Goal: Task Accomplishment & Management: Use online tool/utility

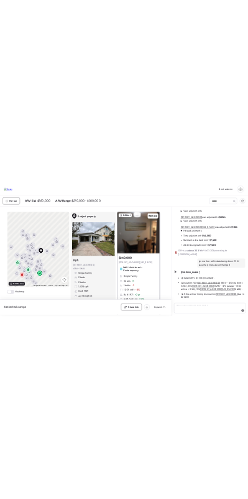
scroll to position [97, 0]
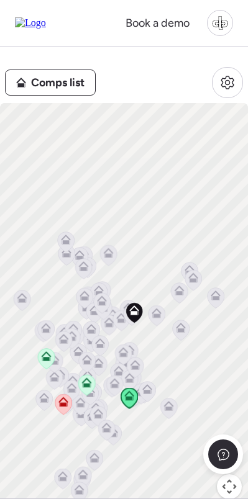
click at [65, 79] on span "Comps list" at bounding box center [57, 82] width 53 height 17
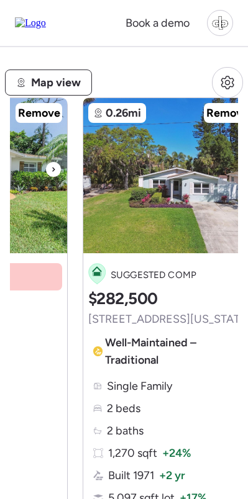
scroll to position [0, 776]
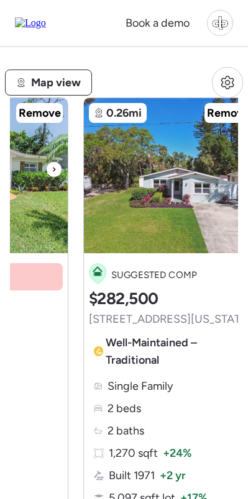
click at [69, 78] on span "Map view" at bounding box center [56, 82] width 50 height 17
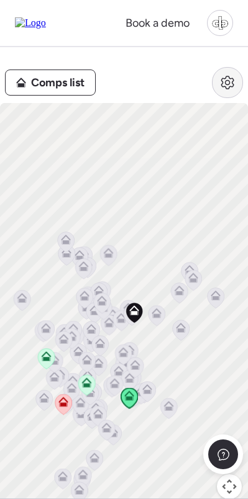
click at [220, 79] on icon at bounding box center [227, 82] width 15 height 15
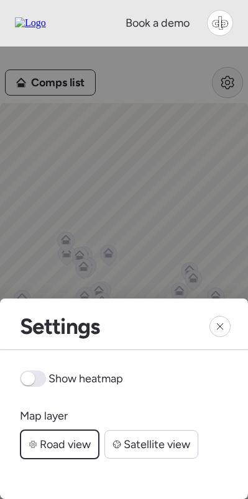
click at [220, 79] on div at bounding box center [124, 257] width 248 height 514
click at [220, 330] on icon at bounding box center [220, 326] width 10 height 10
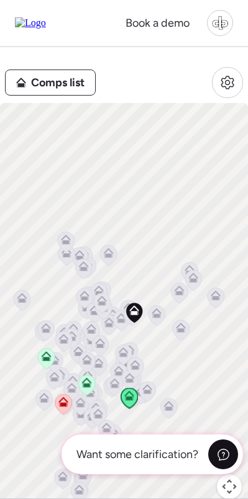
click at [225, 452] on icon at bounding box center [223, 454] width 13 height 13
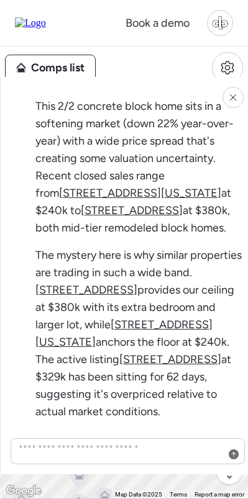
scroll to position [-599, 0]
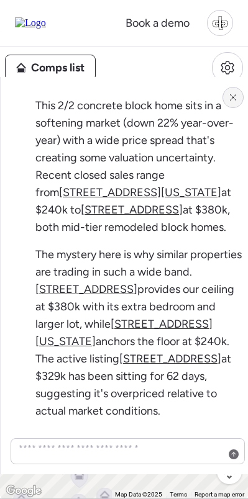
click at [230, 101] on icon at bounding box center [233, 97] width 10 height 10
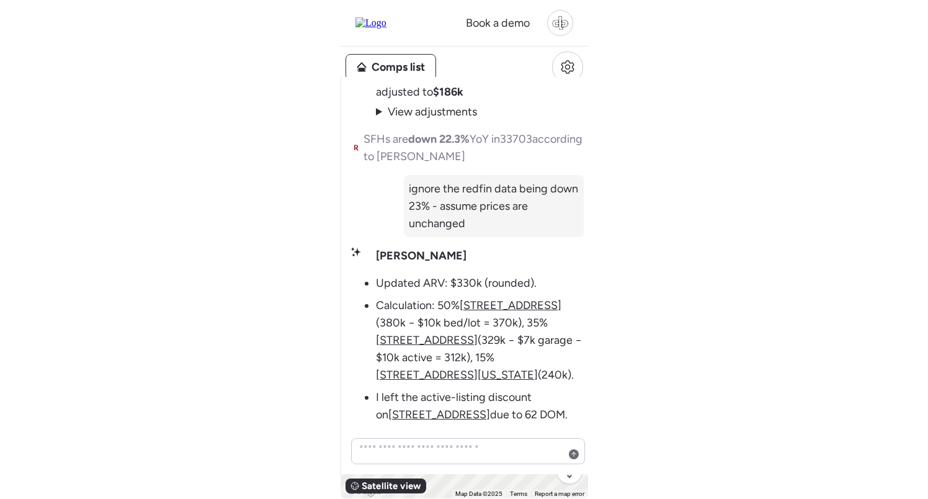
scroll to position [0, 0]
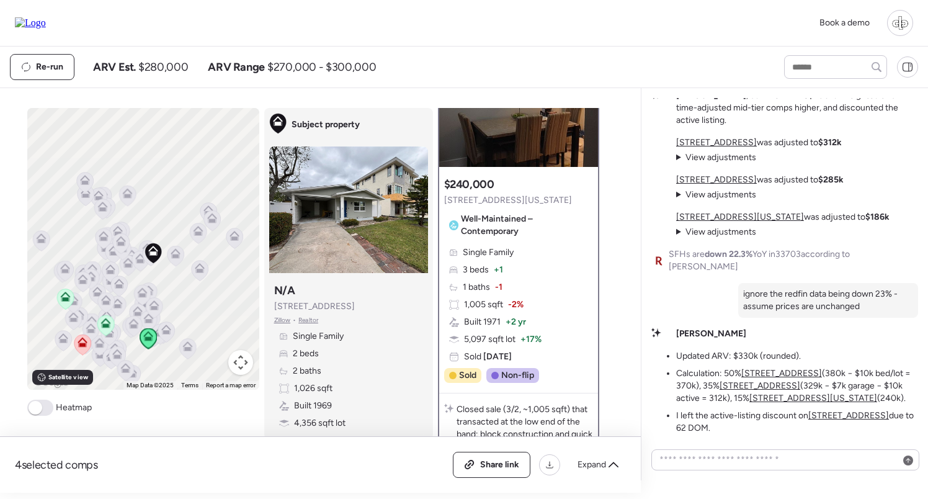
click at [40, 17] on img at bounding box center [30, 22] width 31 height 11
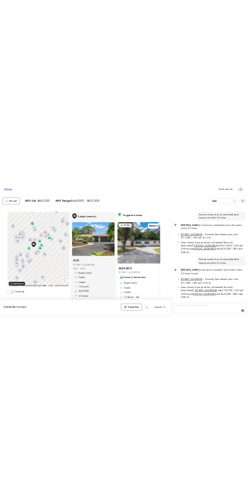
scroll to position [3014, 0]
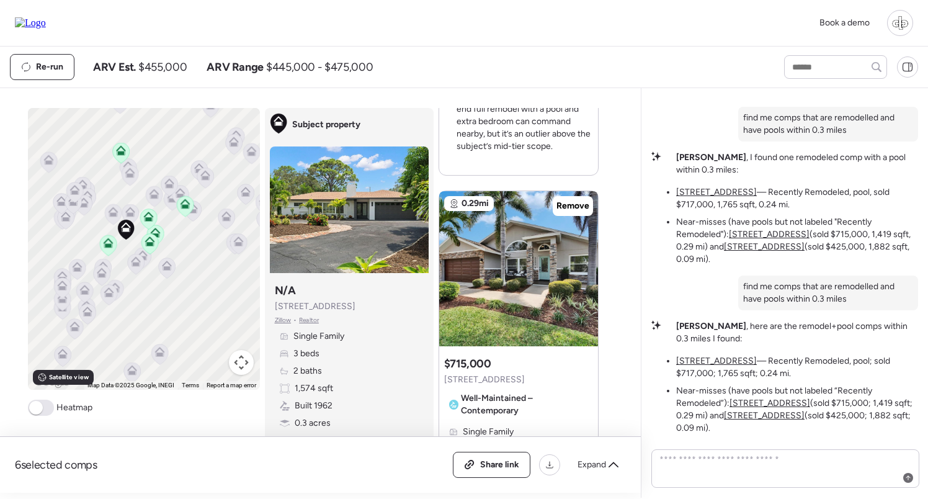
click at [280, 316] on span "Zillow" at bounding box center [283, 320] width 17 height 10
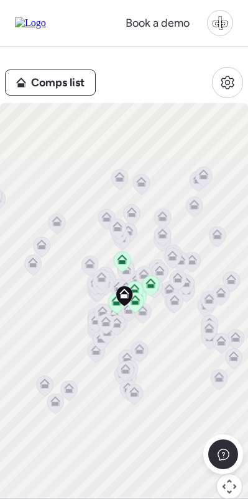
click at [35, 102] on div "Comps list To activate drag with keyboard, press Alt + Enter. Once in keyboard …" at bounding box center [124, 280] width 248 height 467
click at [107, 50] on div "Comps list To activate drag with keyboard, press Alt + Enter. Once in keyboard …" at bounding box center [124, 280] width 248 height 467
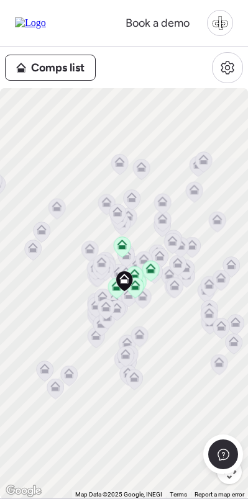
scroll to position [0, 0]
click at [60, 72] on span "Comps list" at bounding box center [57, 67] width 53 height 17
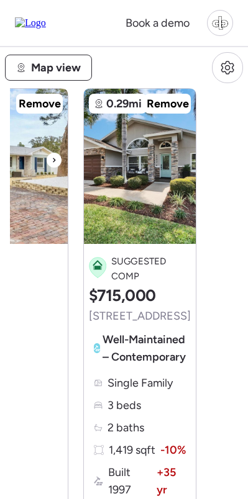
scroll to position [0, 1117]
drag, startPoint x: 620, startPoint y: 227, endPoint x: 86, endPoint y: 256, distance: 535.0
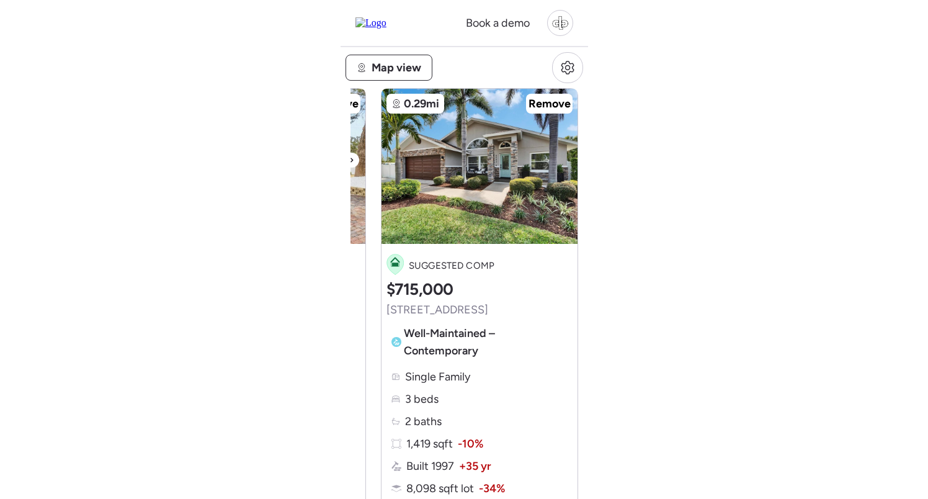
scroll to position [0, 1242]
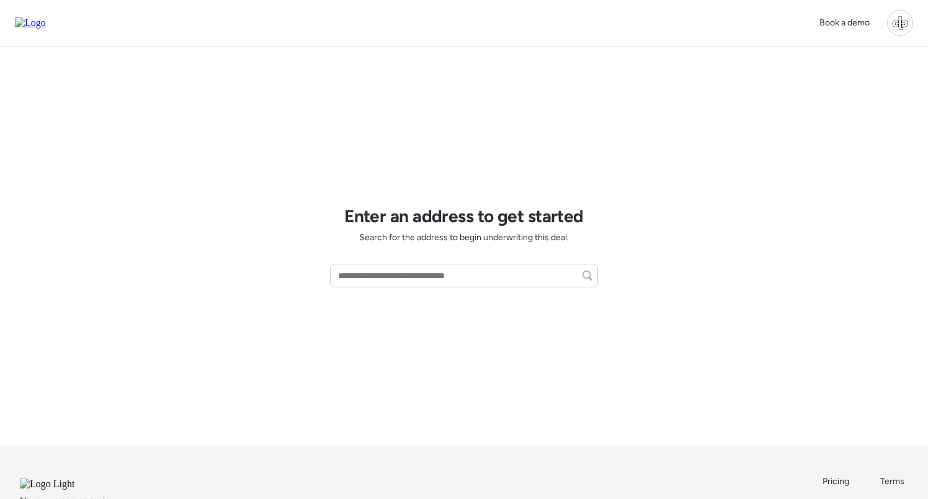
click at [893, 19] on div at bounding box center [900, 23] width 26 height 26
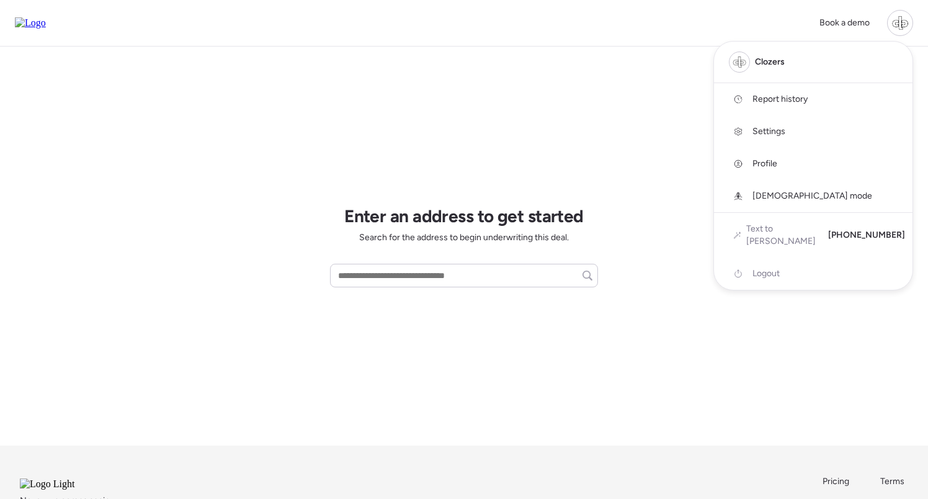
click at [781, 96] on span "Report history" at bounding box center [780, 99] width 55 height 12
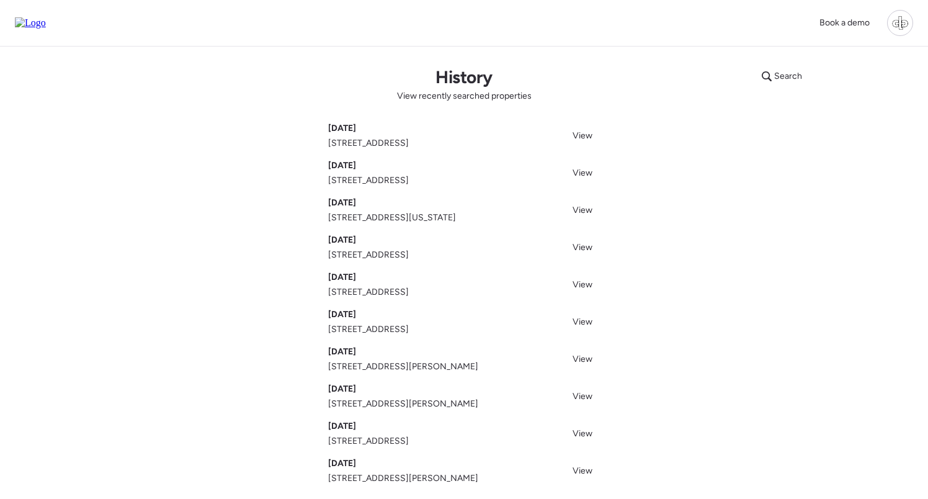
scroll to position [71, 0]
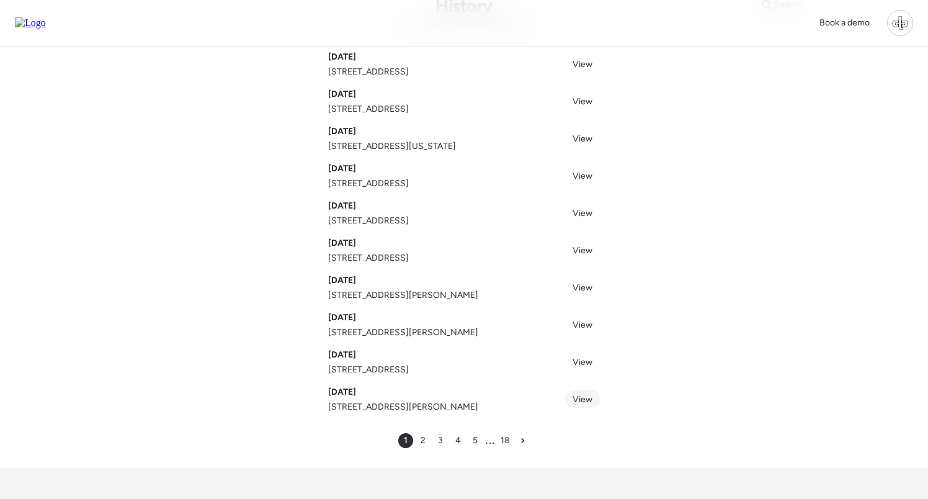
click at [582, 401] on span "View" at bounding box center [583, 399] width 20 height 11
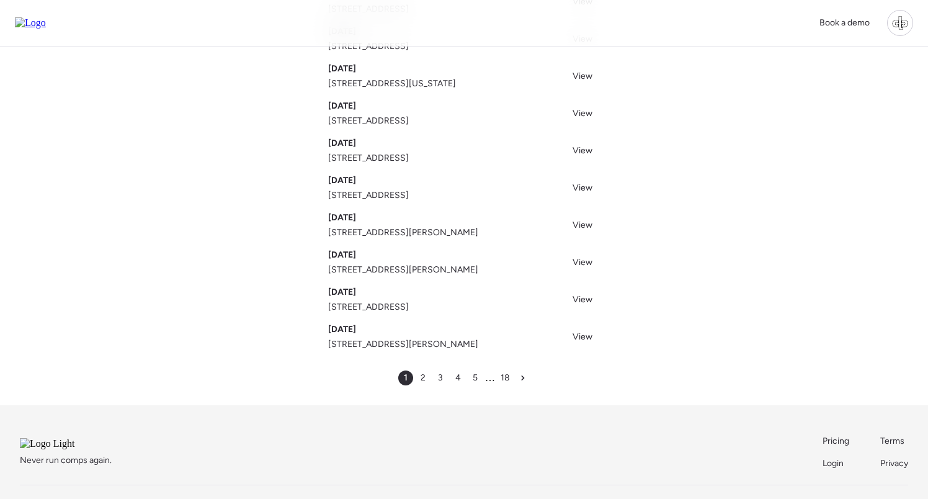
scroll to position [78, 0]
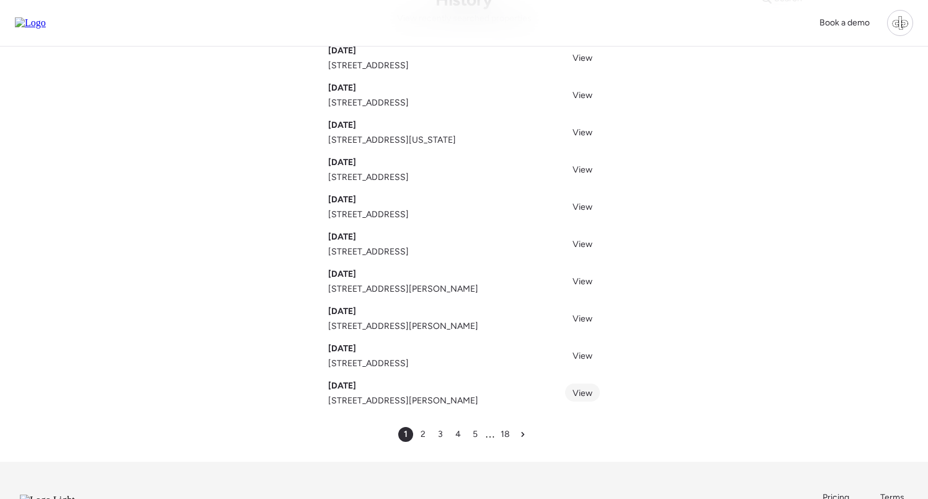
click at [582, 398] on span "View" at bounding box center [583, 393] width 20 height 11
click at [584, 390] on span "View" at bounding box center [583, 393] width 20 height 11
click at [580, 280] on span "View" at bounding box center [583, 281] width 20 height 11
click at [46, 25] on img at bounding box center [30, 22] width 31 height 11
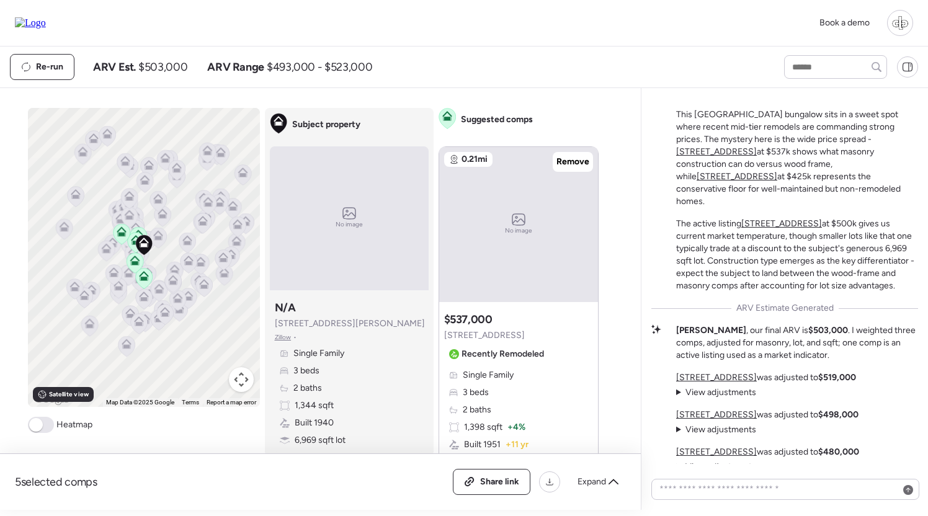
scroll to position [-9, 0]
click at [218, 440] on div "To activate drag with keyboard, press Alt + Enter. Once in keyboard drag state,…" at bounding box center [318, 309] width 581 height 402
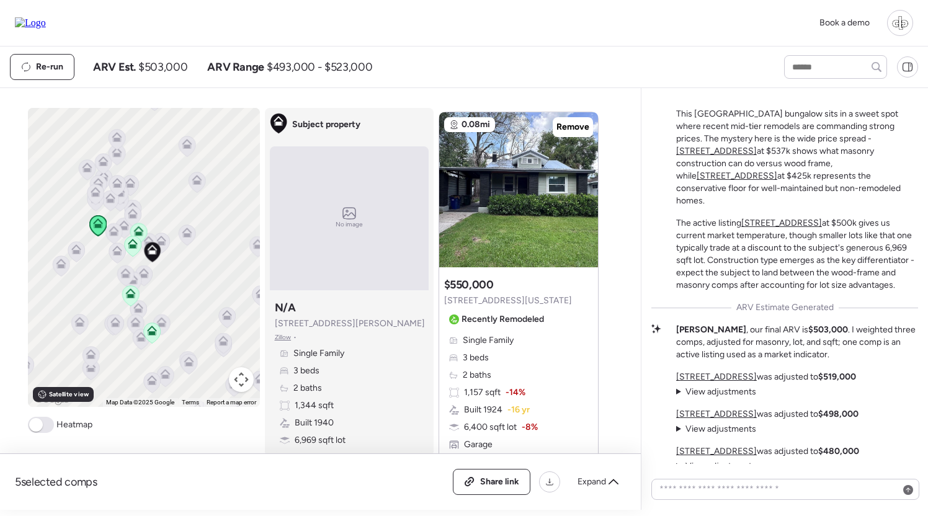
scroll to position [735, 0]
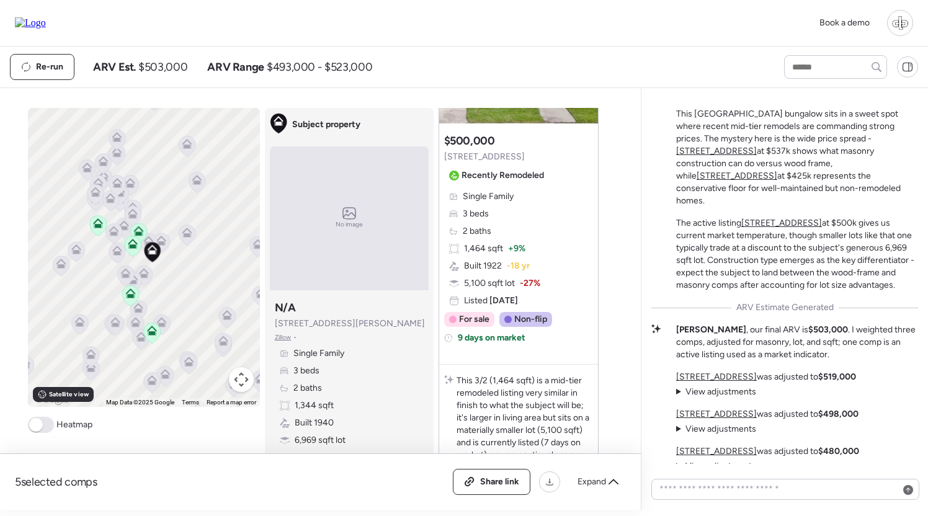
click at [115, 249] on icon at bounding box center [116, 249] width 9 height 6
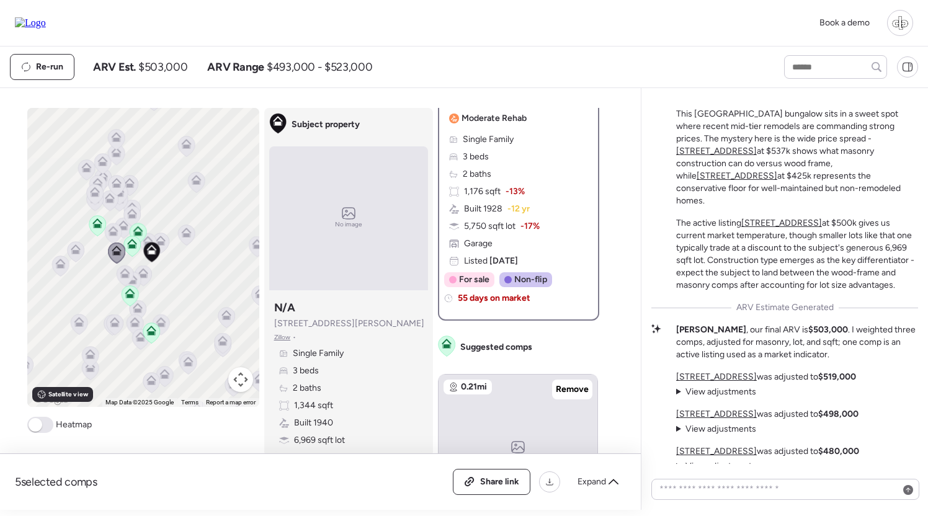
scroll to position [0, 0]
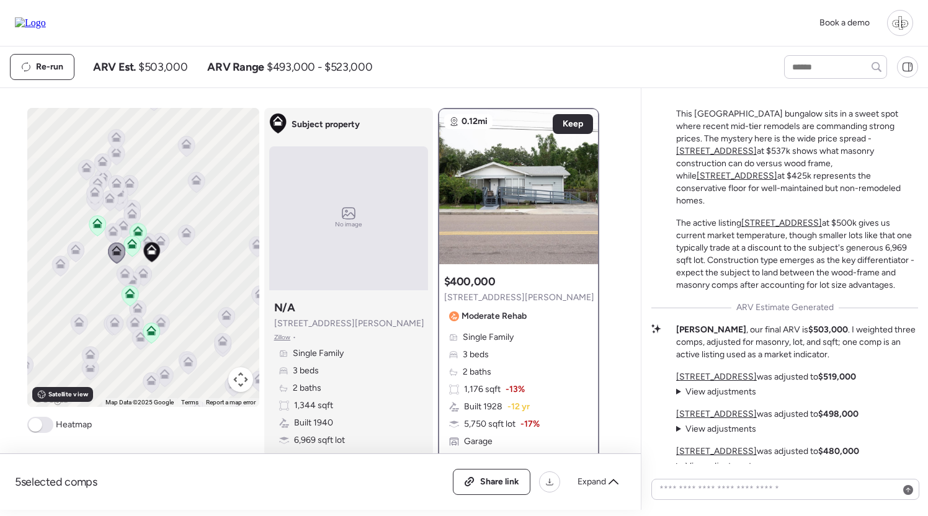
click at [115, 230] on icon at bounding box center [112, 229] width 9 height 6
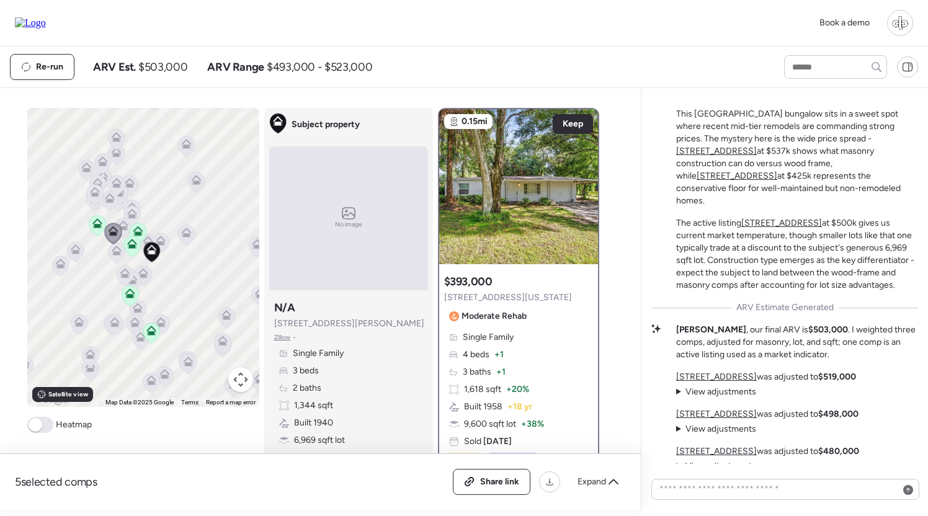
click at [133, 212] on icon at bounding box center [131, 212] width 9 height 6
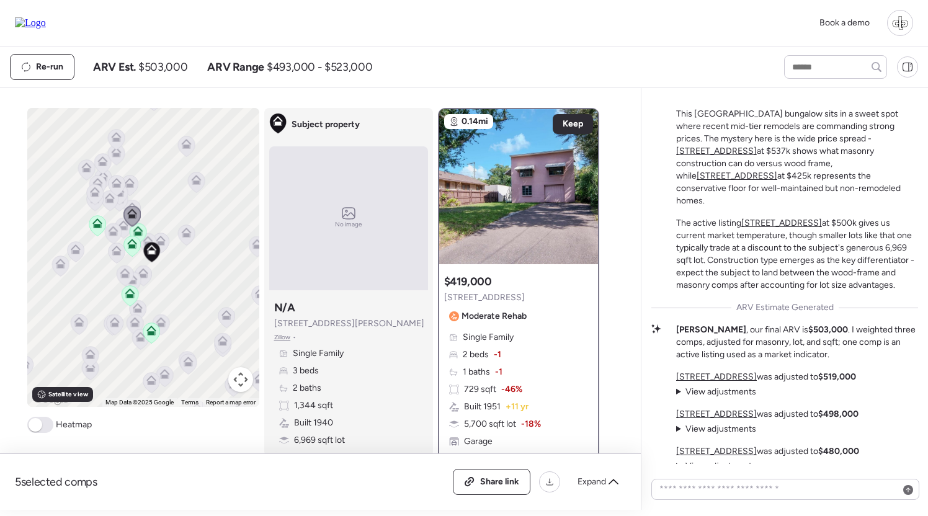
click at [112, 195] on icon at bounding box center [116, 185] width 17 height 21
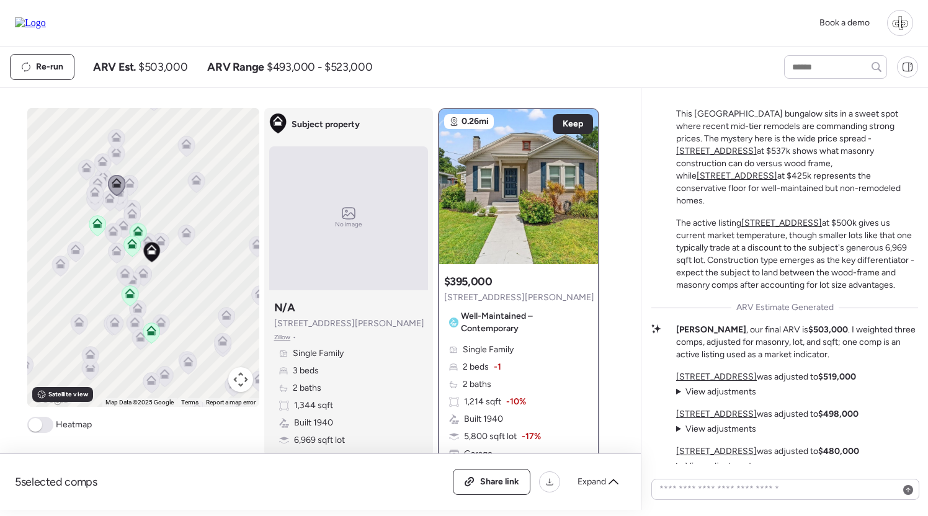
click at [94, 195] on icon at bounding box center [95, 195] width 8 height 4
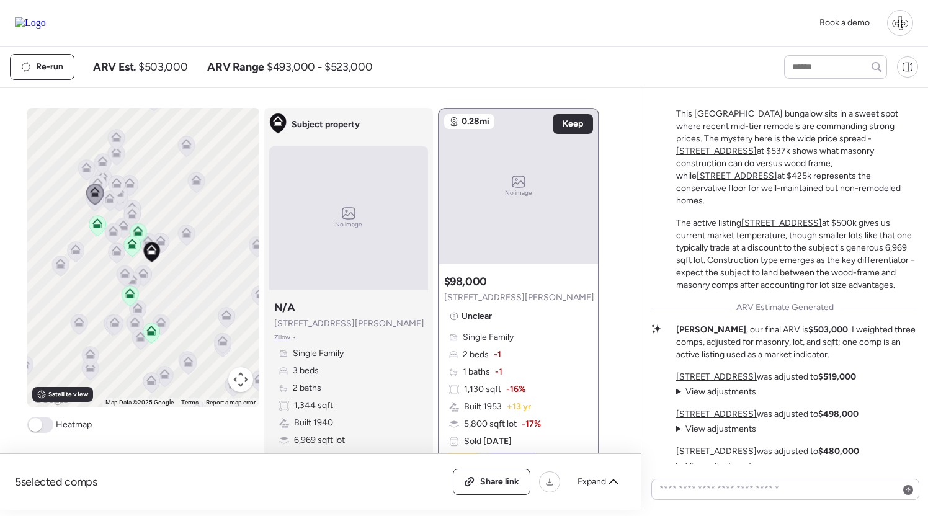
click at [94, 227] on icon at bounding box center [97, 226] width 8 height 4
click at [138, 230] on icon at bounding box center [138, 231] width 10 height 10
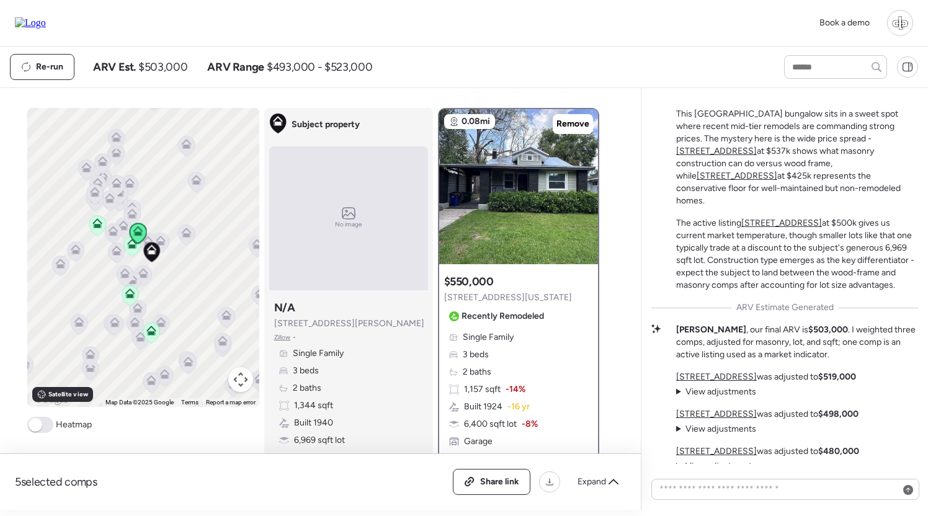
click at [131, 251] on icon at bounding box center [131, 246] width 17 height 20
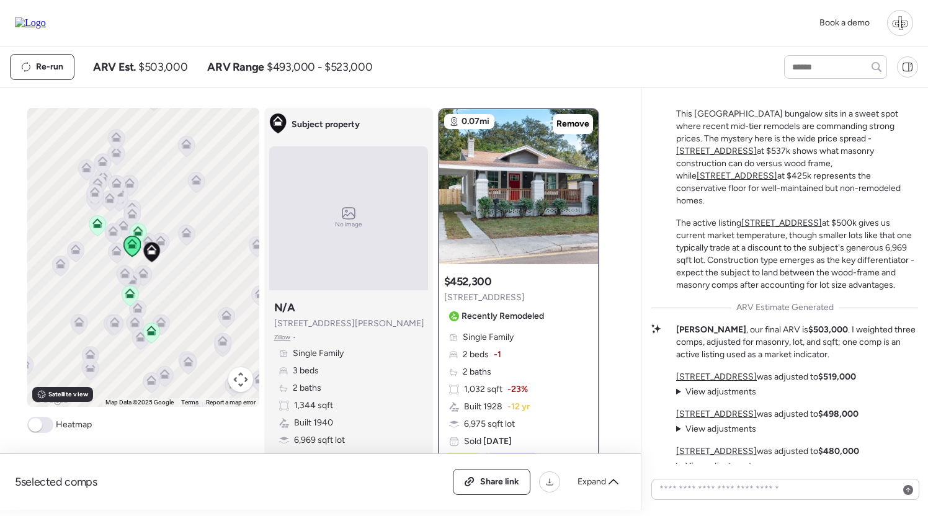
click at [128, 295] on icon at bounding box center [129, 296] width 8 height 4
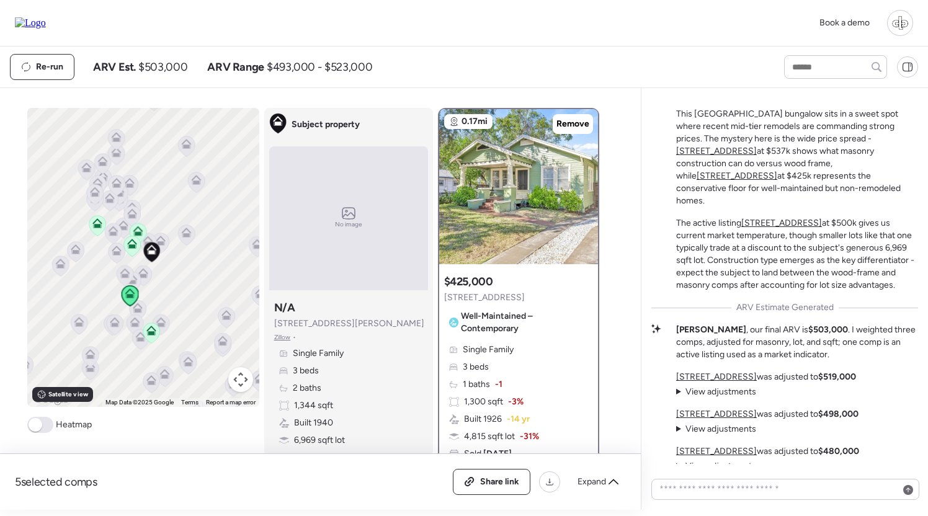
click at [154, 336] on icon at bounding box center [151, 333] width 17 height 20
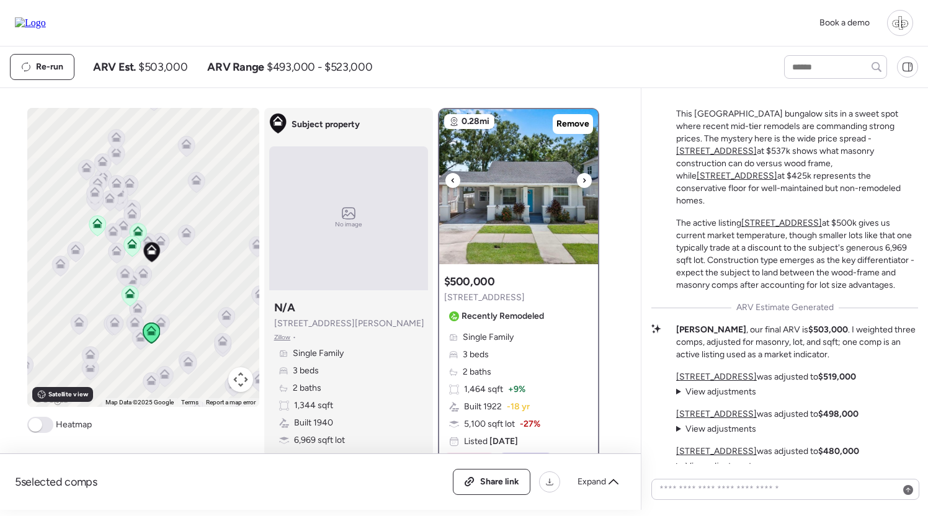
click at [504, 194] on img at bounding box center [518, 186] width 159 height 155
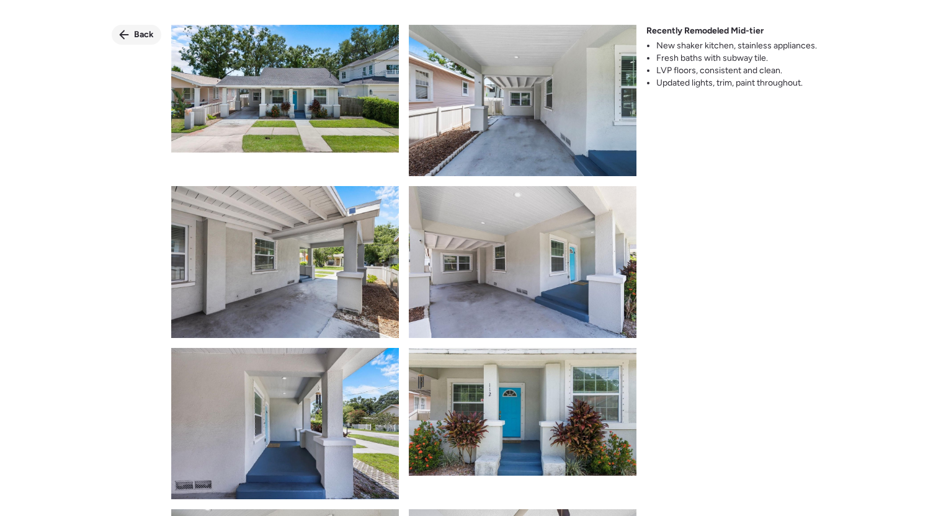
click at [143, 33] on span "Back" at bounding box center [144, 35] width 20 height 12
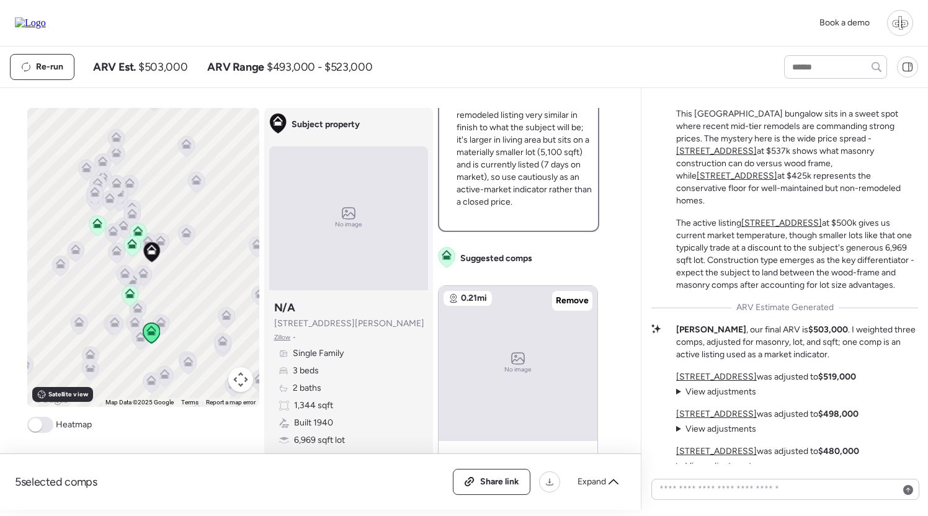
click at [190, 228] on icon at bounding box center [186, 233] width 10 height 10
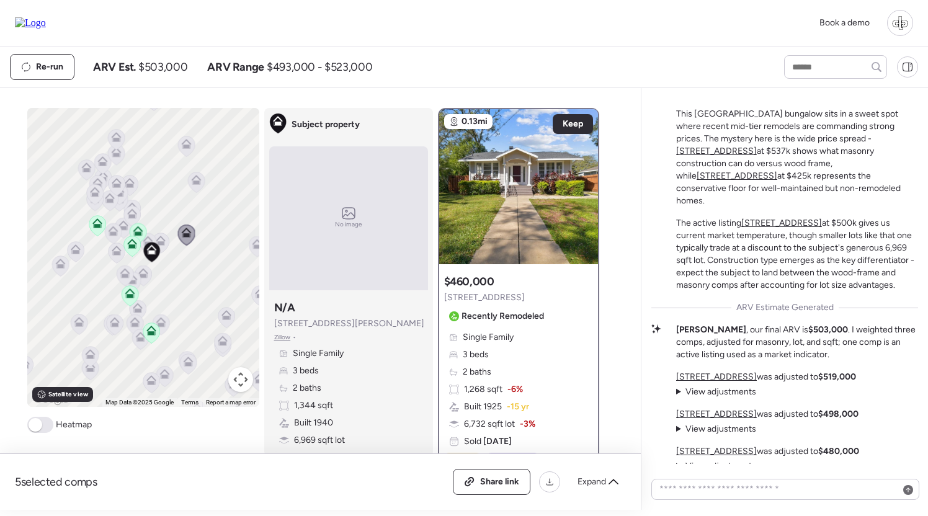
click at [130, 220] on icon at bounding box center [131, 216] width 17 height 20
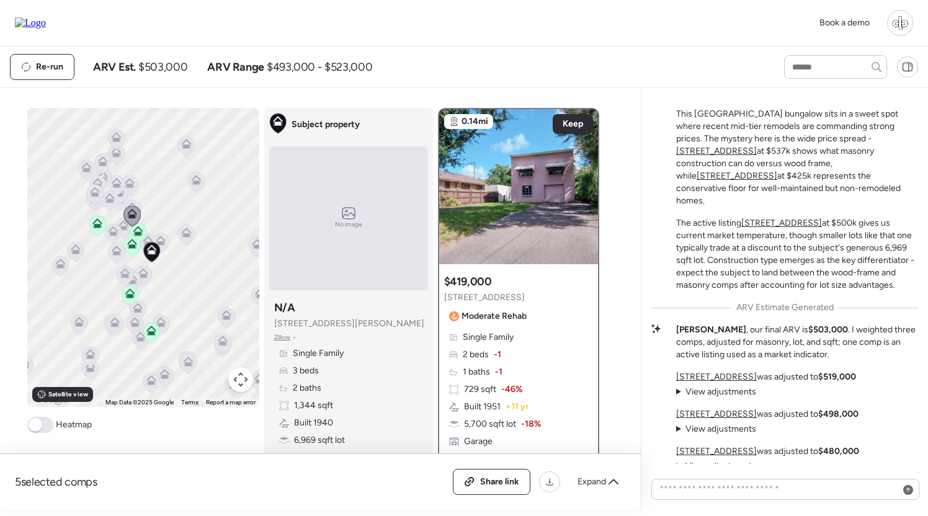
click at [134, 246] on icon at bounding box center [132, 244] width 10 height 10
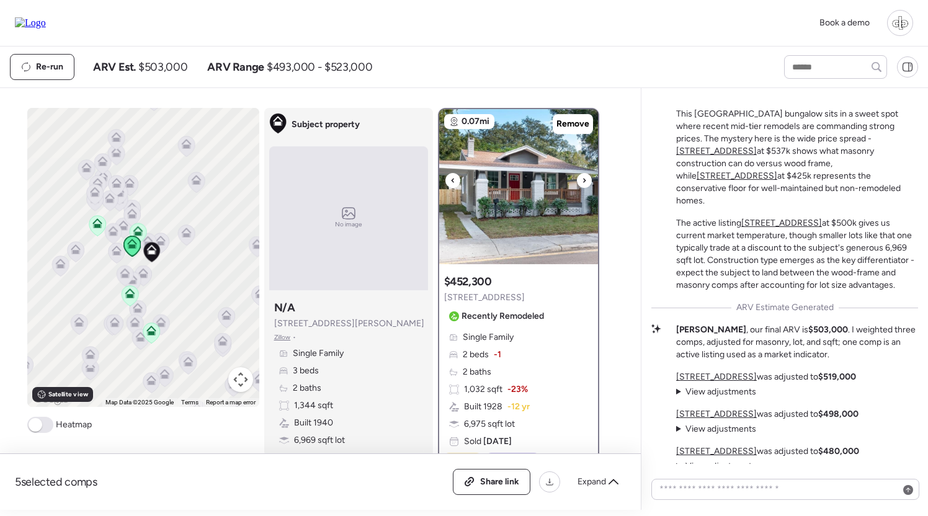
click at [508, 209] on img at bounding box center [518, 186] width 159 height 155
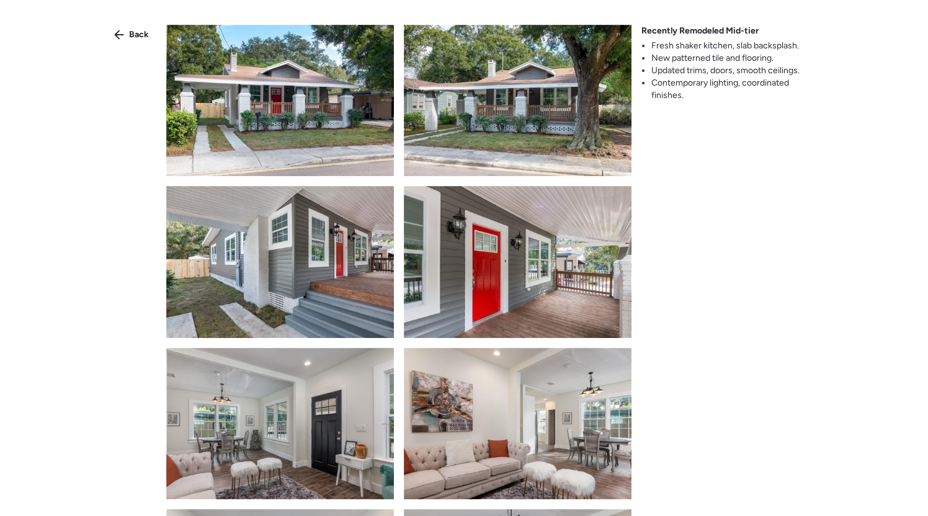
click at [710, 25] on span "Recently Remodeled Mid-tier" at bounding box center [700, 31] width 117 height 12
drag, startPoint x: 724, startPoint y: 29, endPoint x: 768, endPoint y: 30, distance: 43.4
click at [768, 30] on div "Recently Remodeled Mid-tier Fresh shaker kitchen, slab backsplash. New patterne…" at bounding box center [732, 63] width 181 height 77
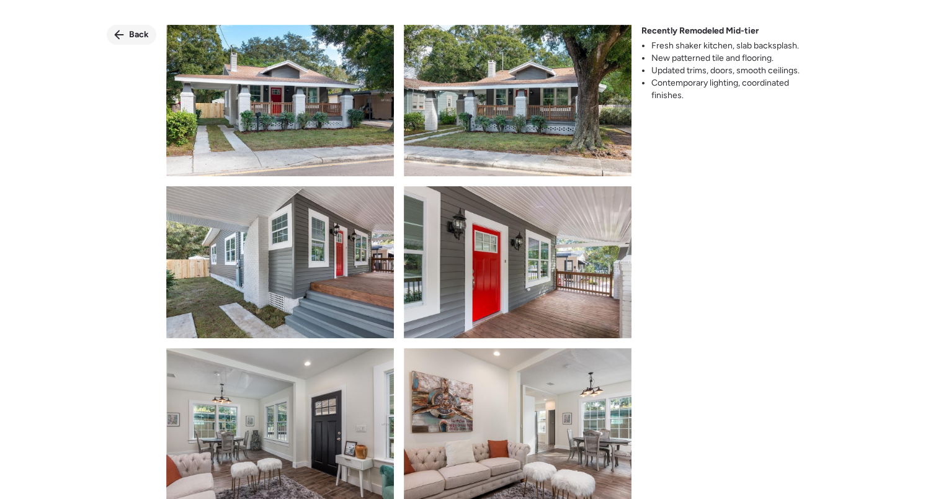
click at [142, 28] on div "Back" at bounding box center [132, 35] width 50 height 20
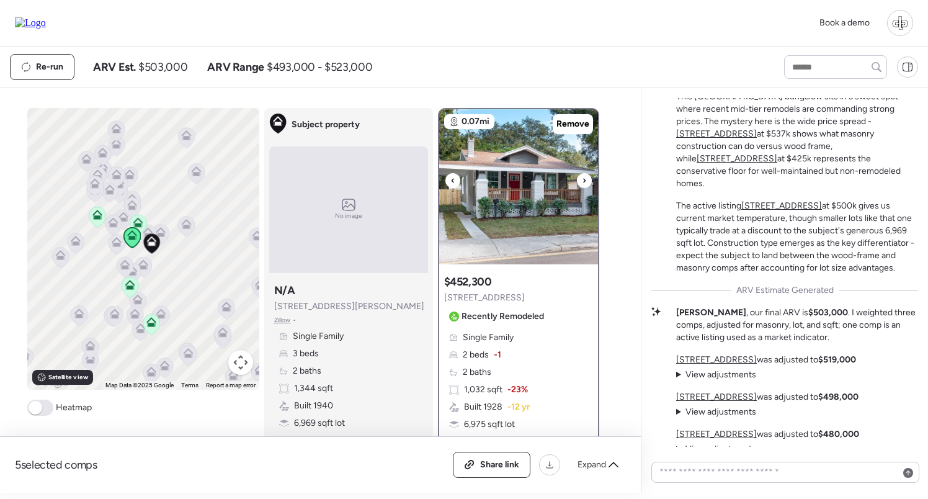
click at [504, 220] on img at bounding box center [518, 186] width 159 height 155
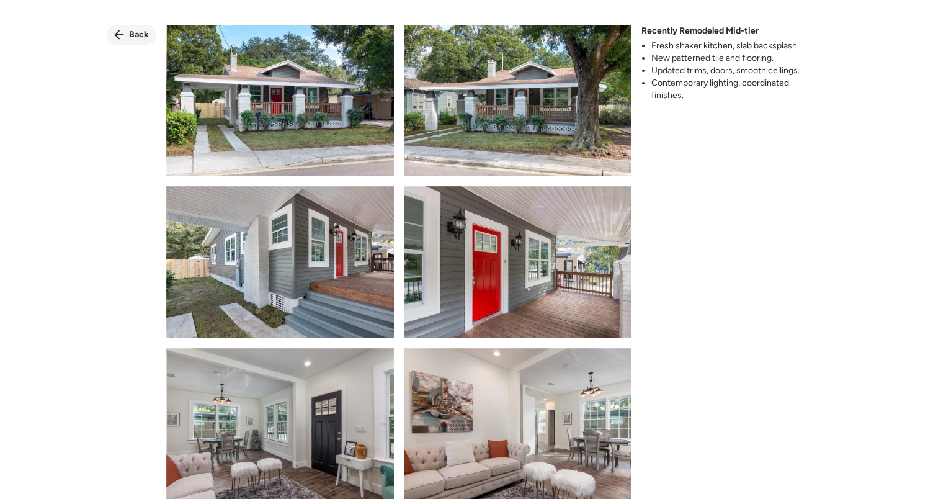
click at [138, 37] on span "Back" at bounding box center [139, 35] width 20 height 12
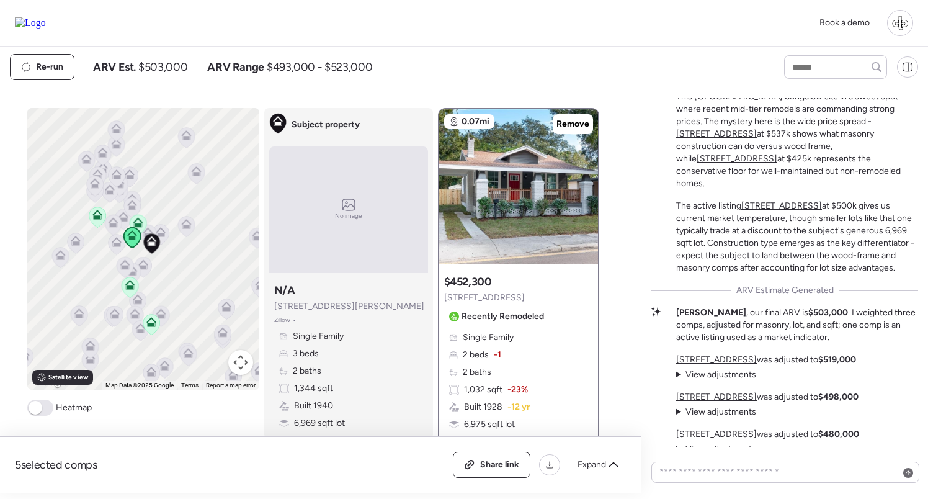
click at [141, 222] on icon at bounding box center [137, 221] width 9 height 6
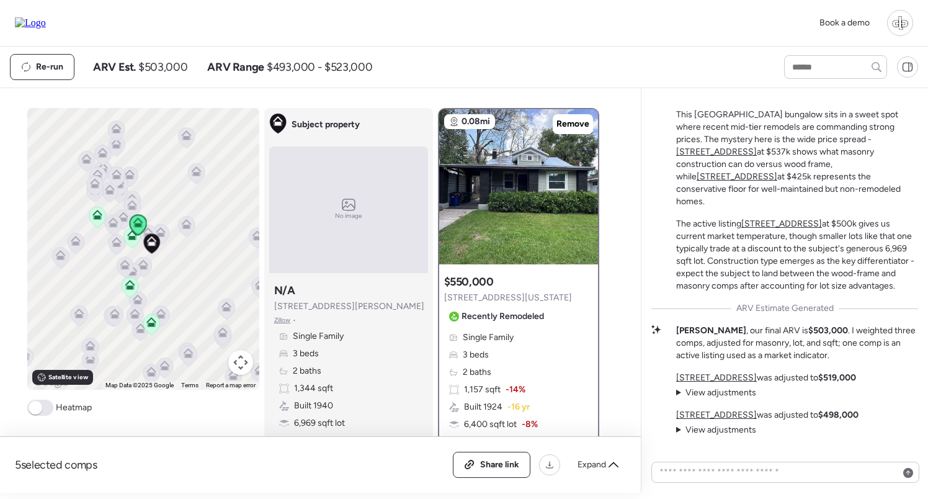
scroll to position [-26, 0]
drag, startPoint x: 675, startPoint y: 122, endPoint x: 884, endPoint y: 293, distance: 269.9
click at [884, 293] on div "Mid-Tier Remodel in a Premium Pocket This Seminole Heights bungalow sits in a s…" at bounding box center [784, 279] width 267 height 387
drag, startPoint x: 784, startPoint y: 69, endPoint x: 723, endPoint y: 103, distance: 69.4
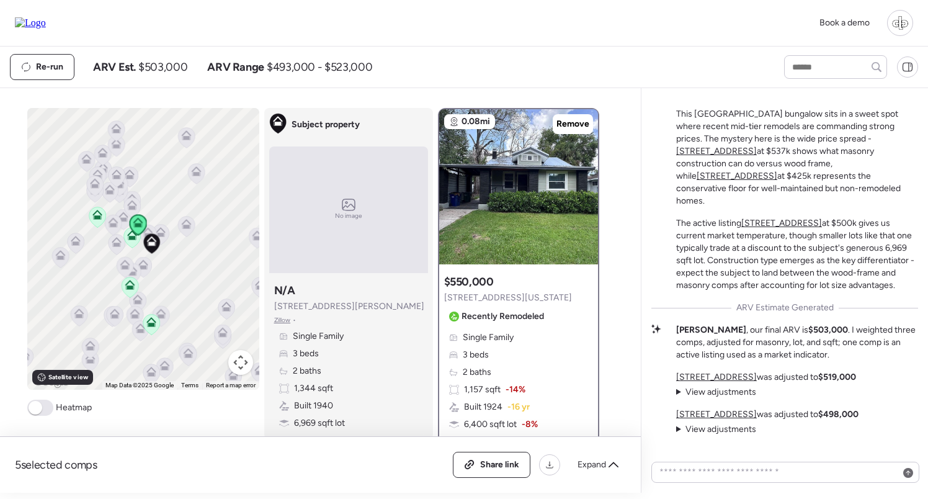
click at [723, 97] on strong "Mid-Tier Remodel in a Premium Pocket" at bounding box center [753, 91] width 154 height 11
drag, startPoint x: 700, startPoint y: 140, endPoint x: 839, endPoint y: 137, distance: 138.4
click at [839, 137] on p "This Seminole Heights bungalow sits in a sweet spot where recent mid-tier remod…" at bounding box center [797, 157] width 242 height 99
click at [757, 146] on u "404 W Violet St" at bounding box center [716, 151] width 81 height 11
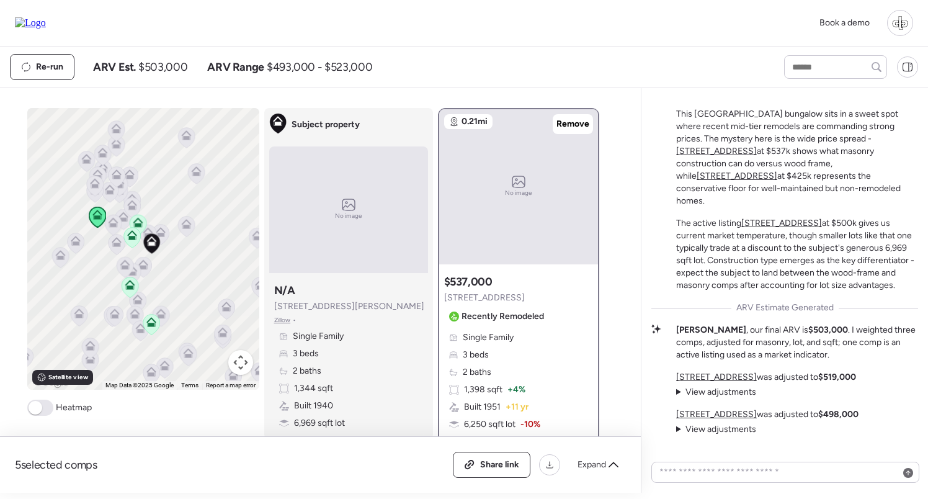
click at [757, 179] on u "213 W Cayuga St" at bounding box center [737, 176] width 81 height 11
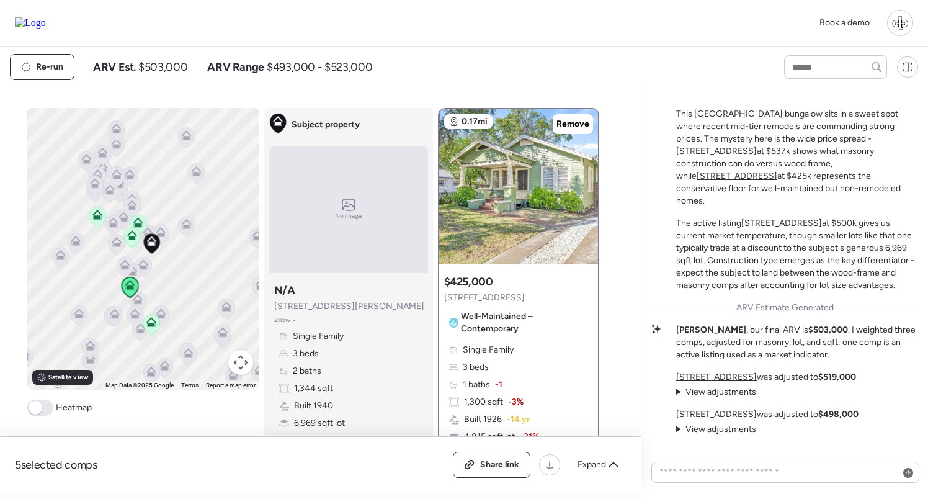
click at [757, 148] on u "404 W Violet St" at bounding box center [716, 151] width 81 height 11
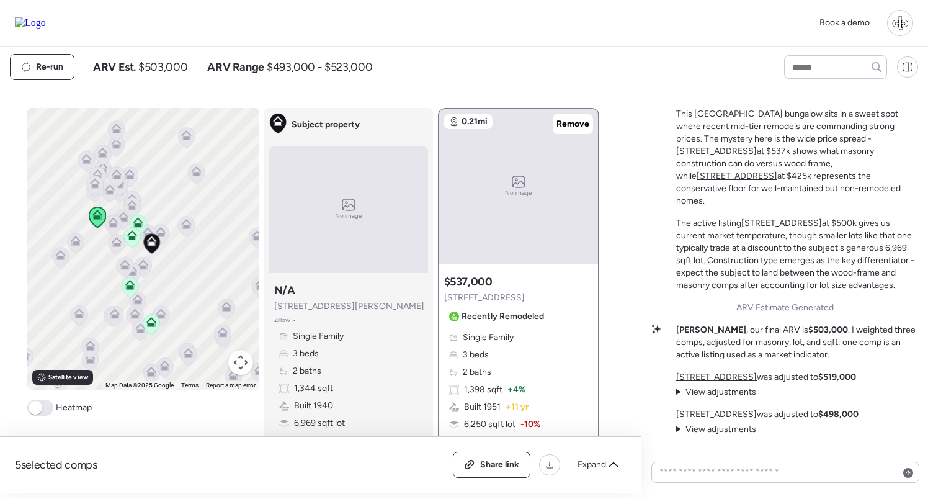
click at [752, 175] on u "213 W Cayuga St" at bounding box center [737, 176] width 81 height 11
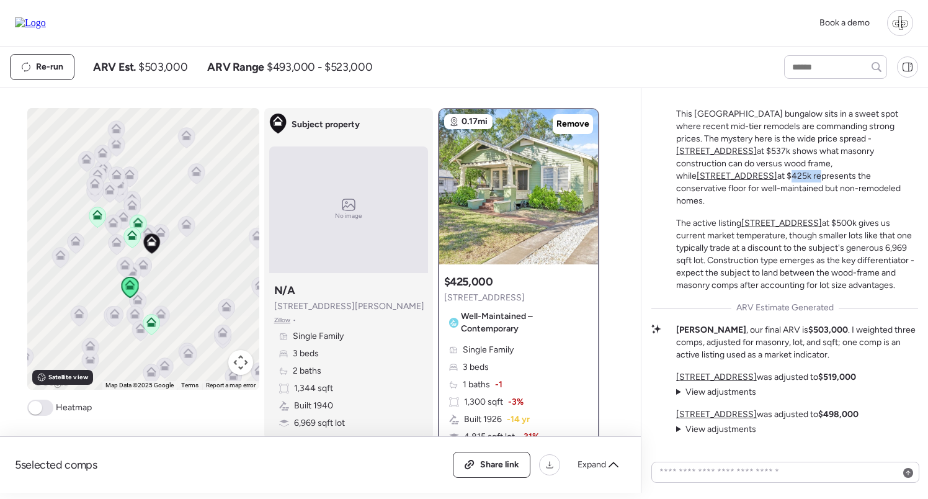
drag, startPoint x: 806, startPoint y: 175, endPoint x: 832, endPoint y: 176, distance: 26.1
click at [832, 175] on p "This Seminole Heights bungalow sits in a sweet spot where recent mid-tier remod…" at bounding box center [797, 157] width 242 height 99
drag, startPoint x: 685, startPoint y: 192, endPoint x: 882, endPoint y: 191, distance: 197.3
click at [882, 191] on p "This Seminole Heights bungalow sits in a sweet spot where recent mid-tier remod…" at bounding box center [797, 157] width 242 height 99
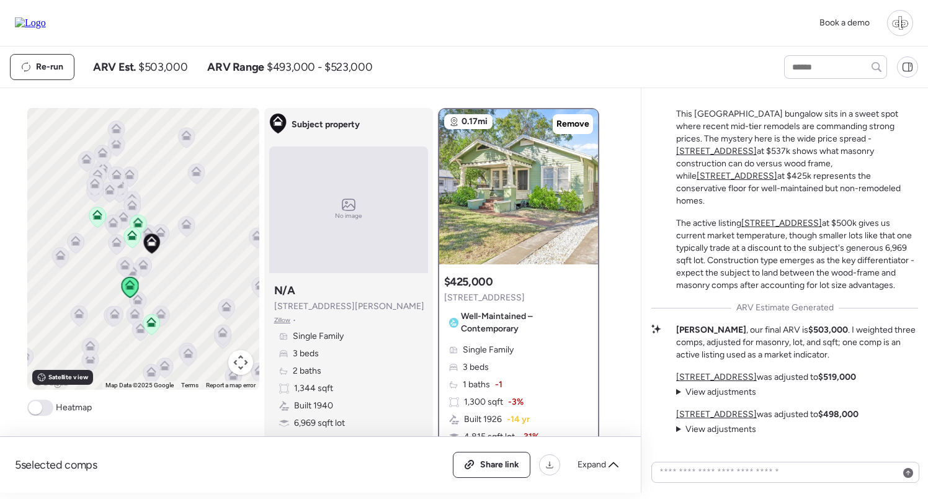
click at [684, 161] on p "This Seminole Heights bungalow sits in a sweet spot where recent mid-tier remod…" at bounding box center [797, 157] width 242 height 99
click at [757, 155] on u "404 W Violet St" at bounding box center [716, 151] width 81 height 11
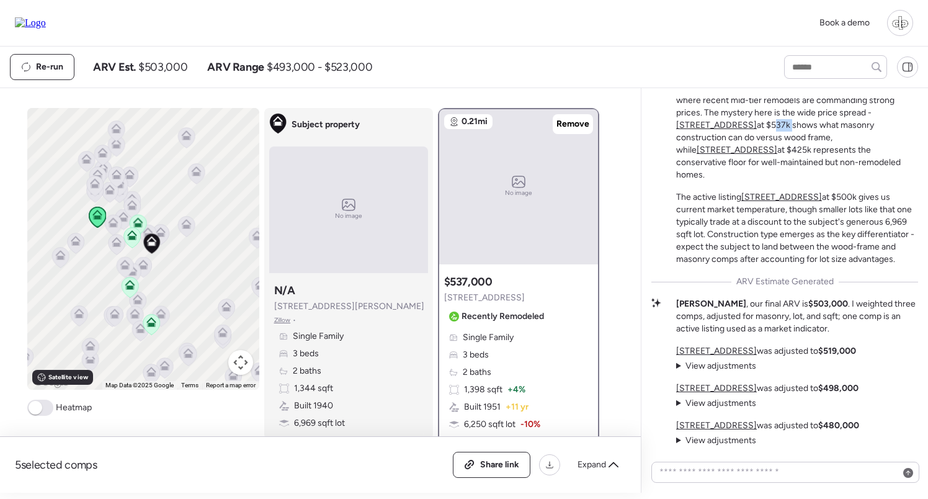
scroll to position [0, 0]
click at [833, 184] on div "Mid-Tier Remodel in a Premium Pocket This Seminole Heights bungalow sits in a s…" at bounding box center [797, 163] width 242 height 206
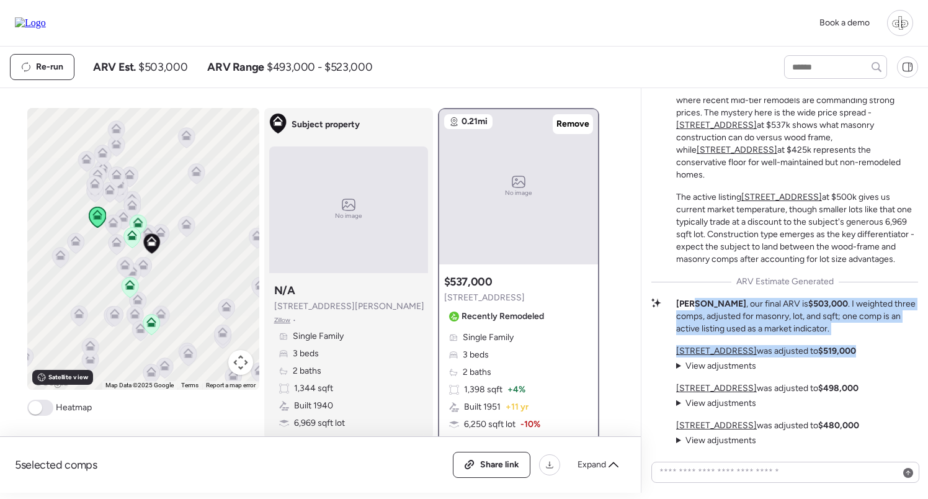
drag, startPoint x: 696, startPoint y: 301, endPoint x: 805, endPoint y: 357, distance: 122.4
click at [805, 357] on div "Mid-Tier Remodel in a Premium Pocket This Seminole Heights bungalow sits in a s…" at bounding box center [784, 253] width 267 height 387
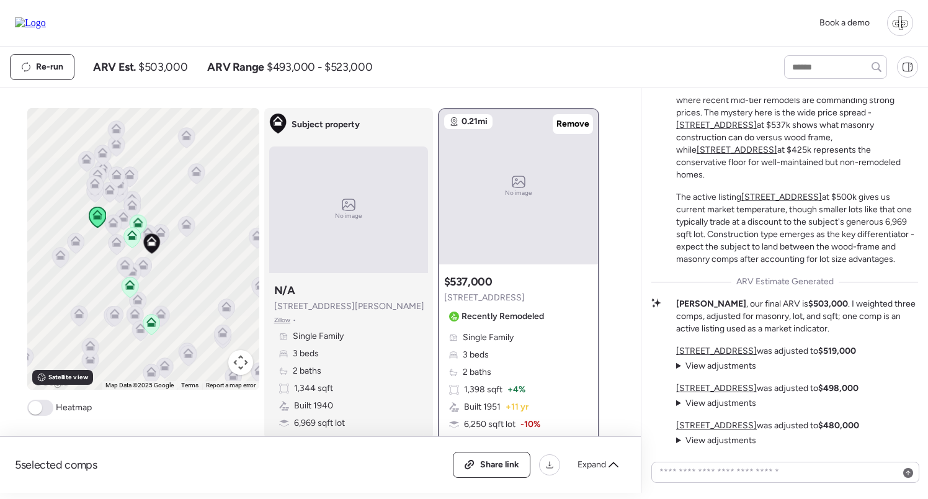
click at [804, 328] on p "Liam , our final ARV is $503,000 . I weighted three comps, adjusted for masonry…" at bounding box center [797, 316] width 242 height 37
click at [697, 367] on span "View adjustments" at bounding box center [721, 365] width 71 height 11
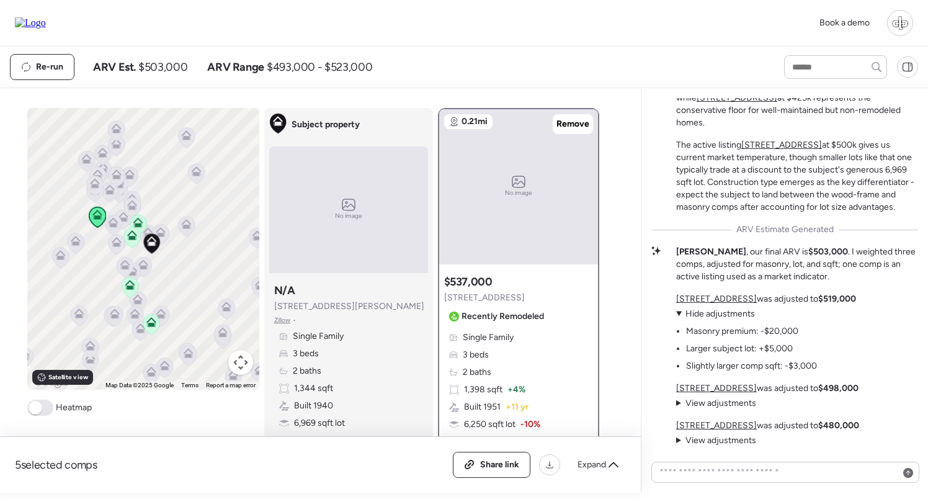
click at [705, 314] on span "Hide adjustments" at bounding box center [720, 313] width 69 height 11
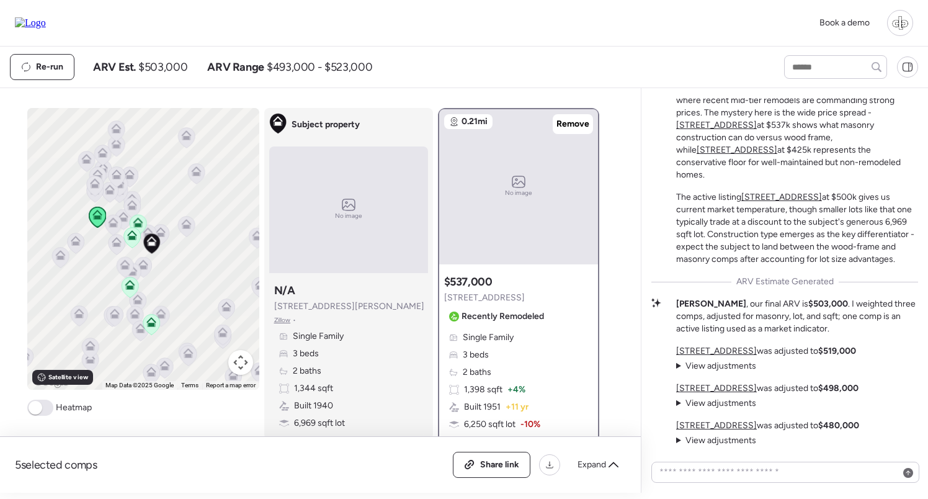
click at [705, 405] on span "View adjustments" at bounding box center [721, 403] width 71 height 11
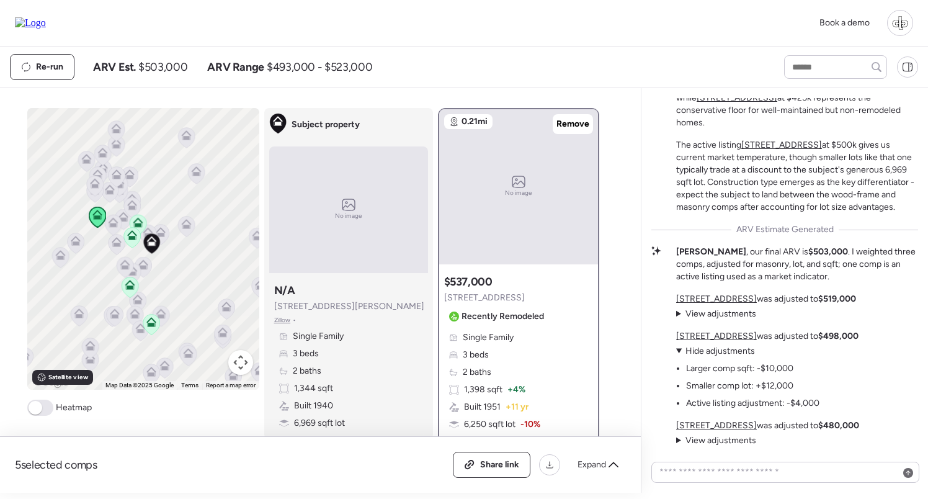
click at [703, 352] on span "Hide adjustments" at bounding box center [720, 351] width 69 height 11
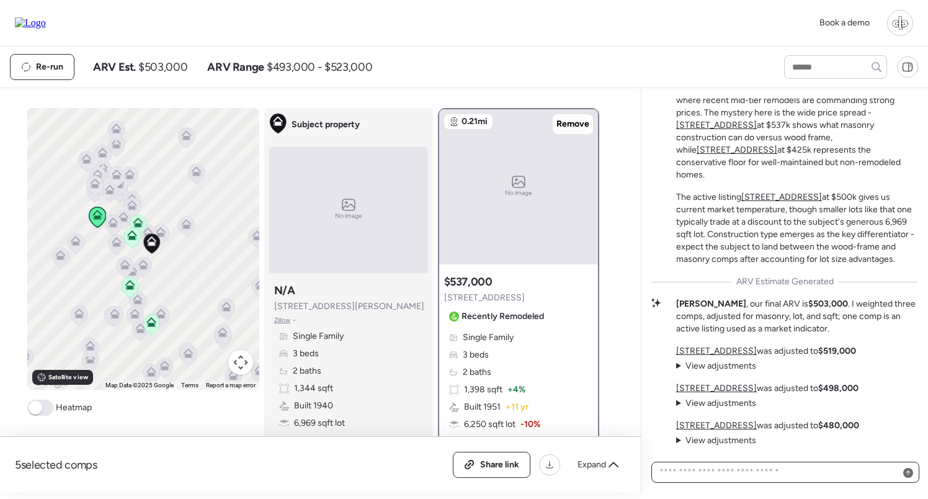
click at [815, 473] on textarea at bounding box center [785, 471] width 257 height 17
click at [630, 44] on div "Book a demo" at bounding box center [464, 23] width 928 height 47
click at [191, 233] on icon at bounding box center [186, 227] width 17 height 20
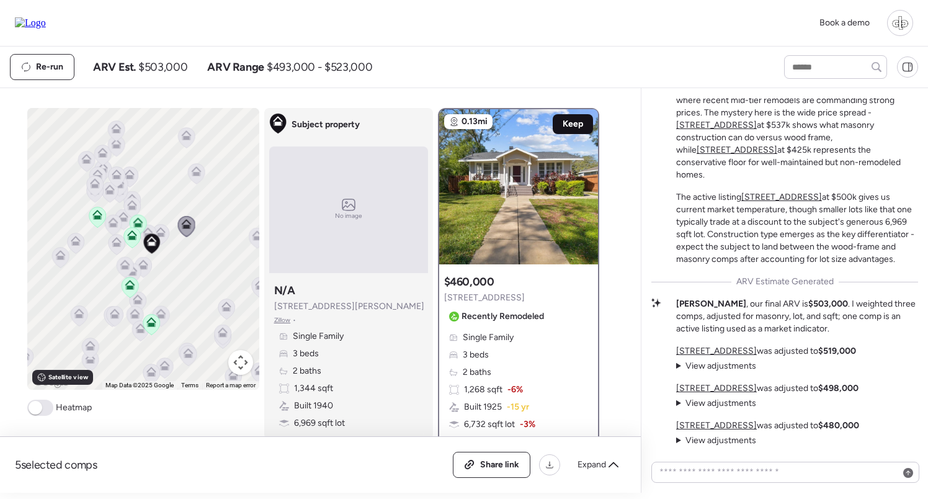
click at [566, 124] on span "Keep" at bounding box center [573, 124] width 20 height 12
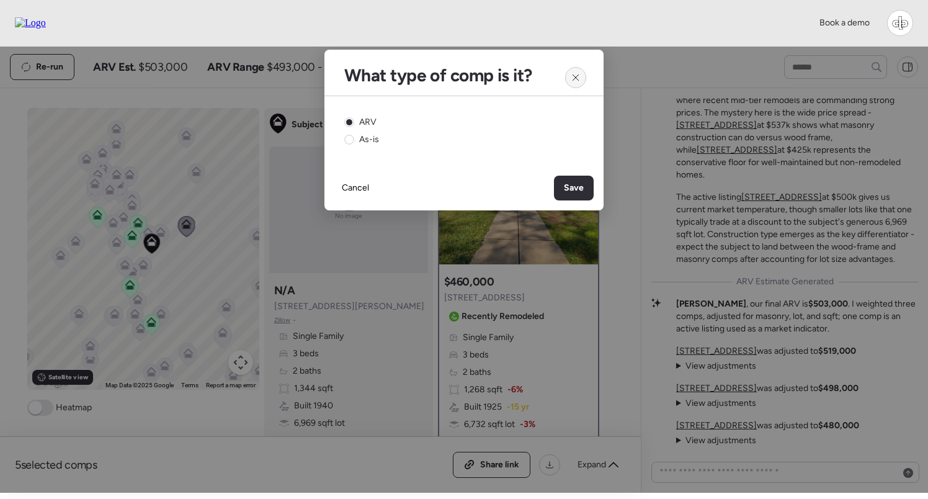
click at [582, 74] on div at bounding box center [575, 77] width 21 height 21
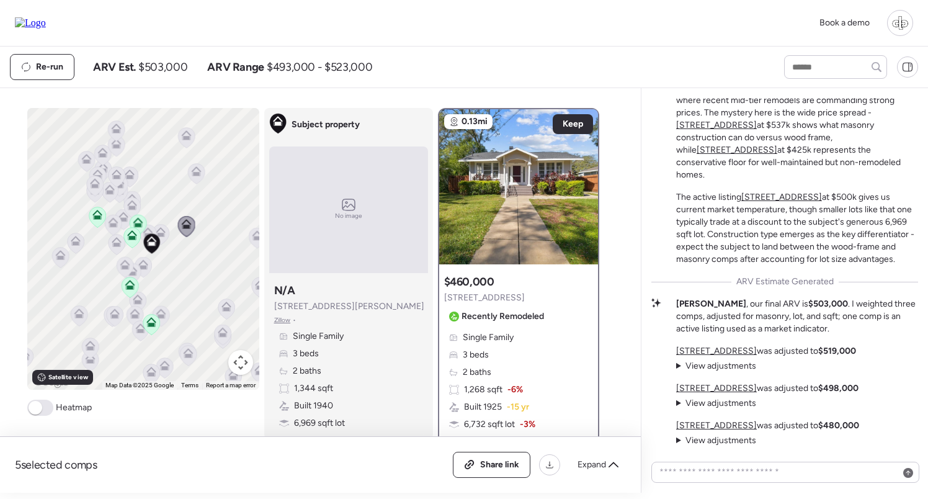
drag, startPoint x: 130, startPoint y: 234, endPoint x: 175, endPoint y: 230, distance: 44.8
click at [130, 234] on icon at bounding box center [131, 233] width 9 height 6
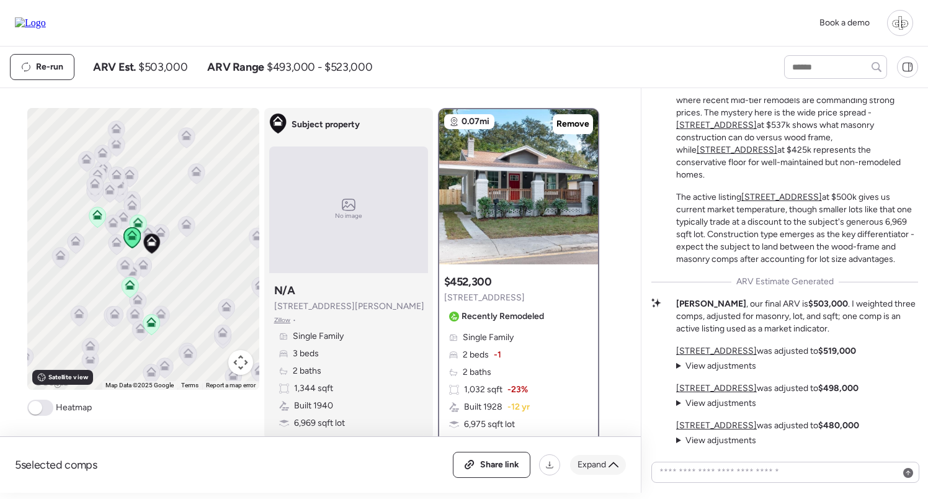
click at [594, 463] on span "Expand" at bounding box center [592, 465] width 29 height 12
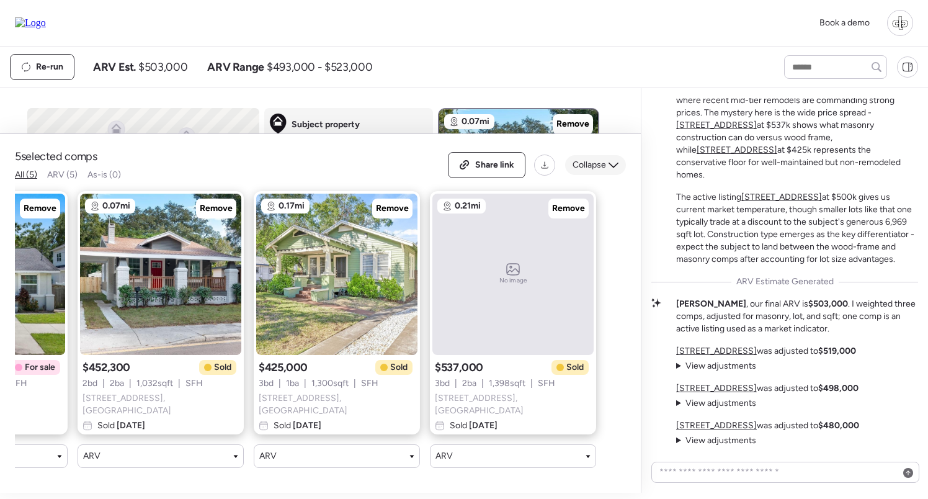
scroll to position [0, 300]
click at [601, 171] on span "Collapse" at bounding box center [590, 165] width 34 height 12
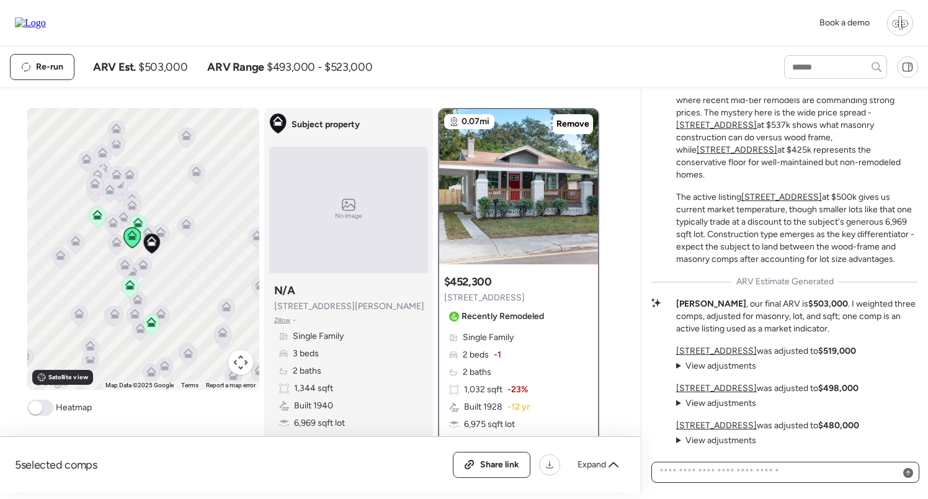
click at [736, 468] on textarea at bounding box center [785, 471] width 257 height 17
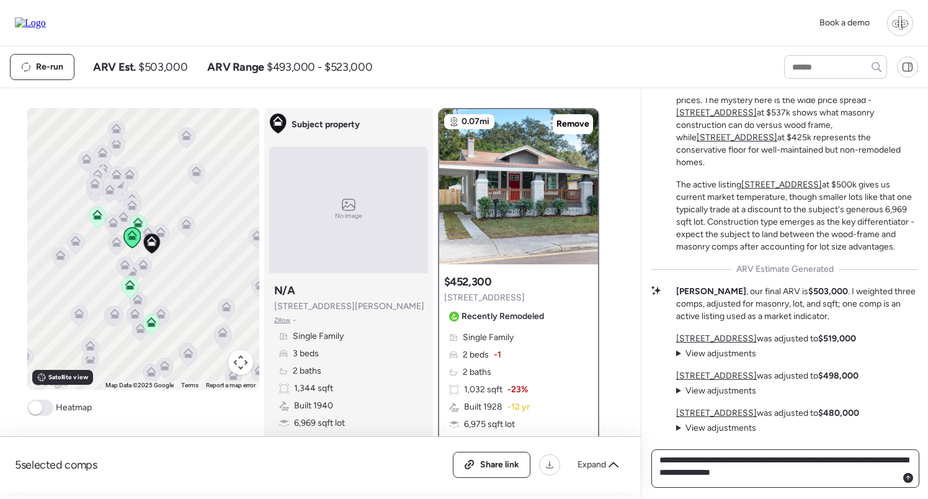
type textarea "**********"
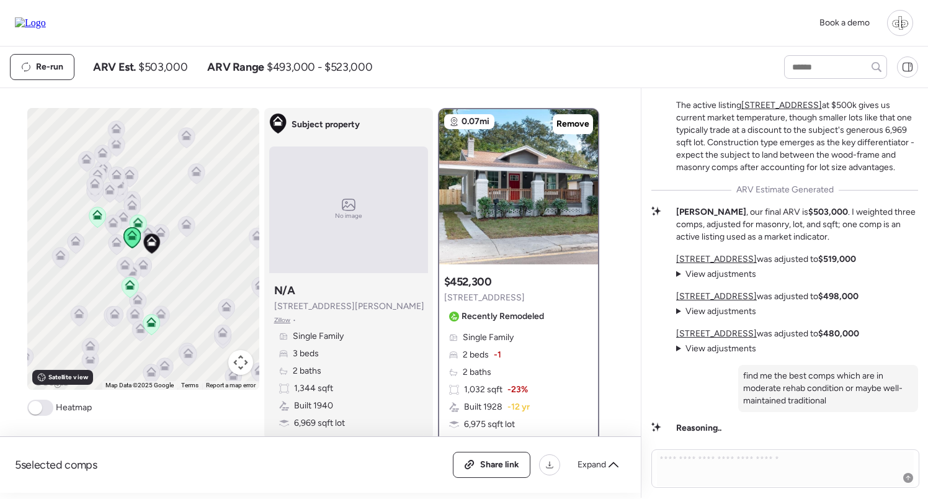
click at [115, 246] on icon at bounding box center [116, 245] width 8 height 4
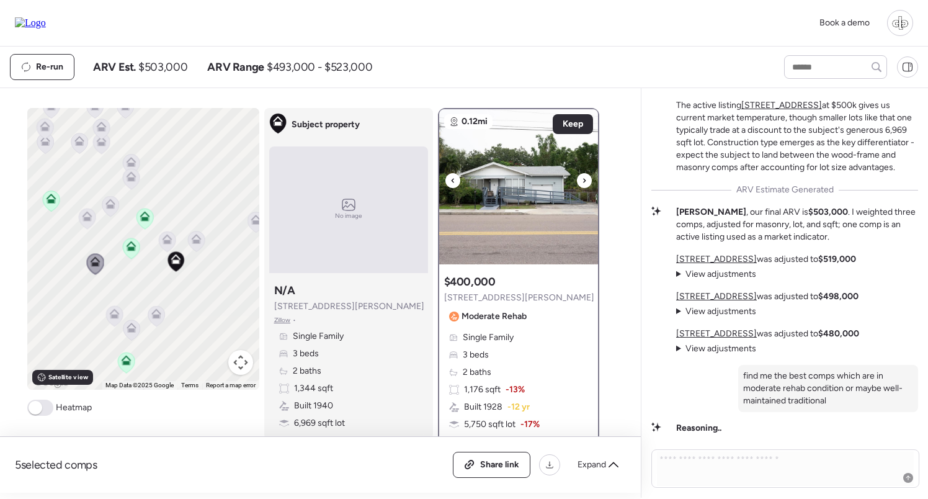
click at [527, 184] on img at bounding box center [518, 186] width 159 height 155
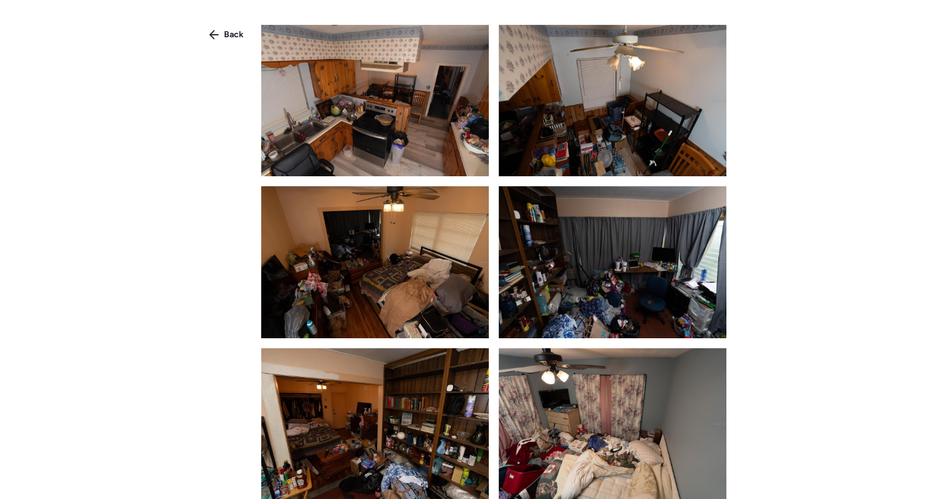
scroll to position [272, 0]
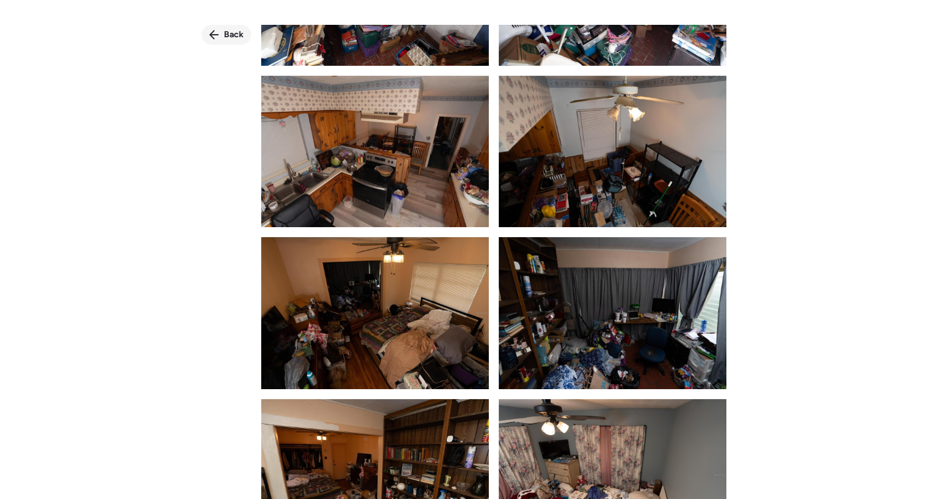
click at [219, 42] on div "Back" at bounding box center [227, 35] width 50 height 20
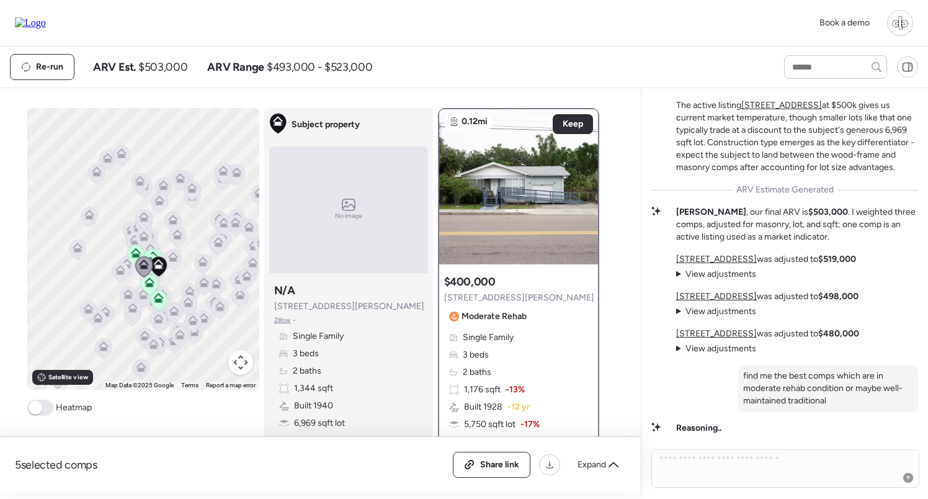
drag, startPoint x: 230, startPoint y: 216, endPoint x: 180, endPoint y: 266, distance: 70.6
click at [180, 266] on div "To navigate, press the arrow keys. To activate drag with keyboard, press Alt + …" at bounding box center [143, 249] width 232 height 282
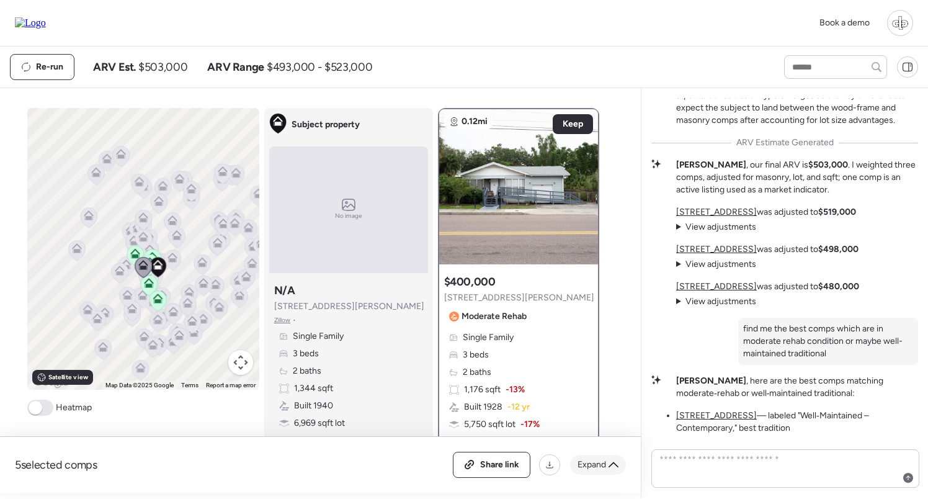
click at [591, 462] on span "Expand" at bounding box center [592, 465] width 29 height 12
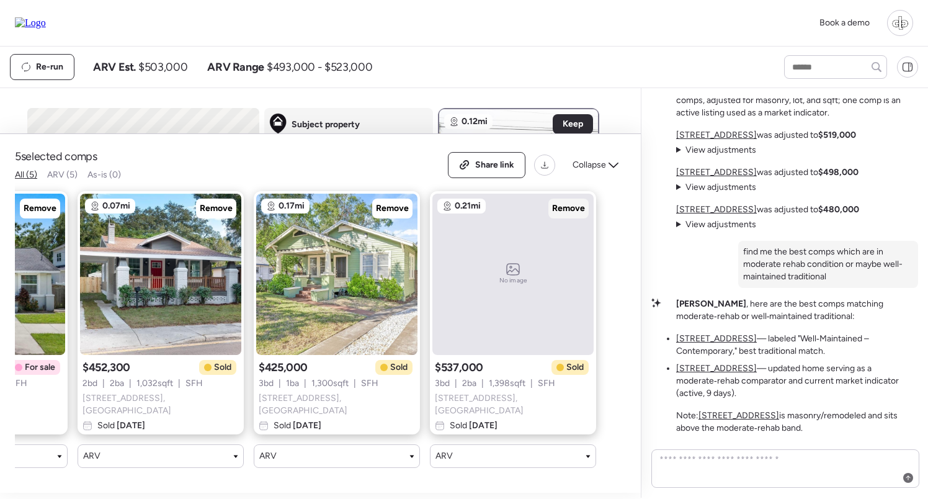
scroll to position [0, 300]
click at [605, 171] on span "Collapse" at bounding box center [590, 165] width 34 height 12
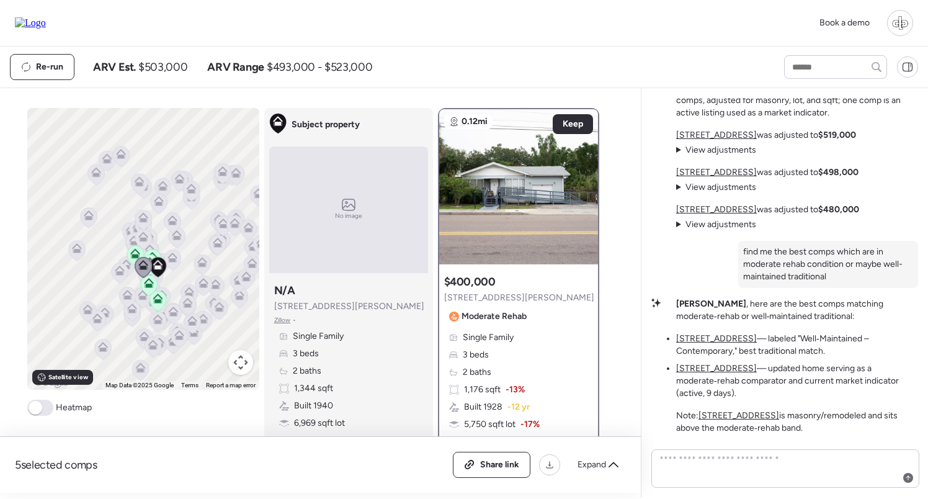
click at [172, 264] on icon at bounding box center [172, 260] width 17 height 20
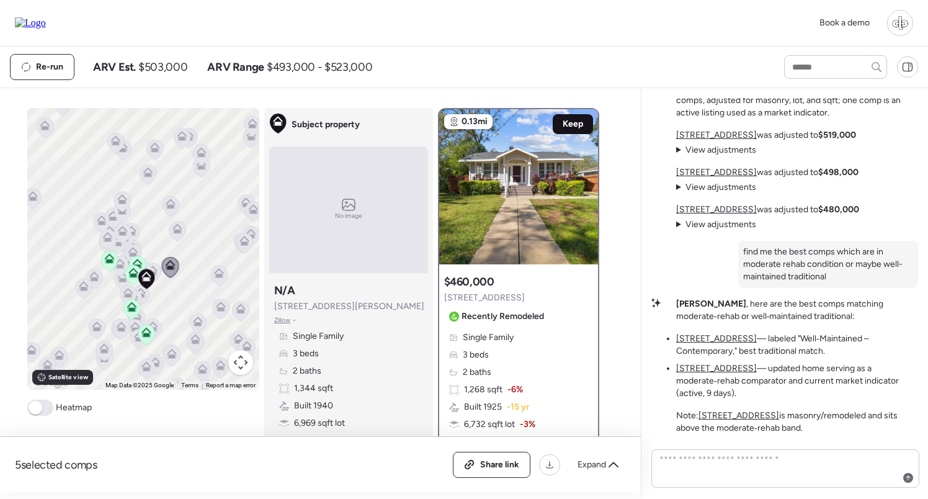
click at [573, 126] on span "Keep" at bounding box center [573, 124] width 20 height 12
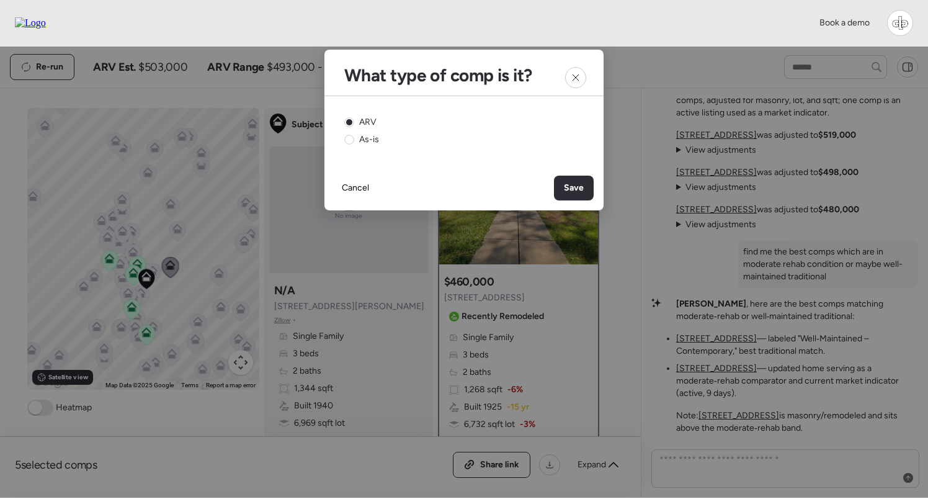
drag, startPoint x: 575, startPoint y: 190, endPoint x: 580, endPoint y: 208, distance: 19.3
click at [575, 190] on span "Save" at bounding box center [574, 188] width 20 height 12
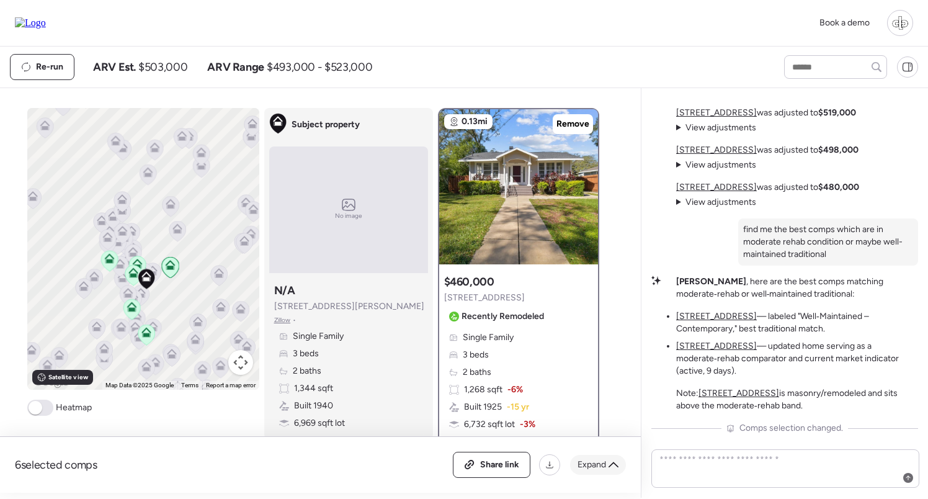
click at [604, 463] on span "Expand" at bounding box center [592, 465] width 29 height 12
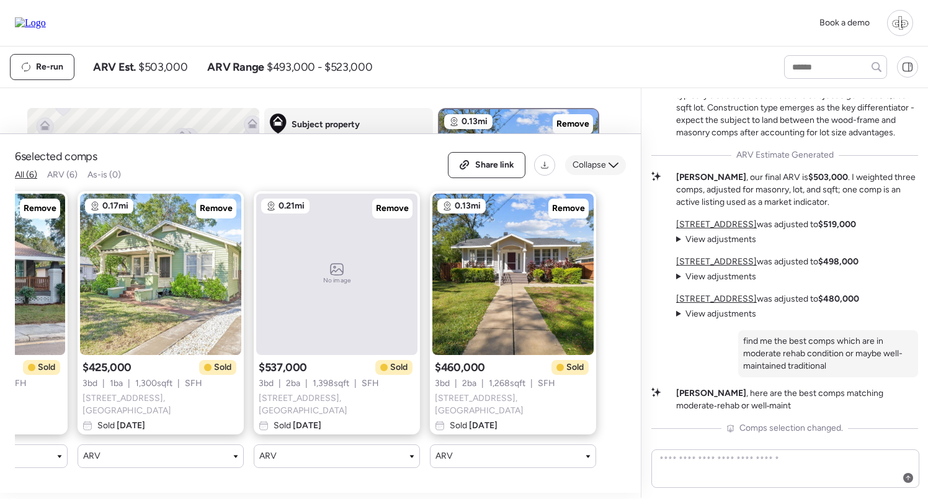
scroll to position [0, 476]
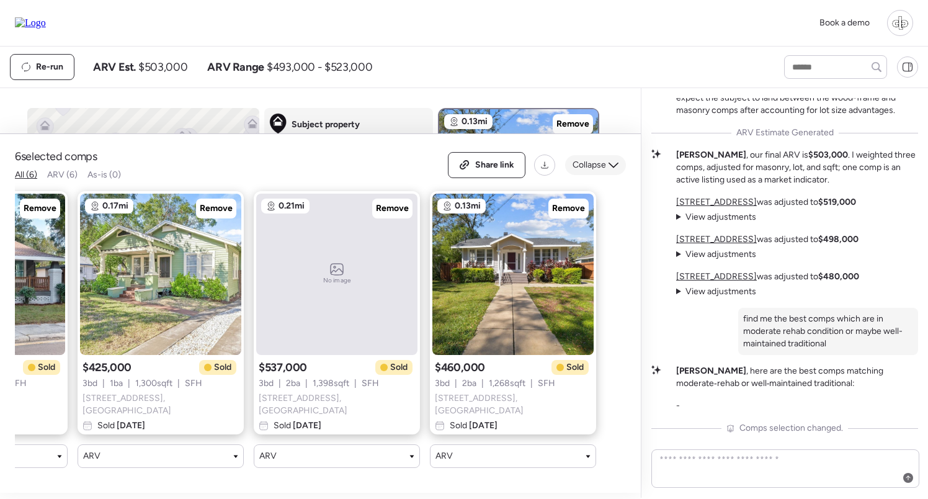
click at [584, 171] on span "Collapse" at bounding box center [590, 165] width 34 height 12
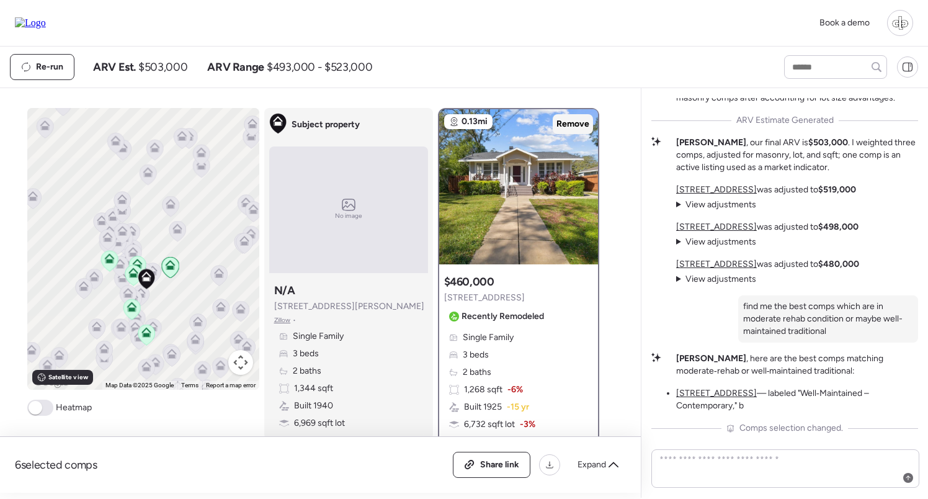
click at [570, 122] on span "Remove" at bounding box center [573, 124] width 33 height 12
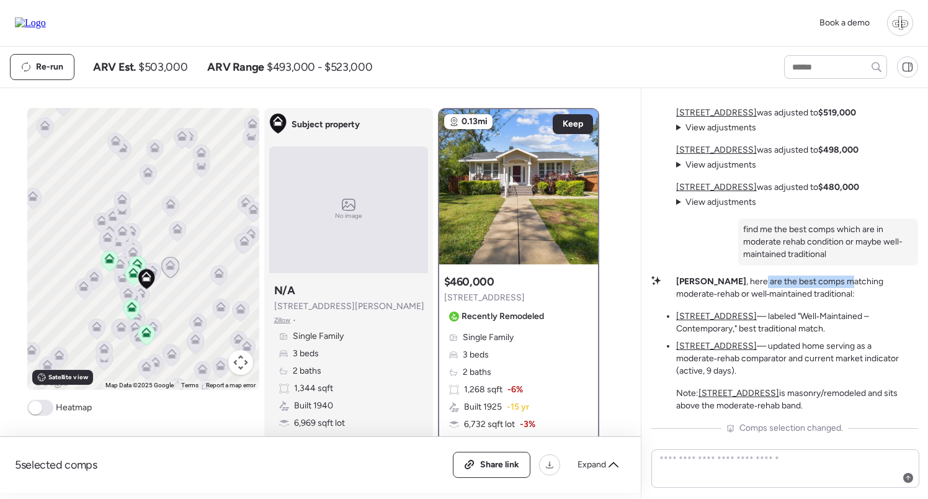
drag, startPoint x: 717, startPoint y: 278, endPoint x: 800, endPoint y: 278, distance: 82.5
click at [800, 278] on p "Liam , here are the best comps matching moderate‑rehab or well‑maintained tradi…" at bounding box center [797, 287] width 242 height 25
click at [708, 320] on u "213 W Cayuga St" at bounding box center [716, 316] width 81 height 11
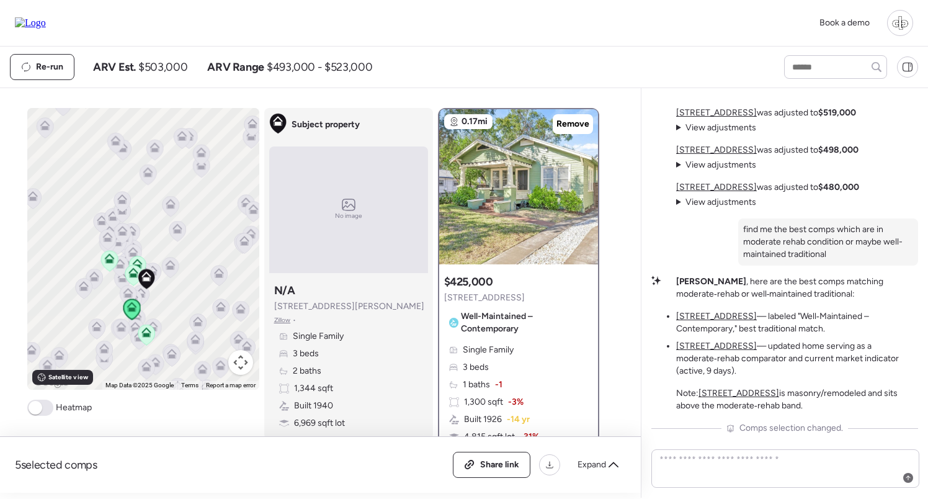
scroll to position [-1, 0]
click at [515, 224] on div at bounding box center [518, 186] width 159 height 155
click at [513, 182] on div at bounding box center [518, 186] width 159 height 155
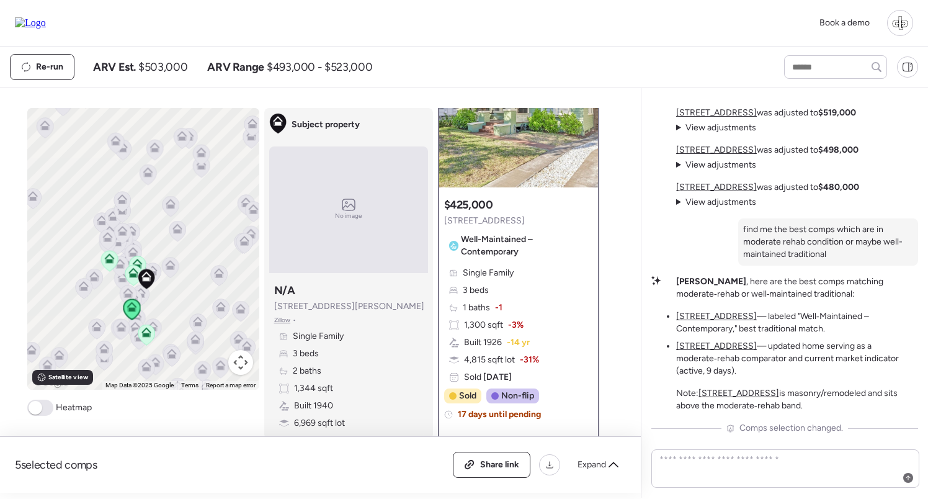
scroll to position [71, 0]
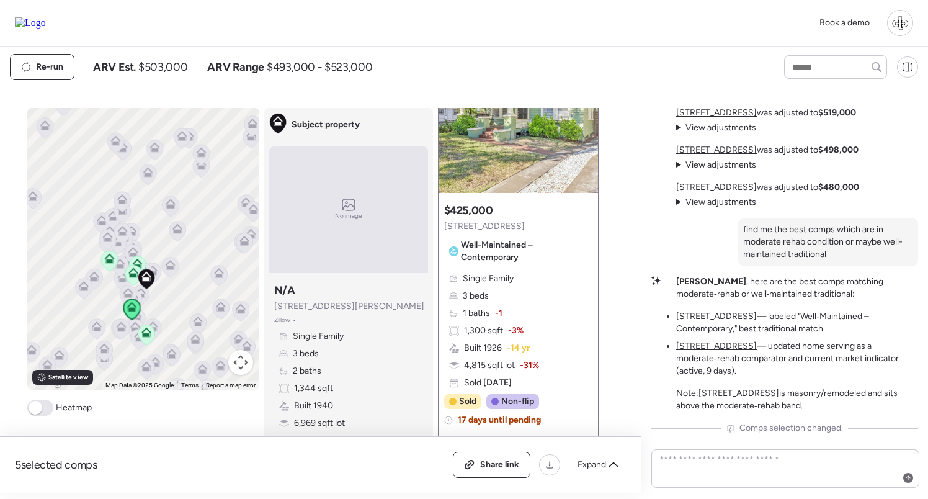
click at [531, 164] on div at bounding box center [518, 115] width 159 height 155
click at [508, 336] on span "-3%" at bounding box center [516, 331] width 16 height 12
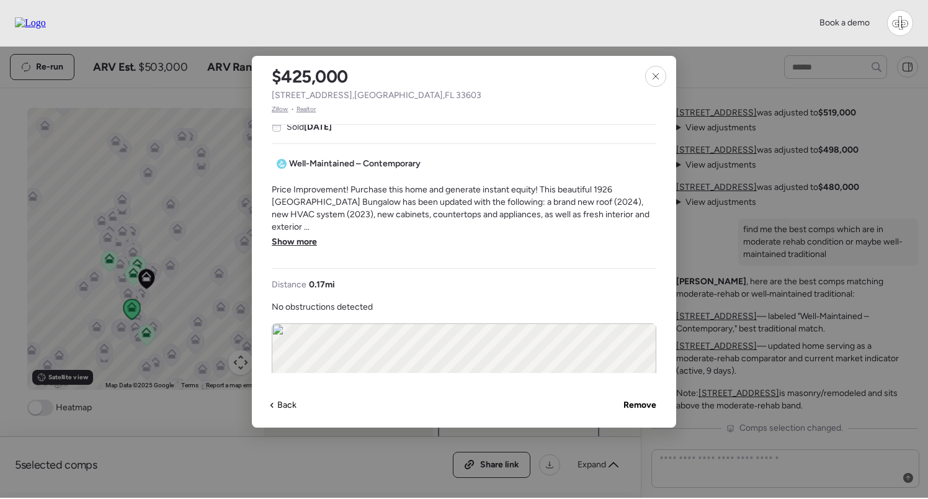
scroll to position [320, 0]
click at [299, 235] on span "Show more" at bounding box center [294, 241] width 45 height 12
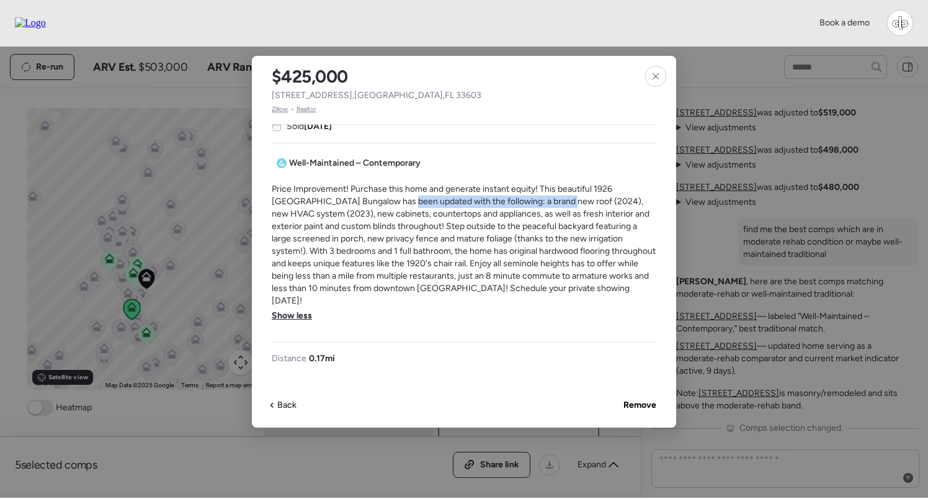
drag, startPoint x: 363, startPoint y: 194, endPoint x: 527, endPoint y: 196, distance: 164.4
click at [527, 196] on span "Price Improvement! Purchase this home and generate instant equity! This beautif…" at bounding box center [464, 245] width 385 height 124
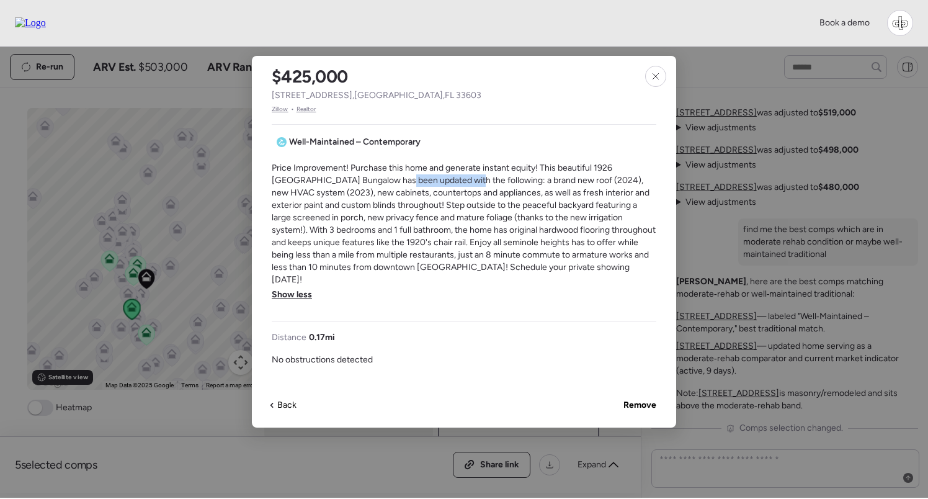
drag, startPoint x: 362, startPoint y: 179, endPoint x: 432, endPoint y: 181, distance: 69.5
click at [432, 181] on span "Price Improvement! Purchase this home and generate instant equity! This beautif…" at bounding box center [464, 224] width 385 height 124
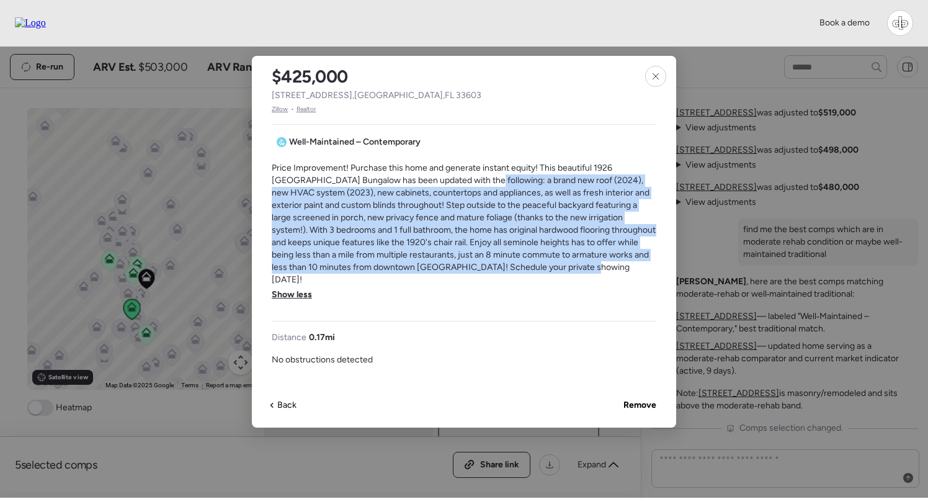
drag, startPoint x: 450, startPoint y: 184, endPoint x: 531, endPoint y: 275, distance: 121.3
click at [531, 275] on div "Price Improvement! Purchase this home and generate instant equity! This beautif…" at bounding box center [464, 236] width 385 height 149
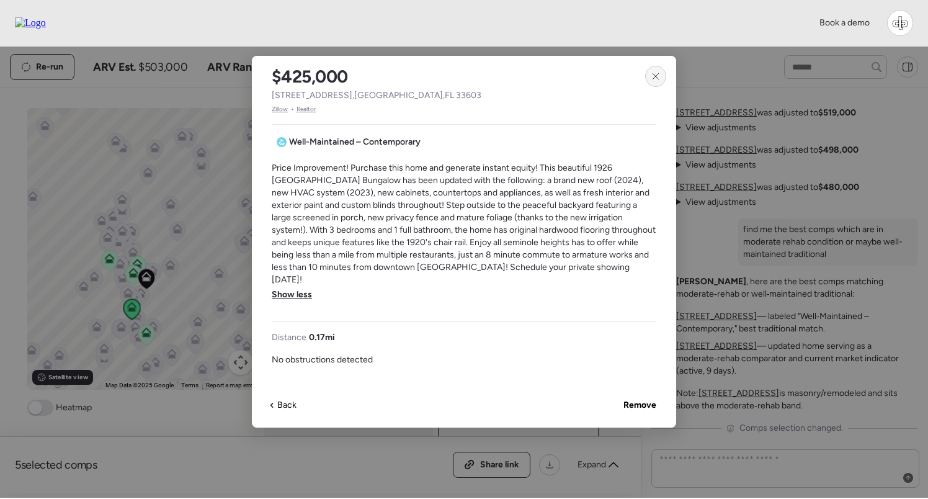
click at [655, 77] on icon at bounding box center [656, 76] width 6 height 6
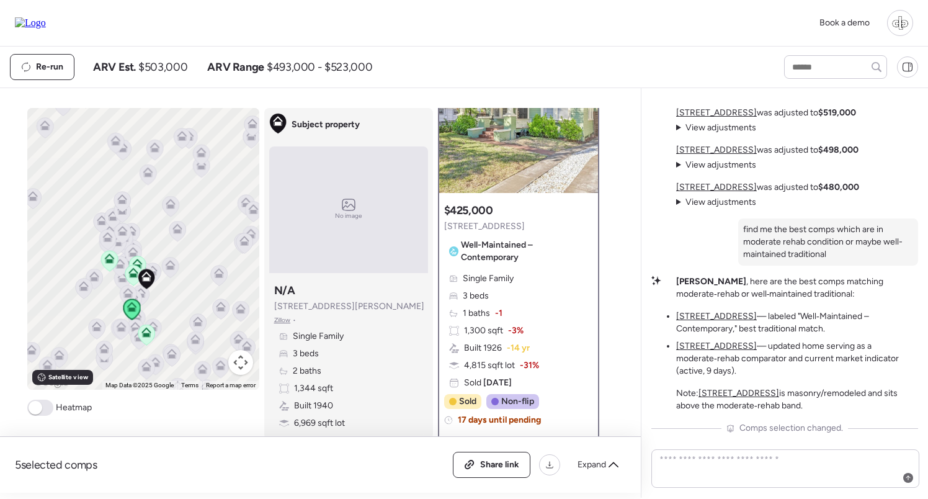
scroll to position [143, 0]
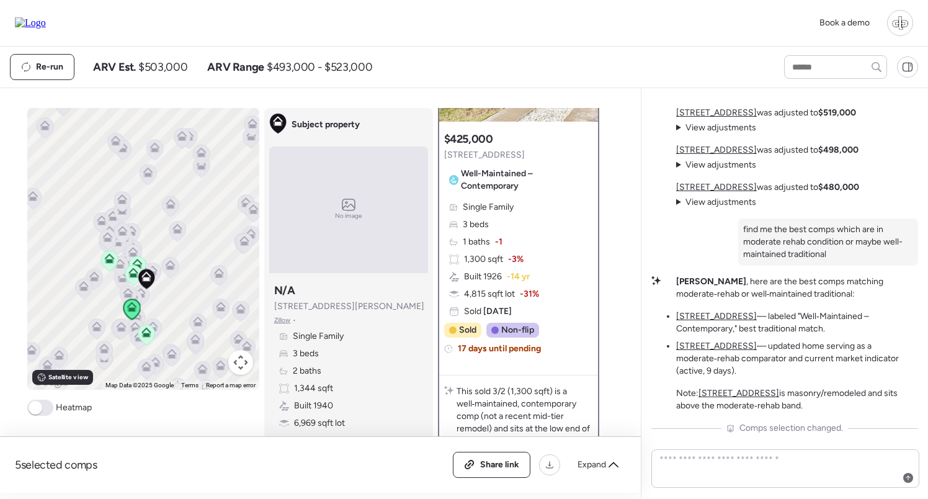
click at [132, 277] on icon at bounding box center [133, 276] width 8 height 4
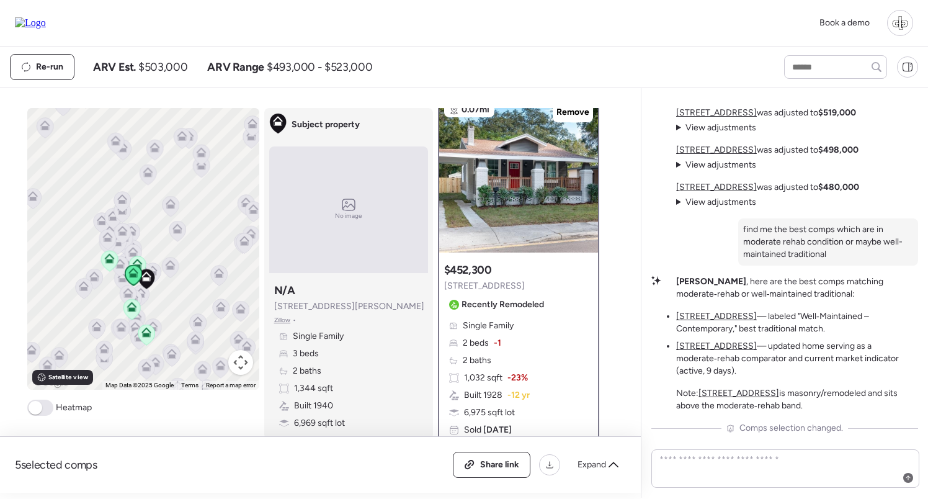
scroll to position [0, 0]
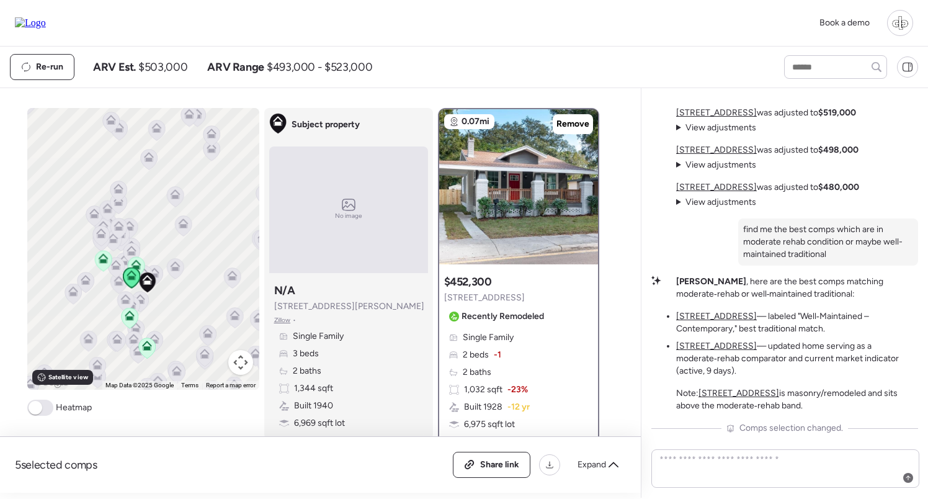
click at [138, 262] on icon at bounding box center [135, 263] width 9 height 6
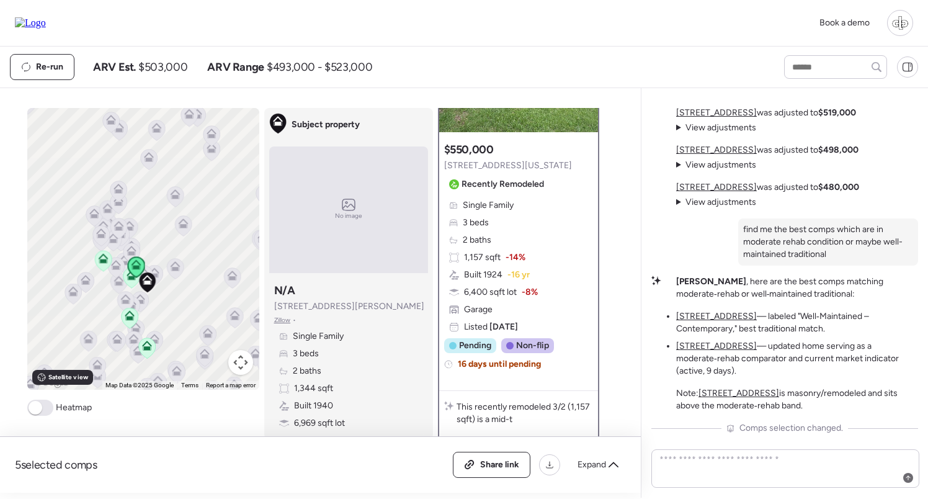
scroll to position [132, 0]
click at [99, 258] on icon at bounding box center [102, 257] width 9 height 6
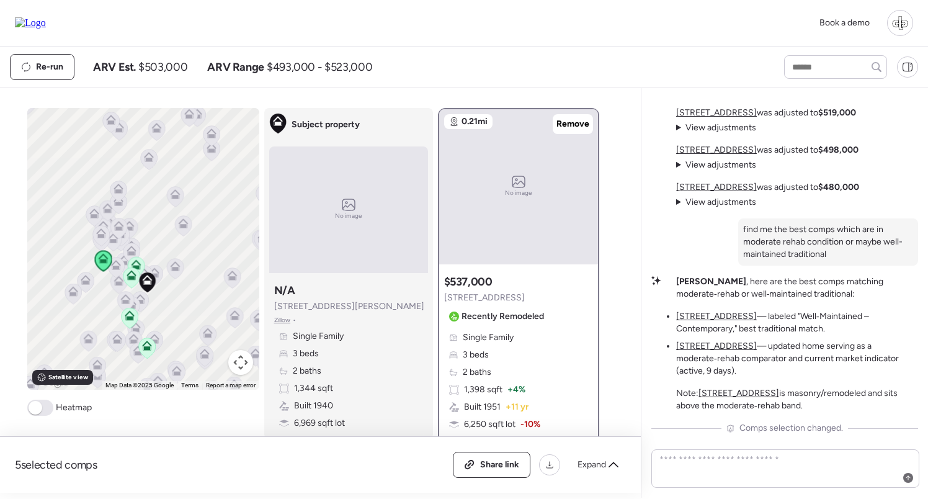
scroll to position [158, 0]
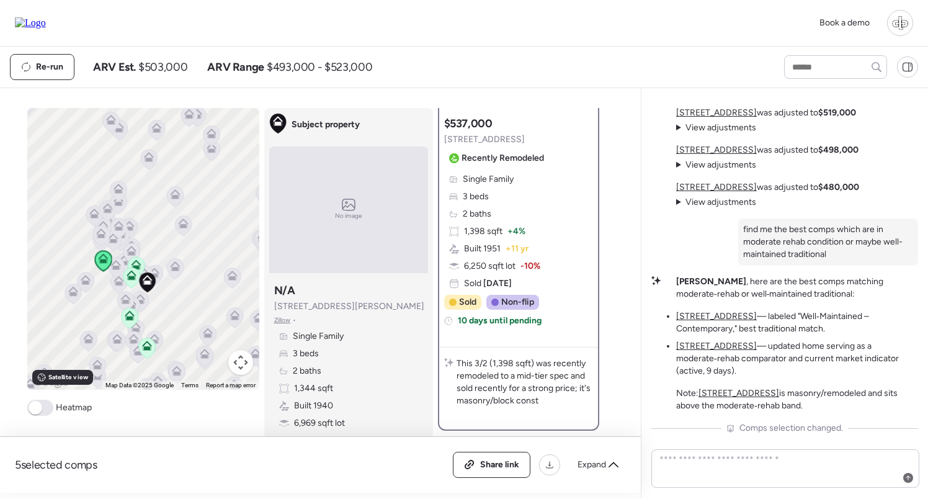
click at [145, 348] on icon at bounding box center [147, 348] width 8 height 4
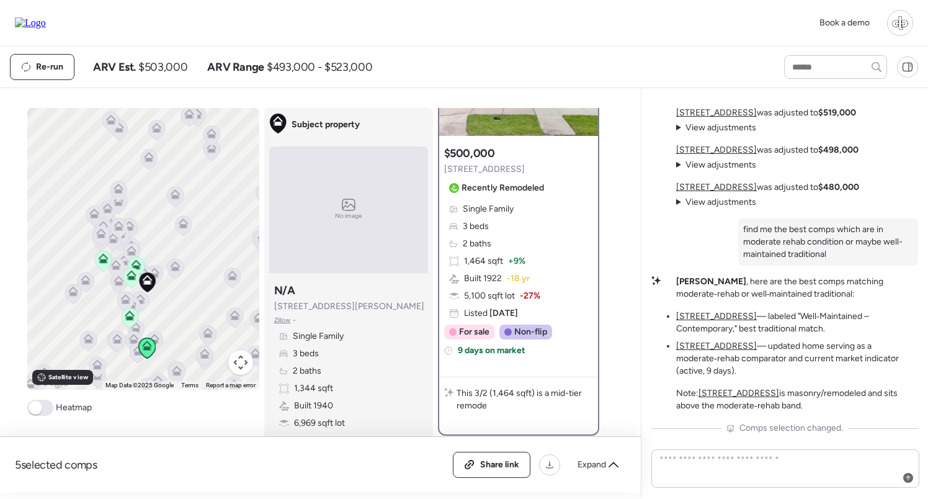
scroll to position [157, 0]
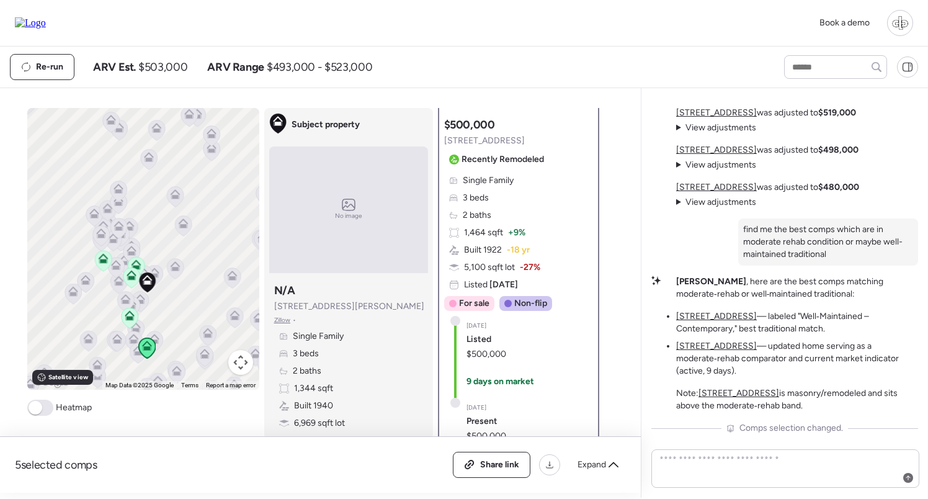
click at [133, 278] on icon at bounding box center [131, 278] width 8 height 4
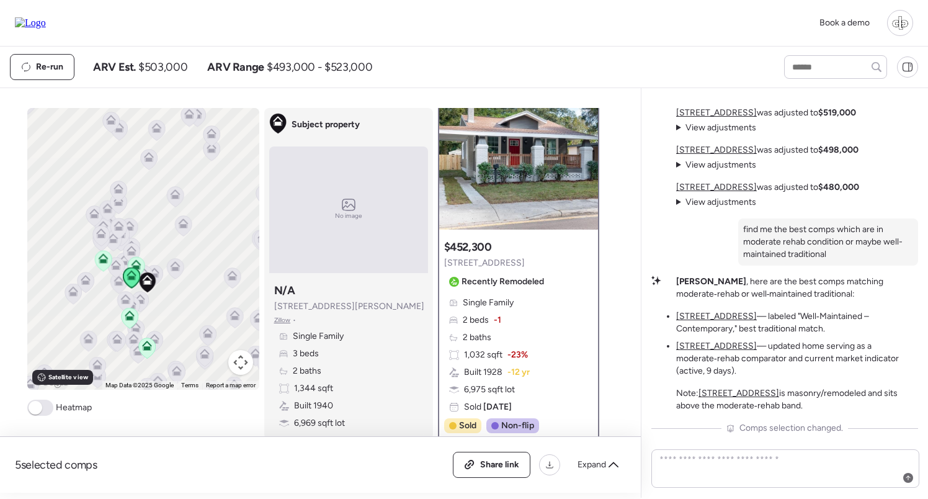
scroll to position [0, 0]
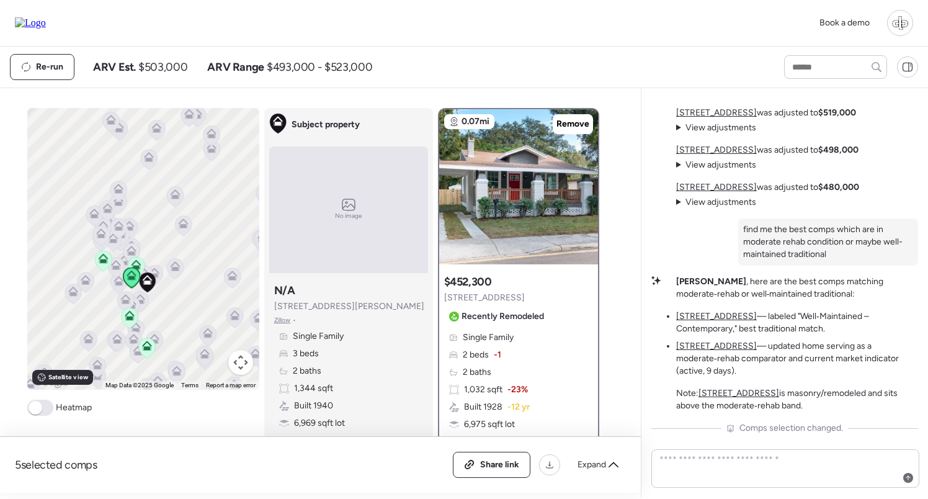
click at [491, 334] on span "Single Family" at bounding box center [488, 337] width 51 height 12
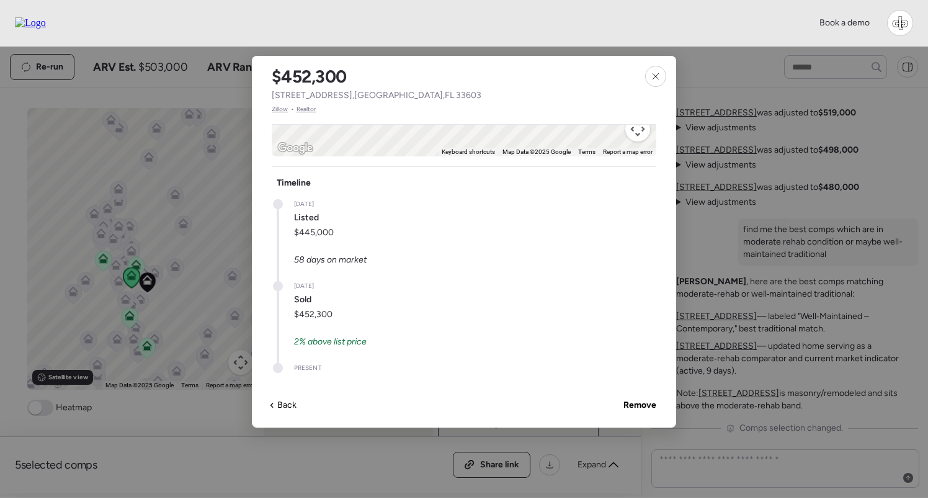
scroll to position [660, 0]
click at [655, 80] on icon at bounding box center [656, 76] width 10 height 10
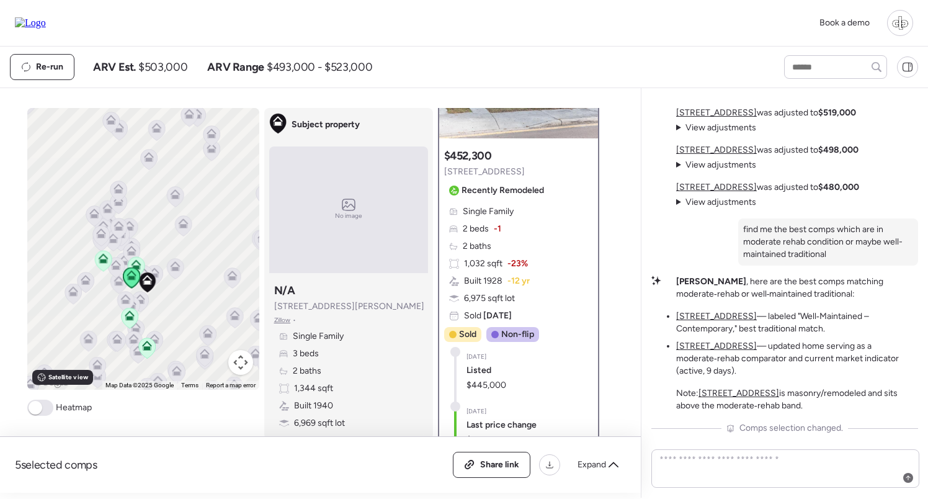
scroll to position [145, 0]
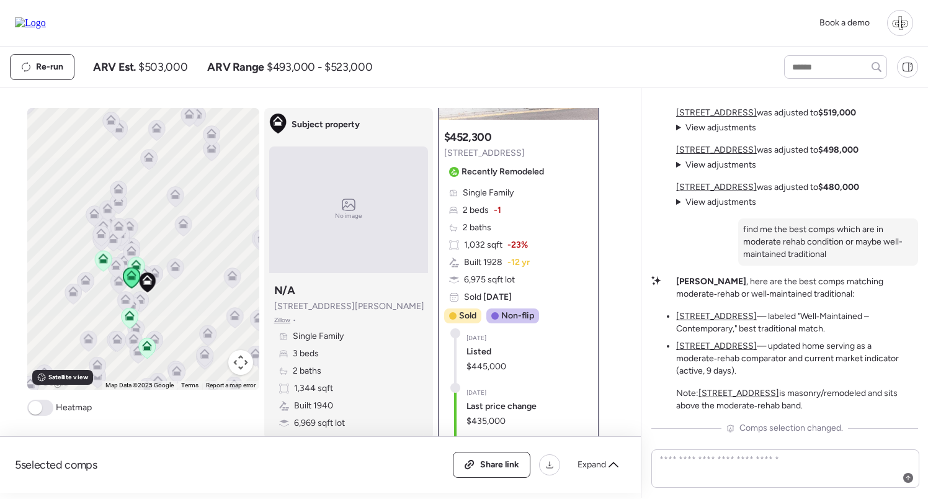
click at [129, 252] on icon at bounding box center [132, 251] width 10 height 10
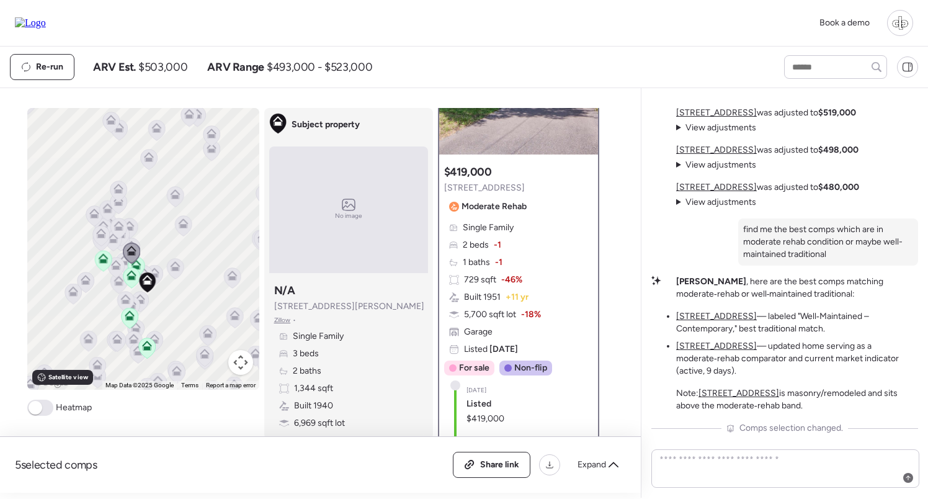
scroll to position [129, 0]
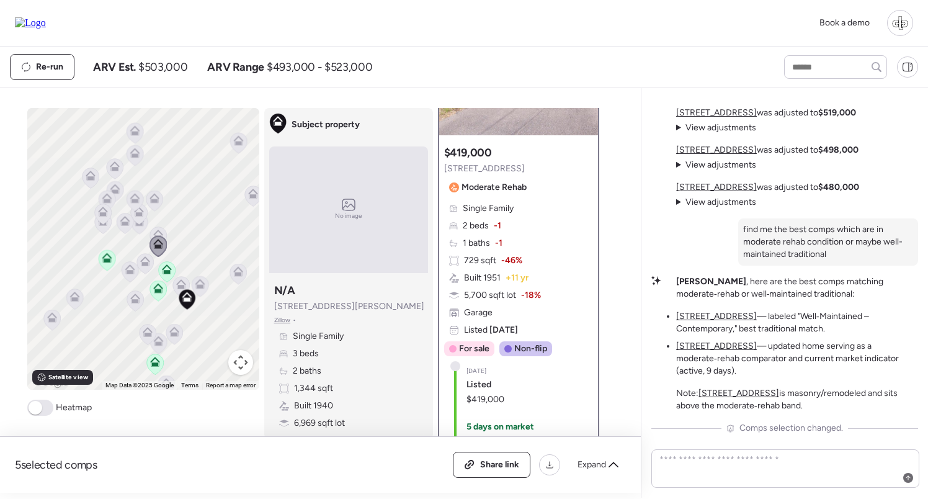
click at [203, 285] on icon at bounding box center [200, 284] width 10 height 10
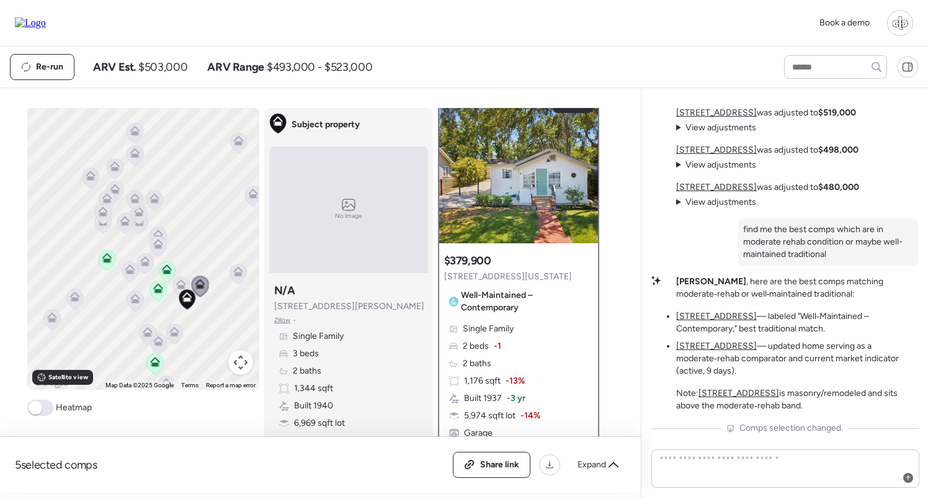
scroll to position [0, 0]
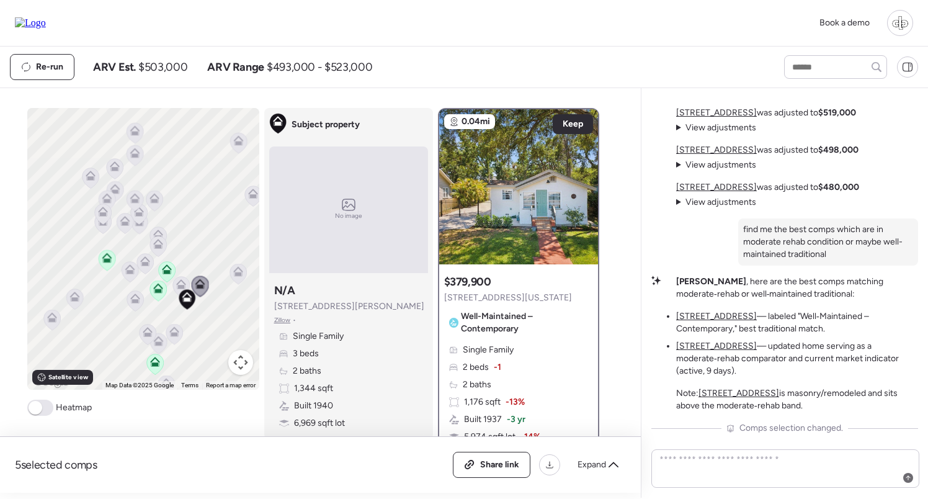
click at [178, 284] on icon at bounding box center [180, 282] width 9 height 6
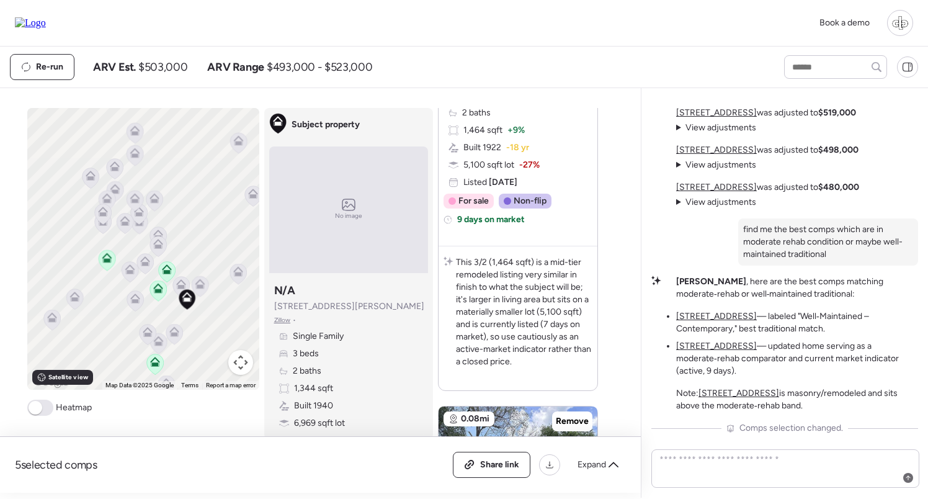
scroll to position [1287, 0]
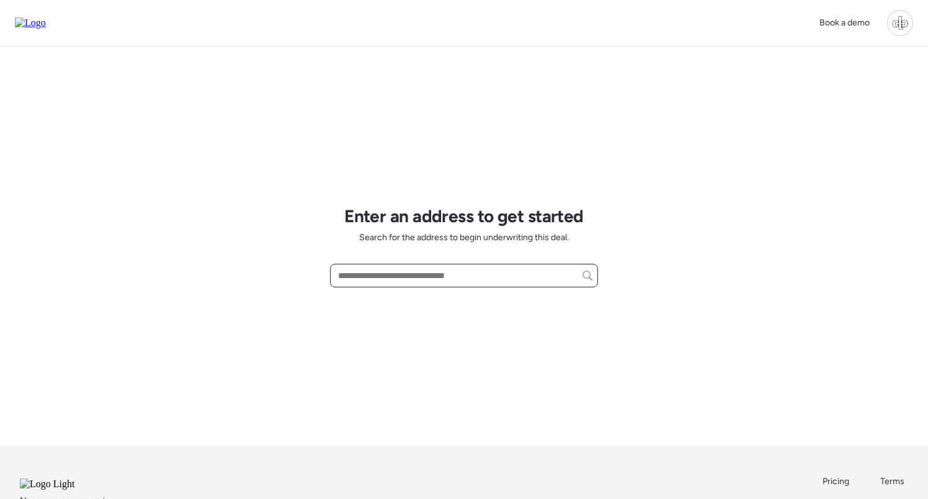
click at [410, 282] on input "text" at bounding box center [464, 275] width 257 height 17
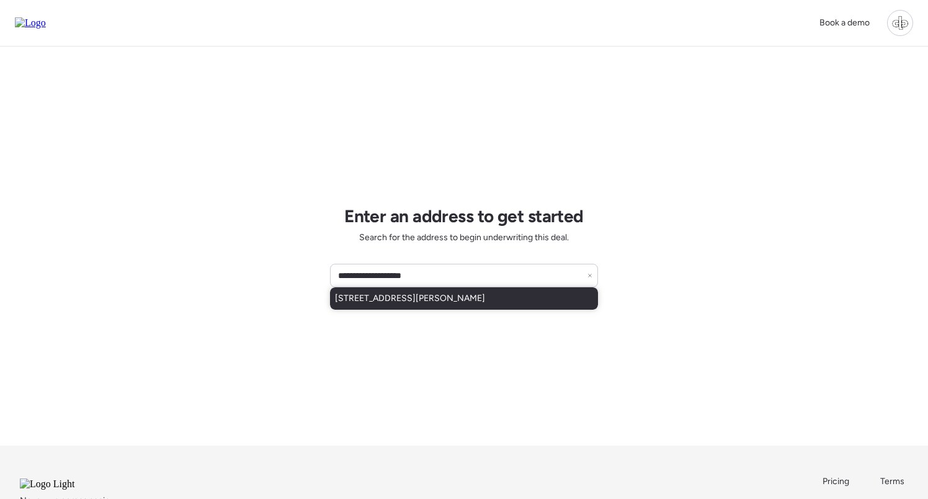
click at [427, 298] on span "[STREET_ADDRESS][PERSON_NAME]" at bounding box center [410, 298] width 150 height 12
type input "**********"
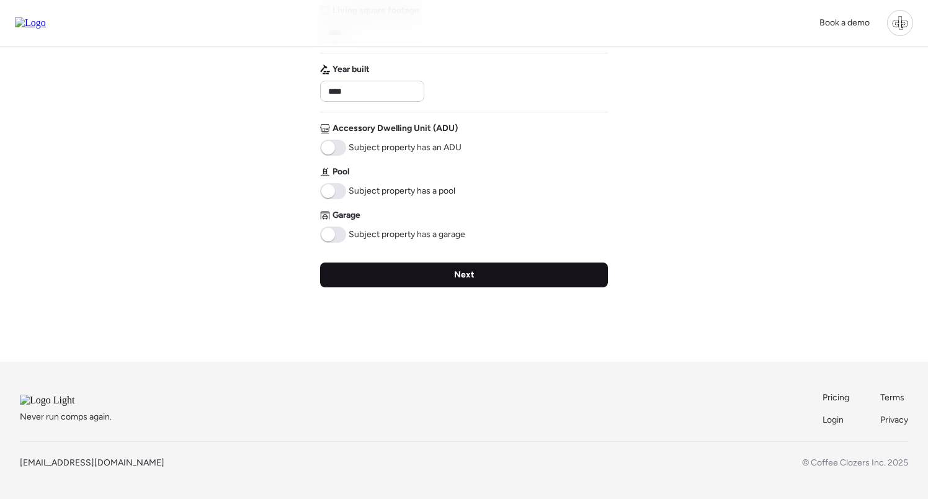
click at [463, 269] on span "Next" at bounding box center [464, 275] width 20 height 12
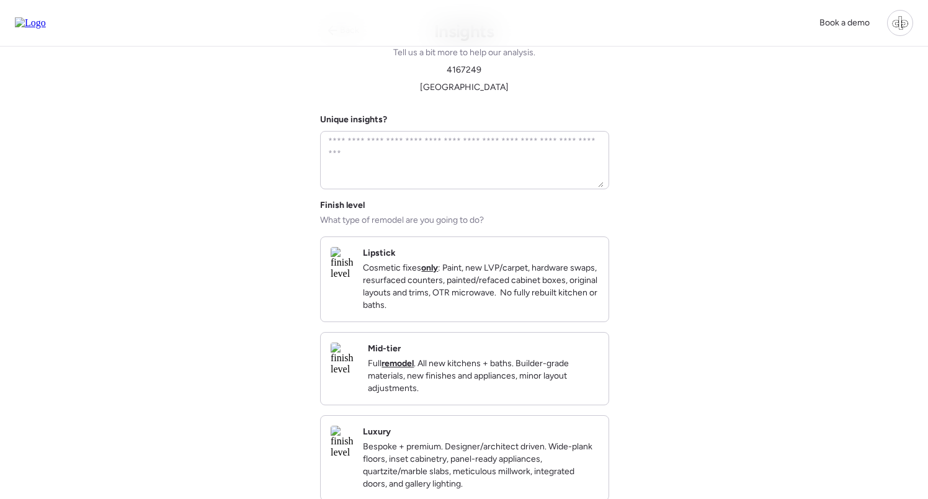
scroll to position [38, 0]
drag, startPoint x: 321, startPoint y: 222, endPoint x: 498, endPoint y: 222, distance: 177.5
click at [498, 222] on div "Finish level What type of remodel are you going to do? Lipstick Cosmetic fixes …" at bounding box center [464, 348] width 288 height 302
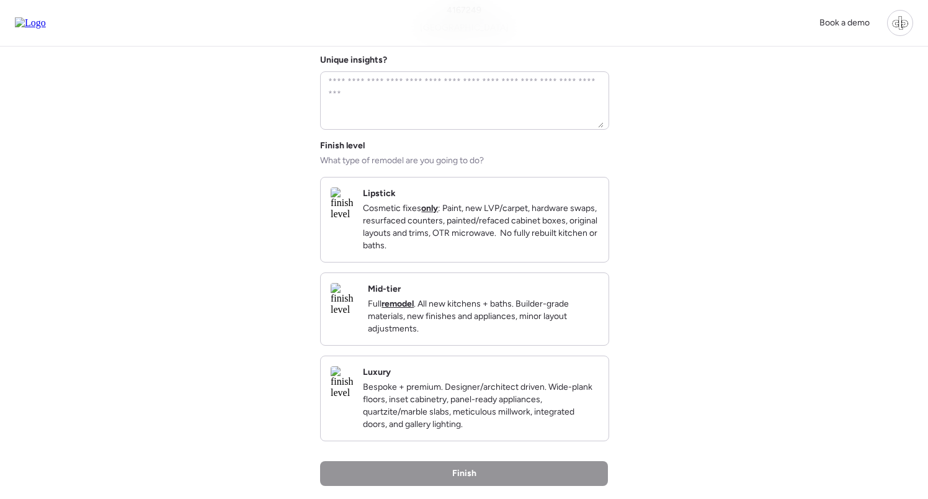
scroll to position [99, 0]
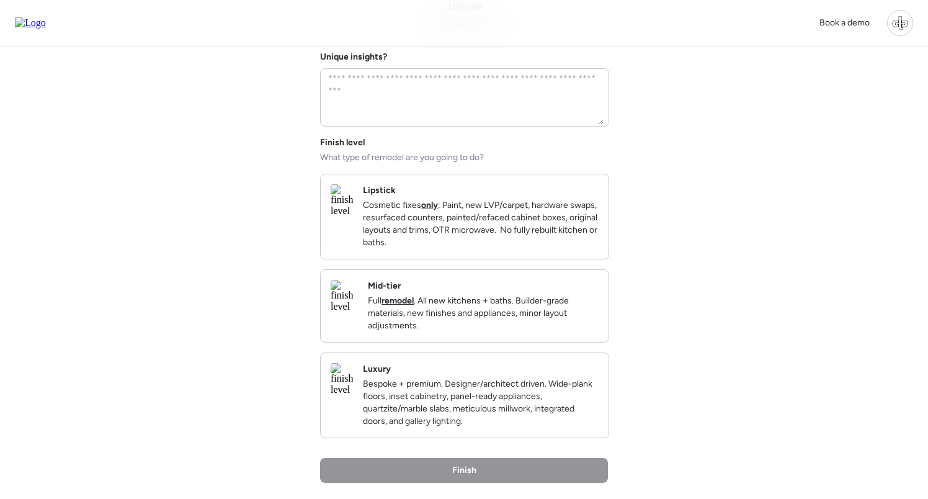
click at [353, 217] on img at bounding box center [342, 200] width 22 height 32
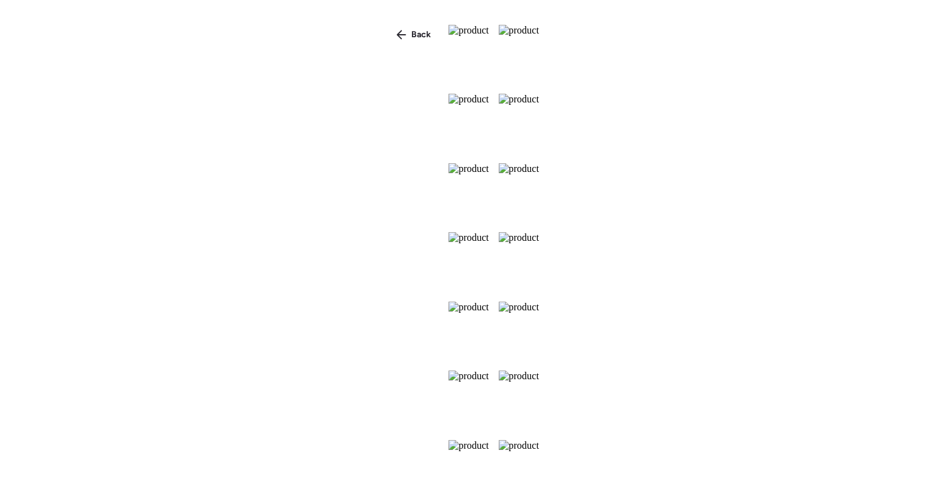
scroll to position [388, 0]
click at [539, 232] on img at bounding box center [519, 261] width 40 height 59
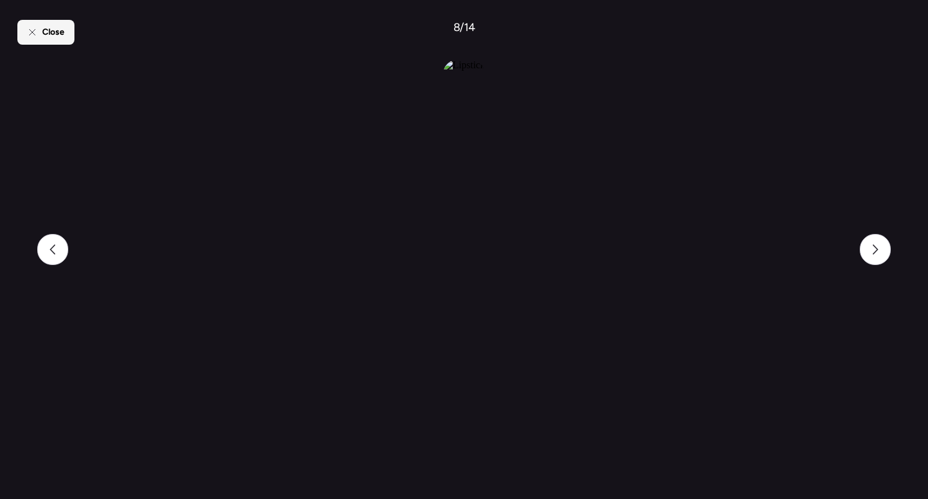
click at [44, 27] on span "Close" at bounding box center [53, 32] width 22 height 12
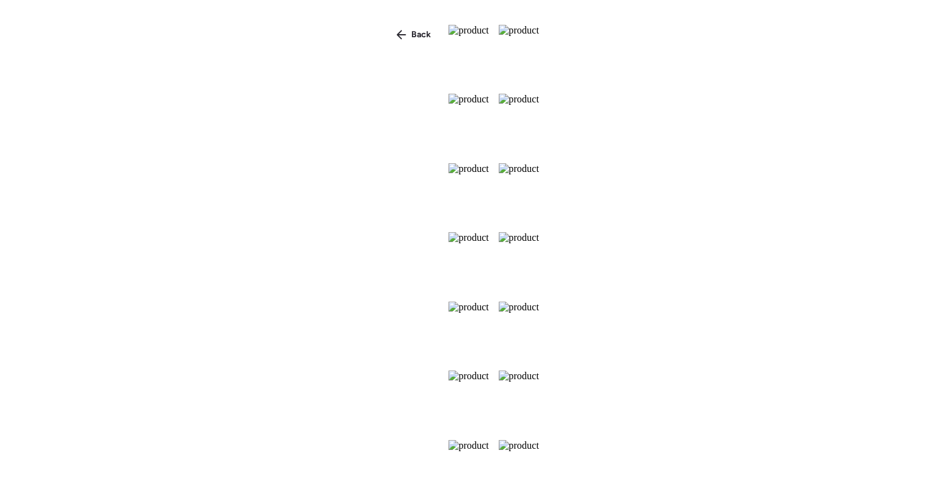
scroll to position [244, 0]
click at [411, 34] on span "Back" at bounding box center [421, 35] width 20 height 12
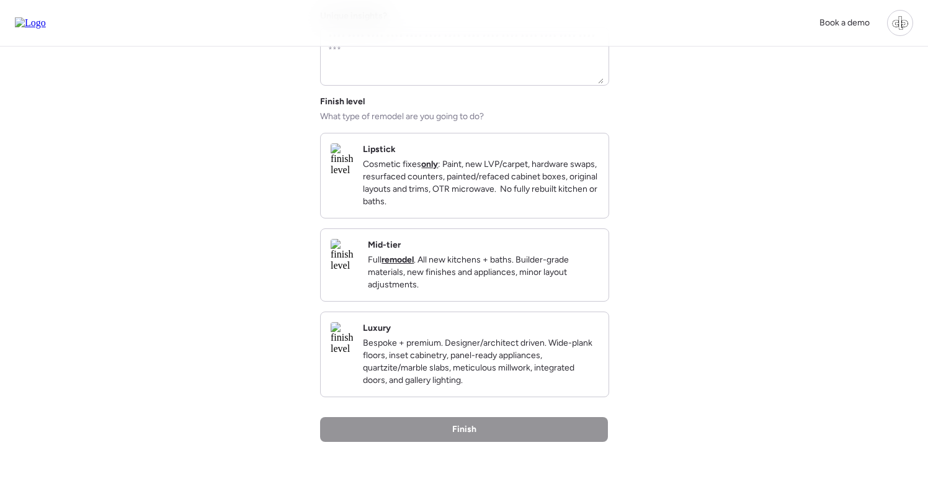
scroll to position [139, 0]
click at [356, 272] on img at bounding box center [344, 255] width 27 height 32
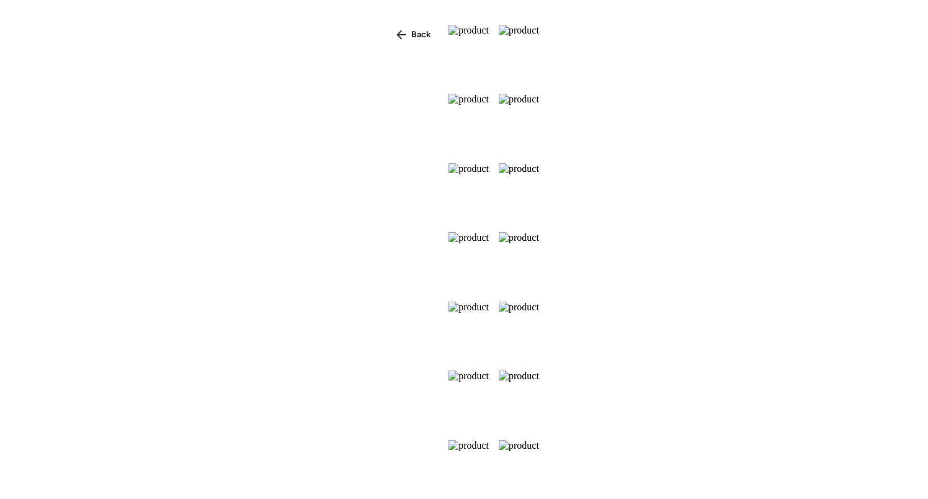
scroll to position [32, 0]
click at [539, 84] on img at bounding box center [519, 54] width 40 height 59
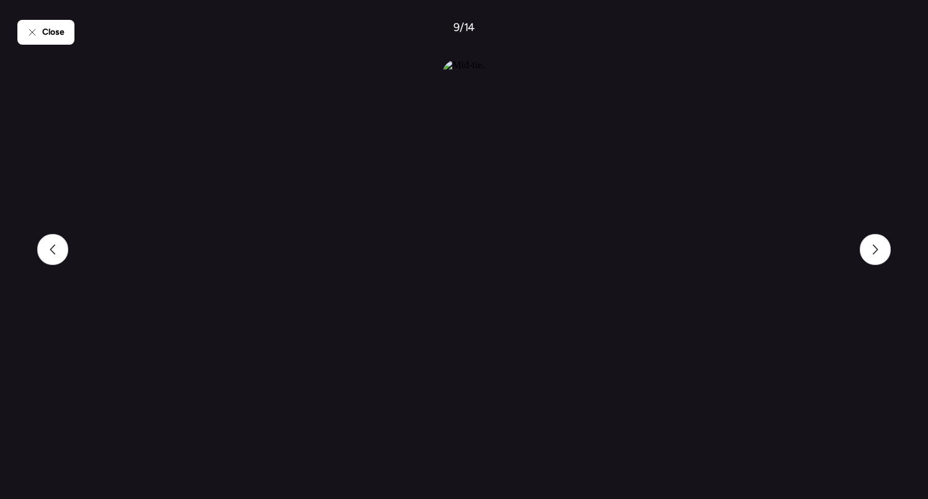
click at [55, 26] on span "Close" at bounding box center [53, 32] width 22 height 12
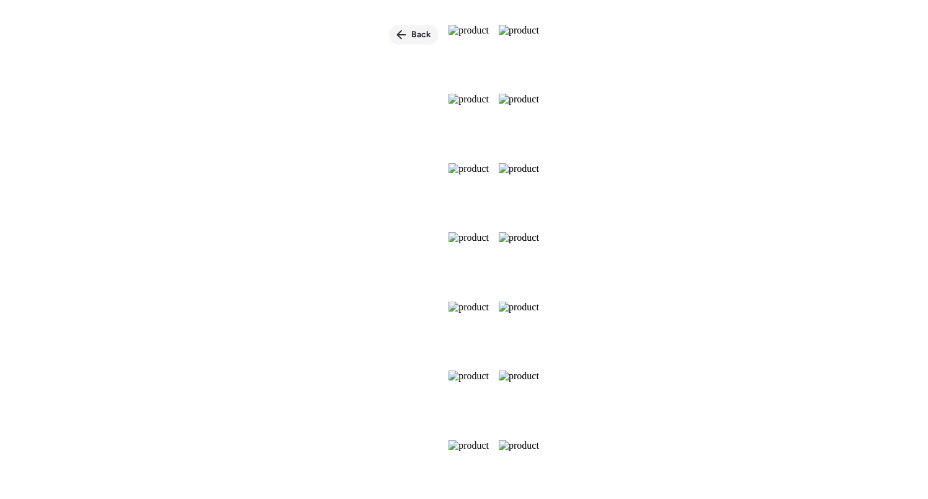
click at [389, 42] on div "Back" at bounding box center [414, 35] width 50 height 20
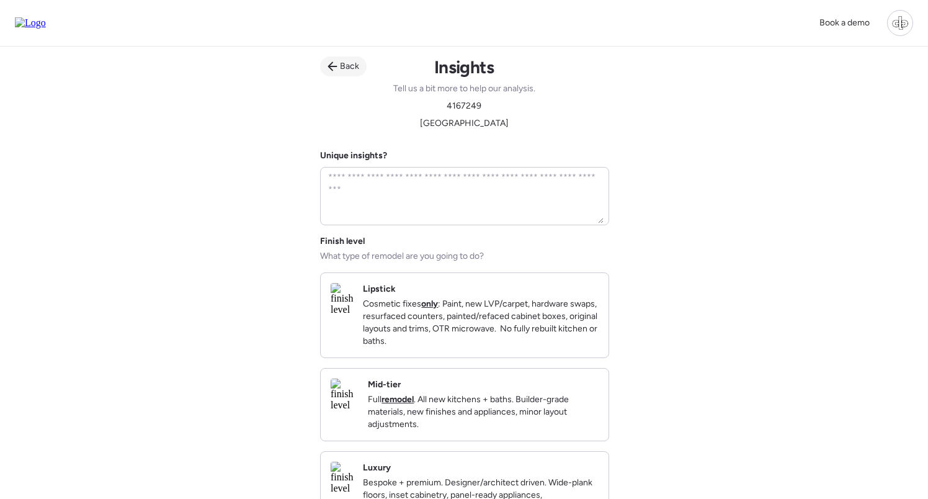
scroll to position [0, 0]
click at [351, 61] on span "Back" at bounding box center [349, 66] width 19 height 12
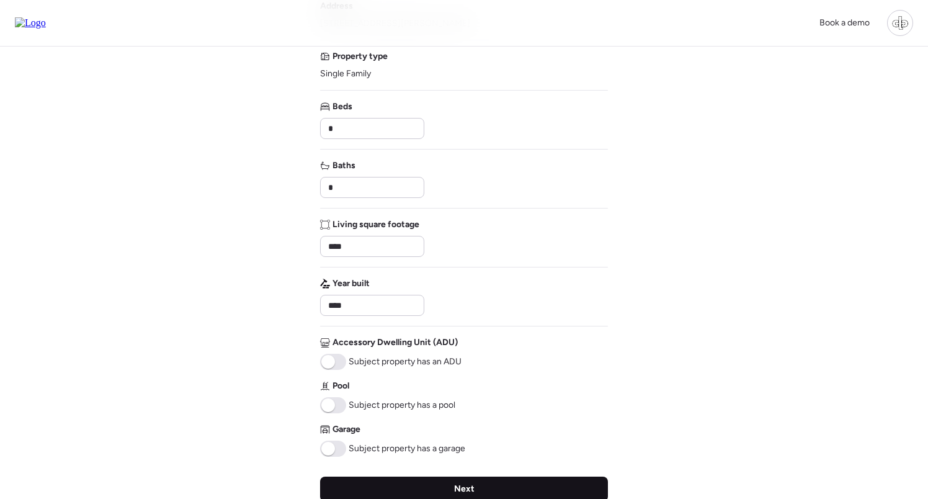
click at [457, 491] on span "Next" at bounding box center [464, 489] width 20 height 12
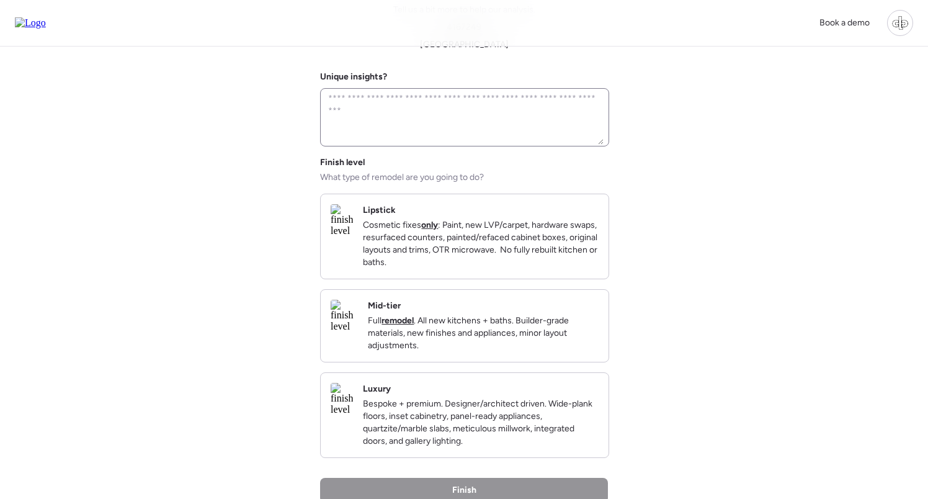
scroll to position [87, 0]
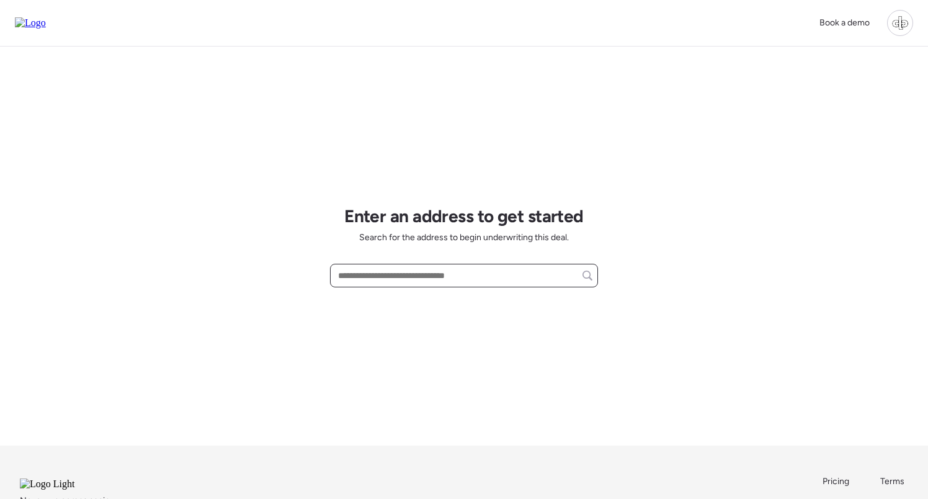
click at [387, 276] on input "text" at bounding box center [464, 275] width 257 height 17
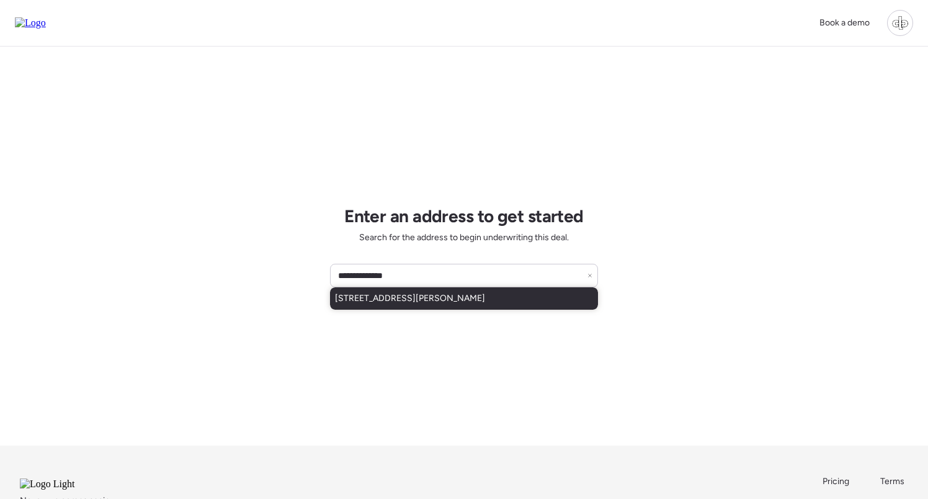
click at [414, 305] on div "111 W Osborne Ave, Tampa, FL, 33603" at bounding box center [464, 298] width 268 height 22
type input "**********"
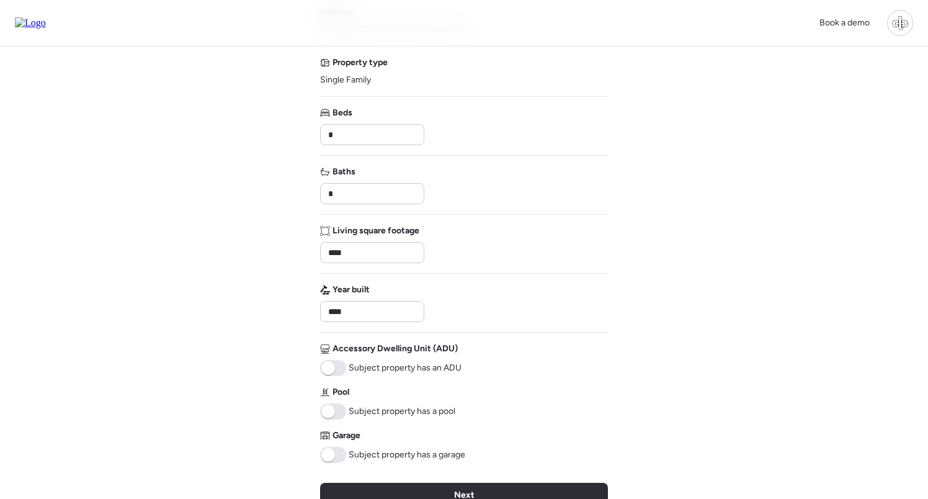
scroll to position [158, 0]
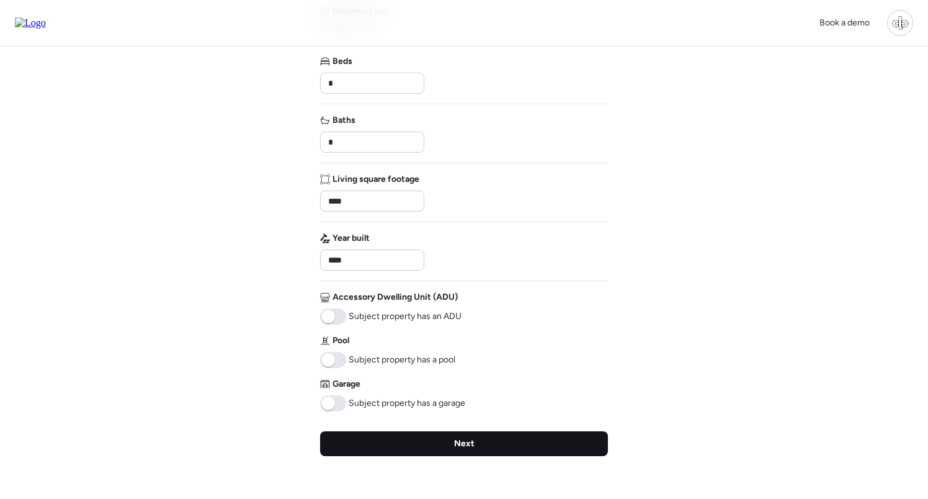
click at [455, 440] on span "Next" at bounding box center [464, 443] width 20 height 12
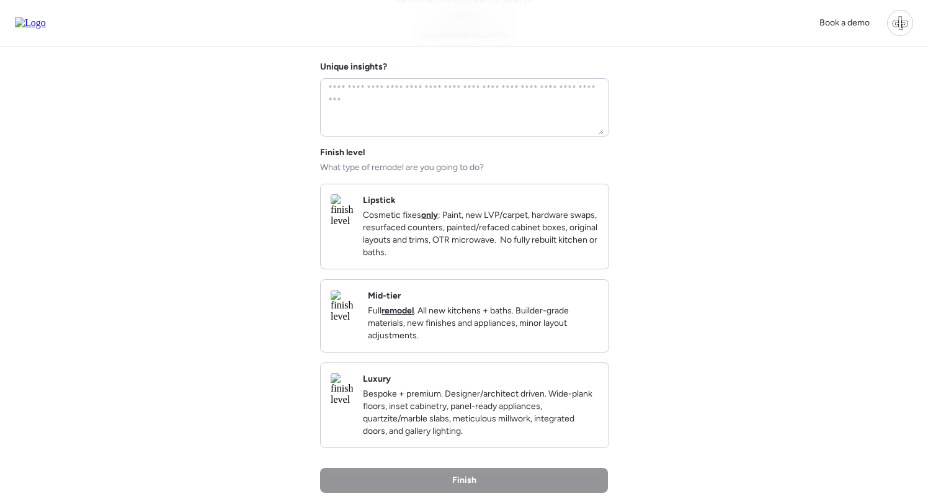
scroll to position [150, 0]
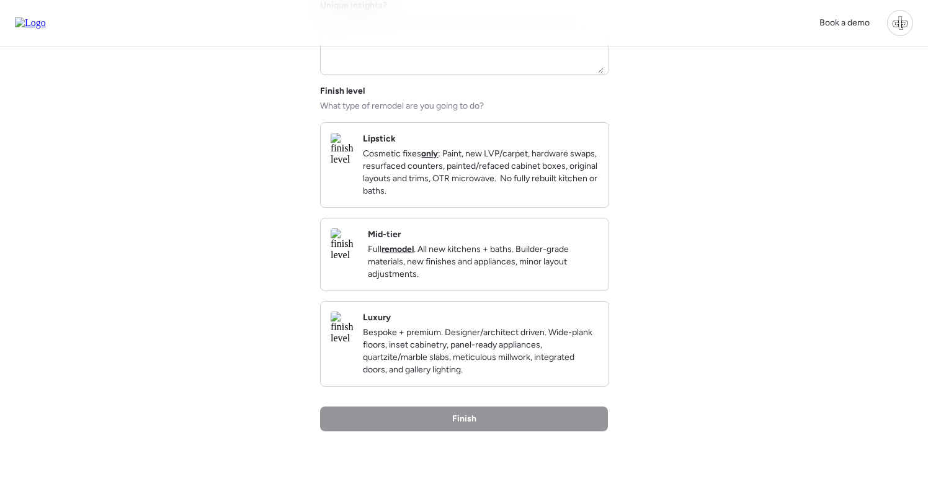
click at [345, 165] on img at bounding box center [342, 149] width 22 height 32
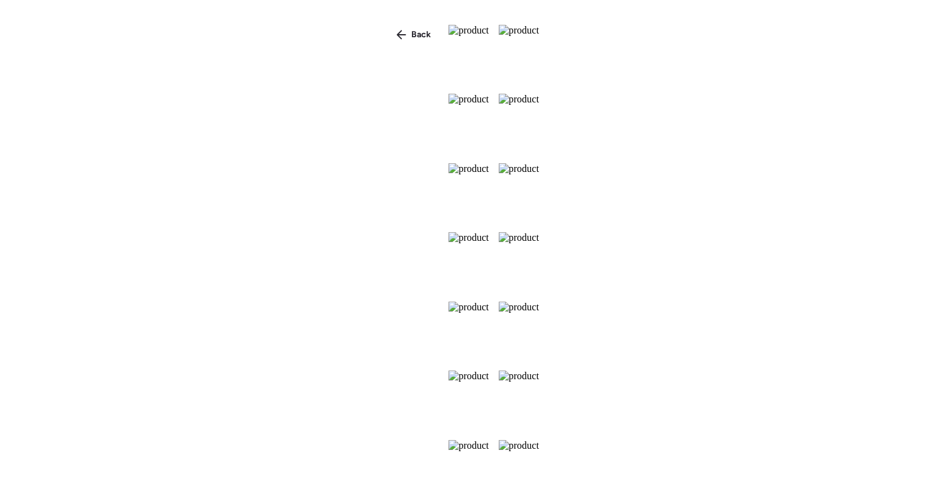
scroll to position [-1, 0]
click at [539, 84] on img at bounding box center [519, 54] width 40 height 59
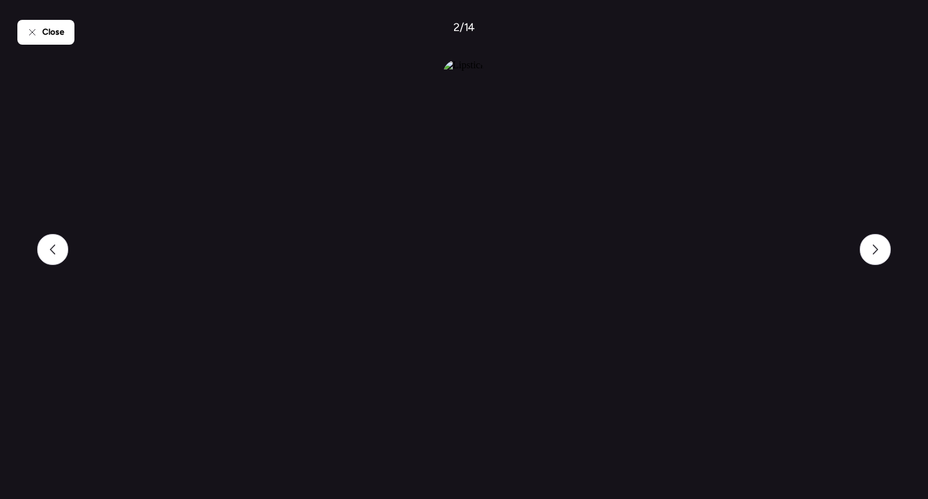
scroll to position [0, 0]
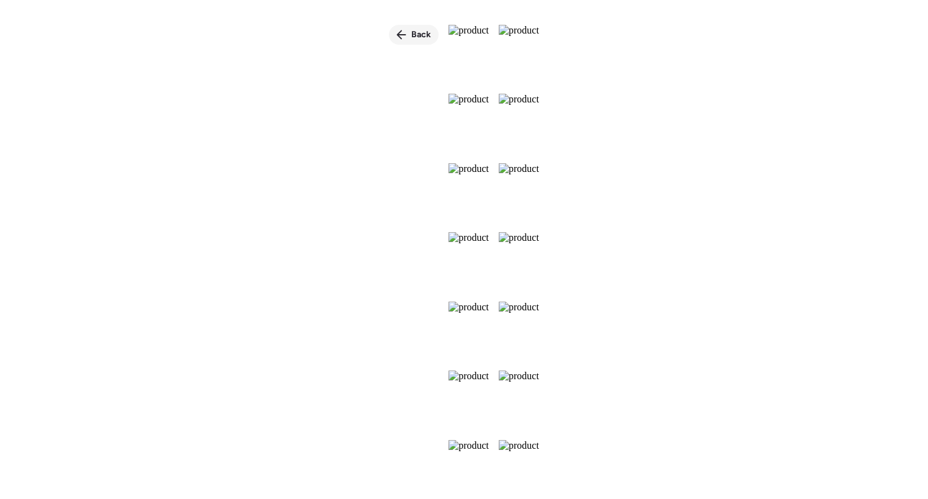
click at [411, 32] on span "Back" at bounding box center [421, 35] width 20 height 12
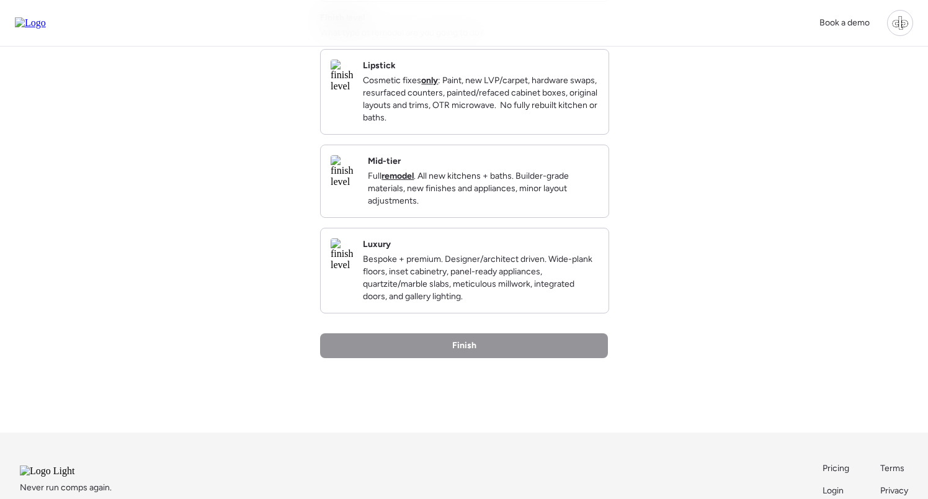
scroll to position [227, 0]
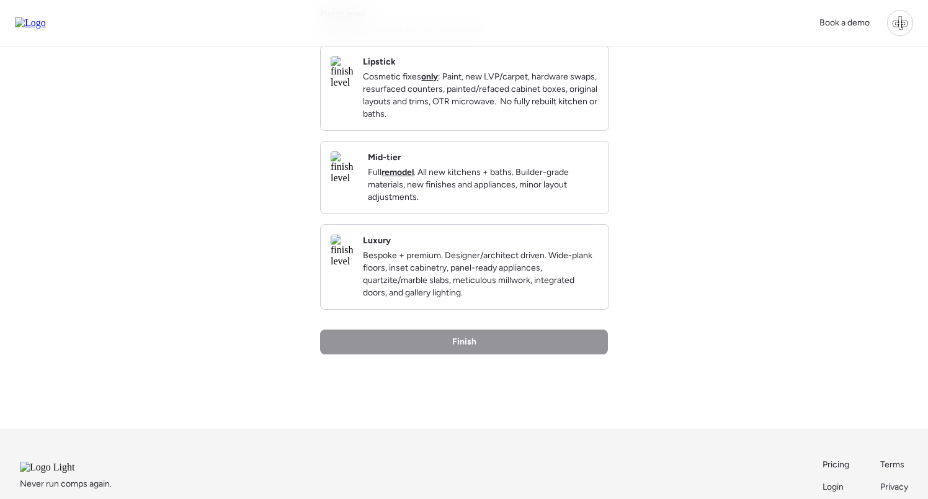
click at [357, 184] on img at bounding box center [344, 167] width 27 height 32
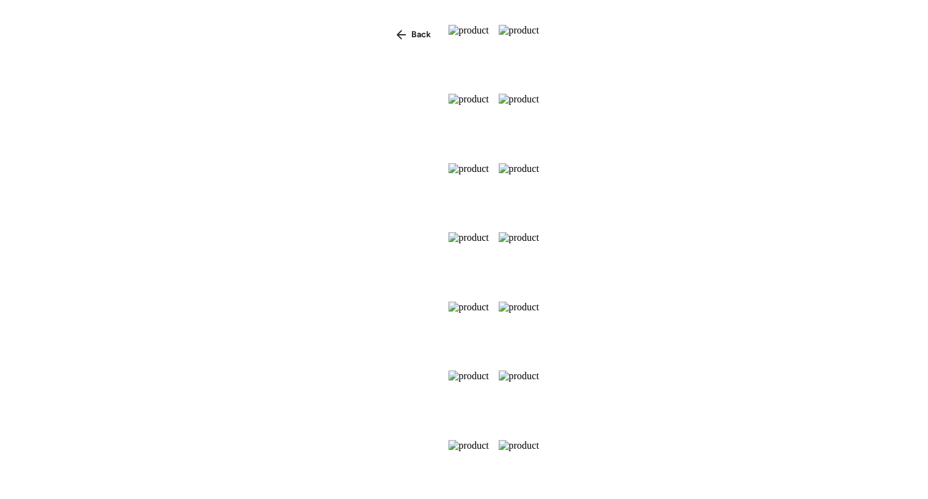
scroll to position [7, 0]
click at [449, 84] on img at bounding box center [469, 54] width 40 height 59
click at [389, 30] on div "Back" at bounding box center [414, 35] width 50 height 20
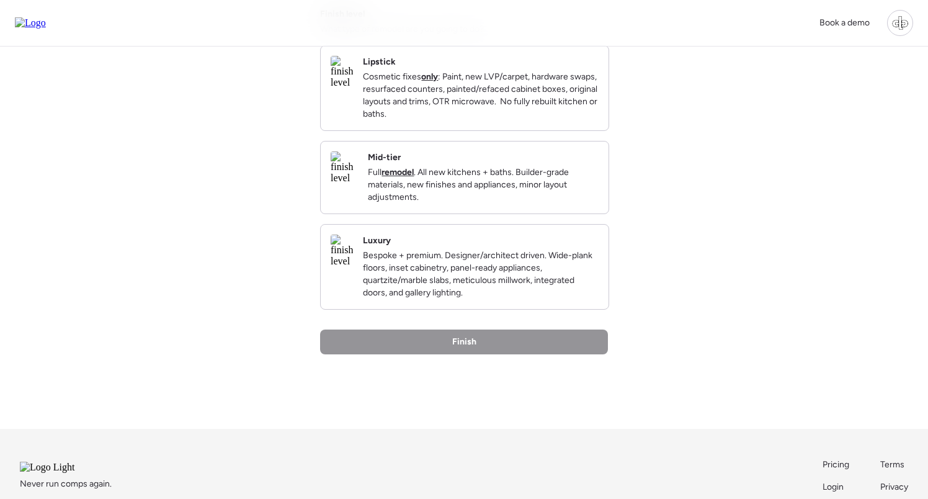
scroll to position [243, 0]
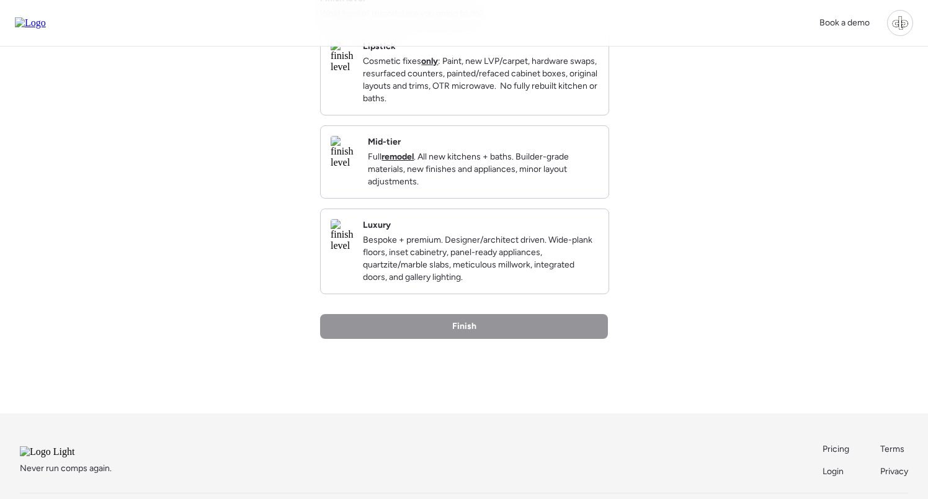
click at [353, 251] on img at bounding box center [342, 235] width 22 height 32
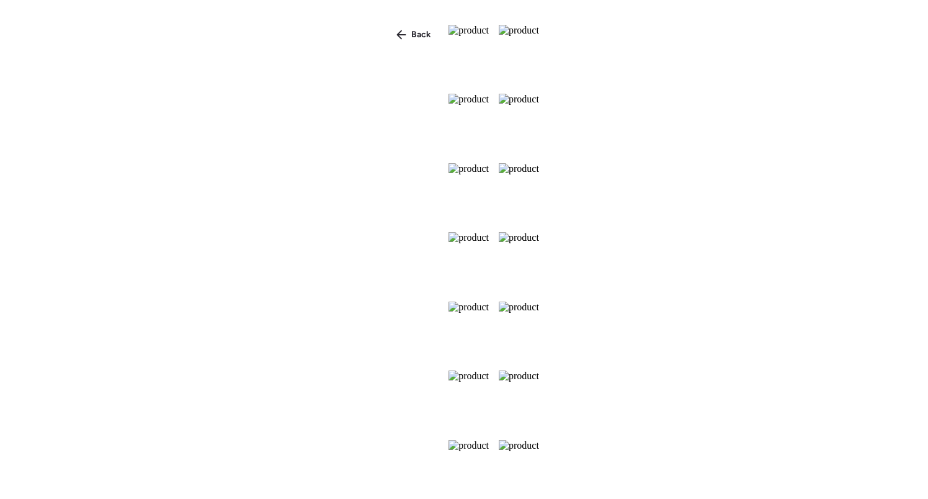
scroll to position [388, 0]
click at [389, 41] on div "Back" at bounding box center [414, 35] width 50 height 20
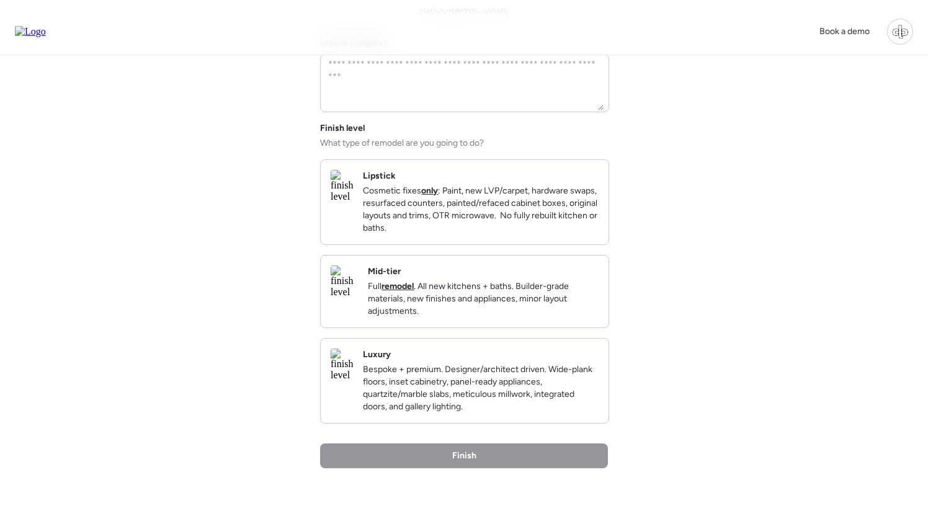
scroll to position [121, 0]
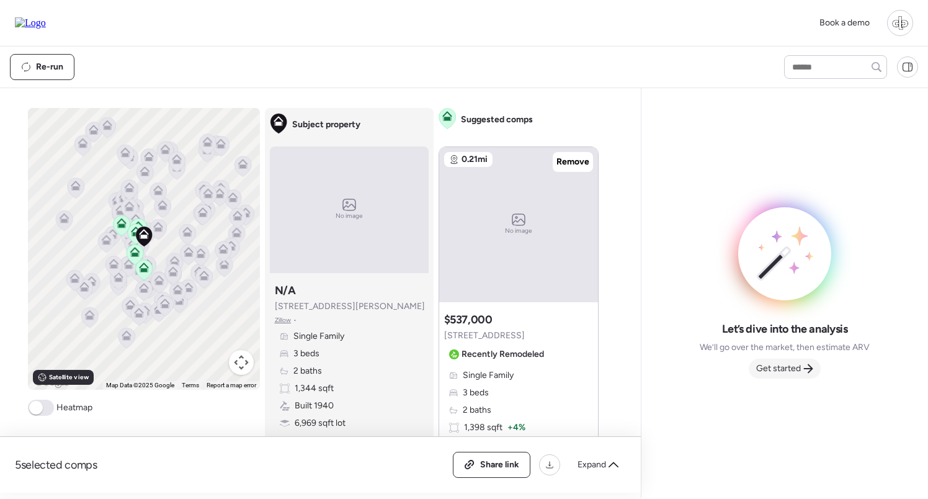
click at [777, 365] on span "Get started" at bounding box center [778, 368] width 45 height 12
click at [764, 363] on span "Get started" at bounding box center [778, 368] width 45 height 12
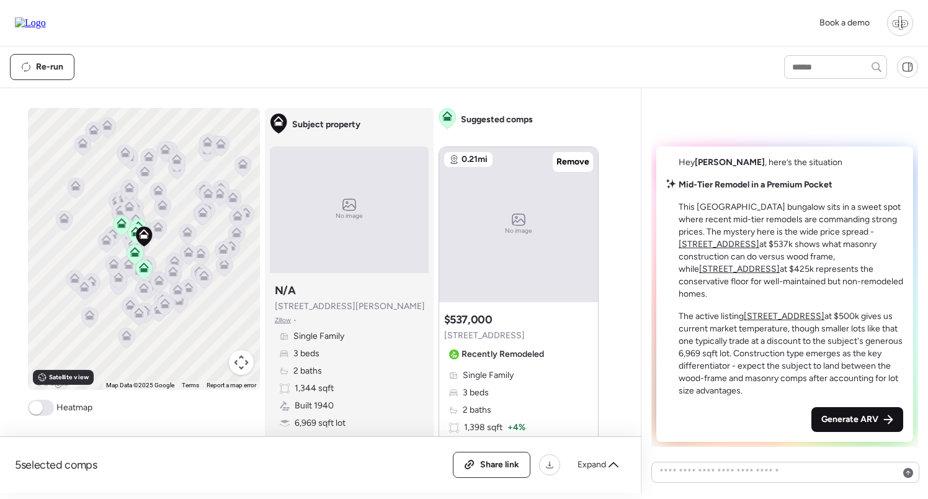
click at [849, 420] on span "Generate ARV" at bounding box center [849, 419] width 57 height 12
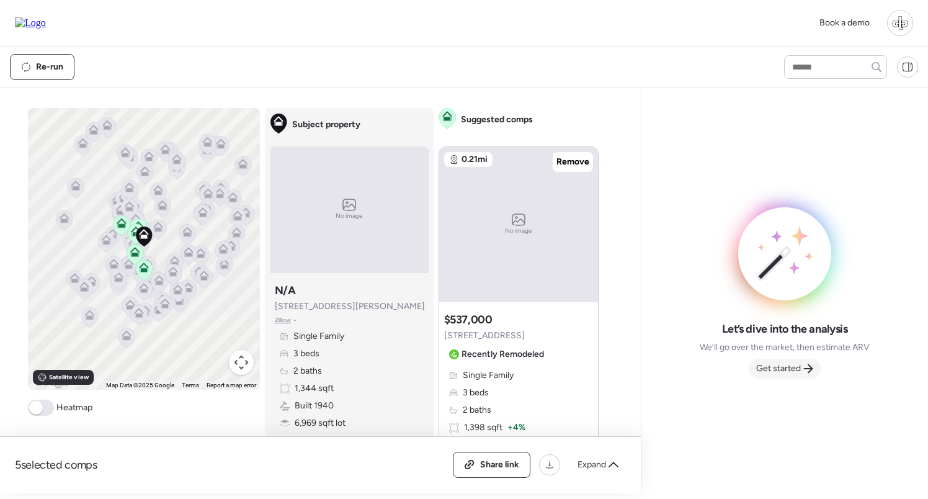
click at [780, 367] on span "Get started" at bounding box center [778, 368] width 45 height 12
click at [449, 64] on div "Re-run" at bounding box center [386, 67] width 752 height 26
drag, startPoint x: 274, startPoint y: 306, endPoint x: 353, endPoint y: 305, distance: 79.4
click at [353, 305] on div "Subject property N/A 111 W Osborne Ave Zillow • Single Family 3 beds 2 baths 1,…" at bounding box center [349, 356] width 159 height 156
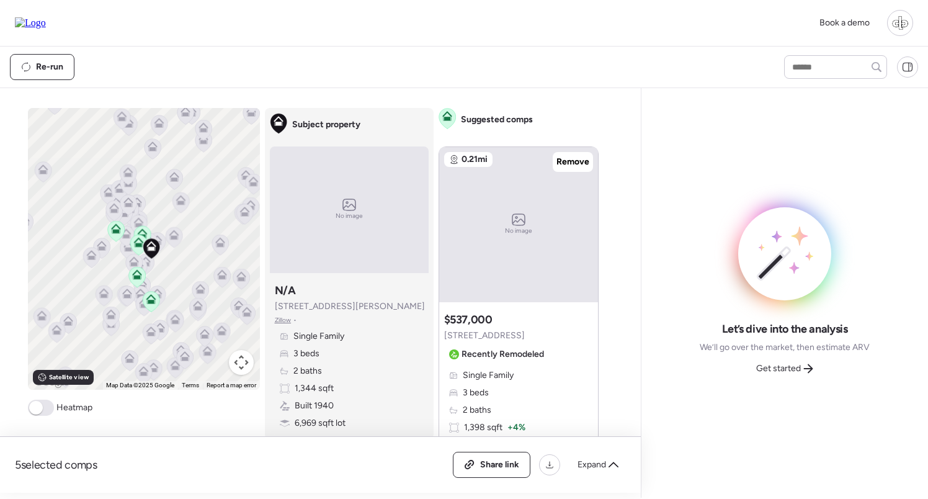
click at [117, 235] on icon at bounding box center [115, 231] width 17 height 20
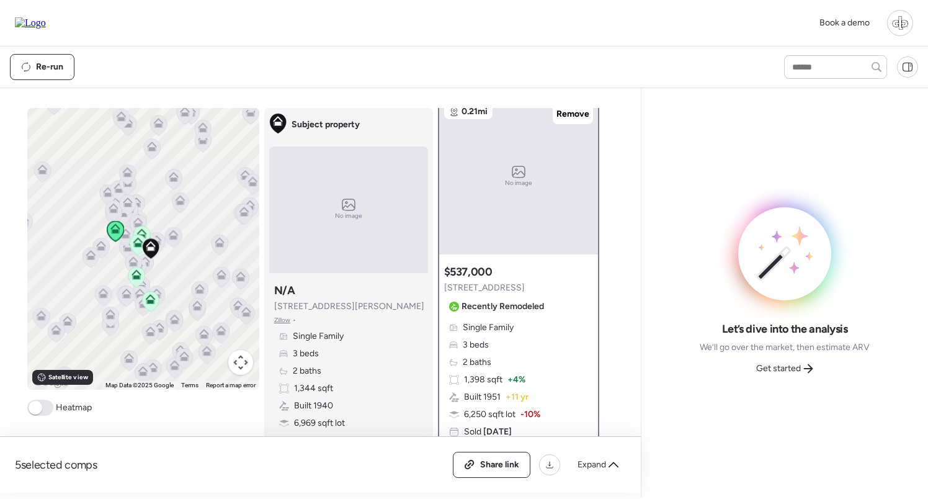
scroll to position [9, 0]
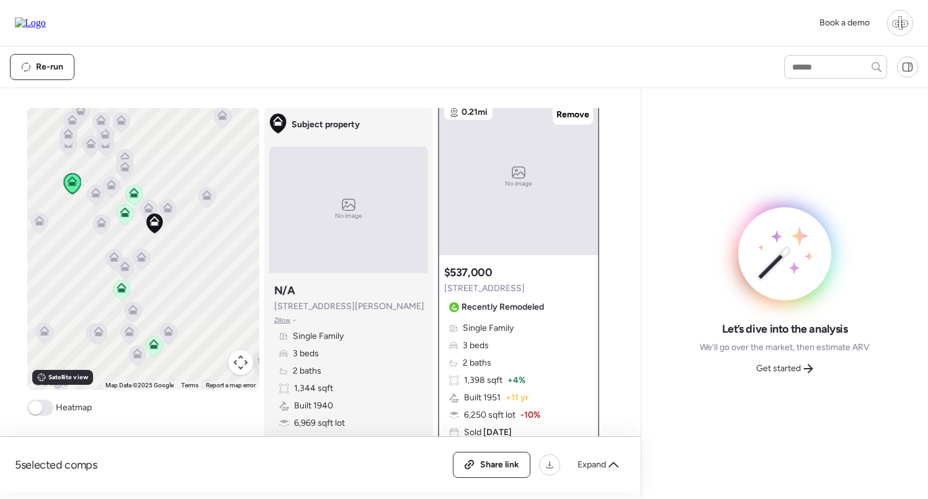
click at [101, 220] on icon at bounding box center [101, 223] width 10 height 10
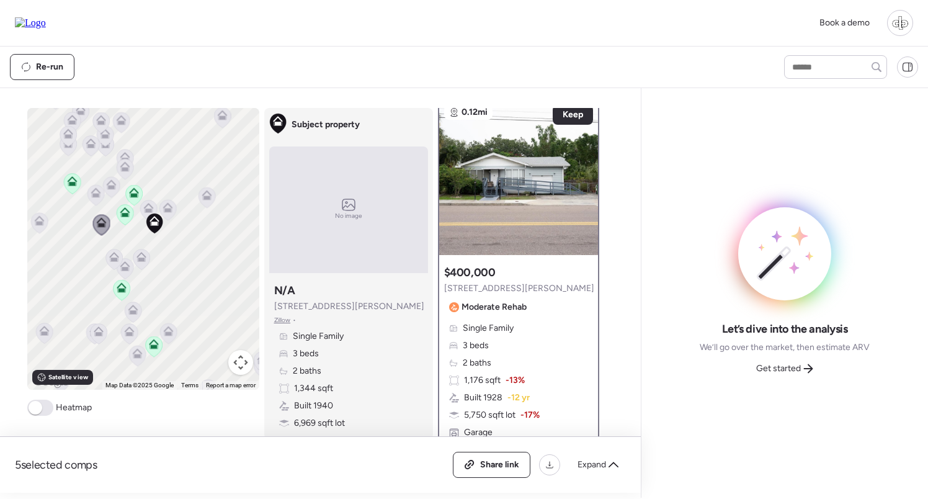
scroll to position [0, 0]
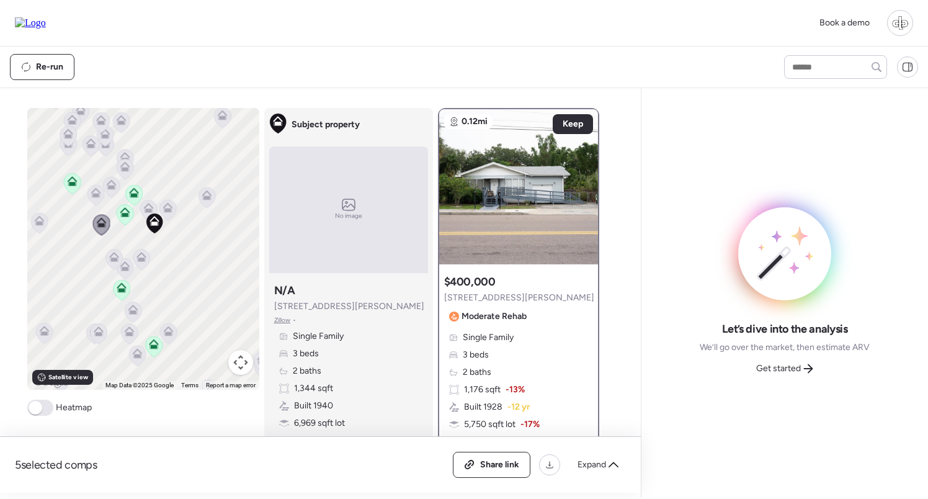
click at [97, 197] on icon at bounding box center [95, 196] width 8 height 4
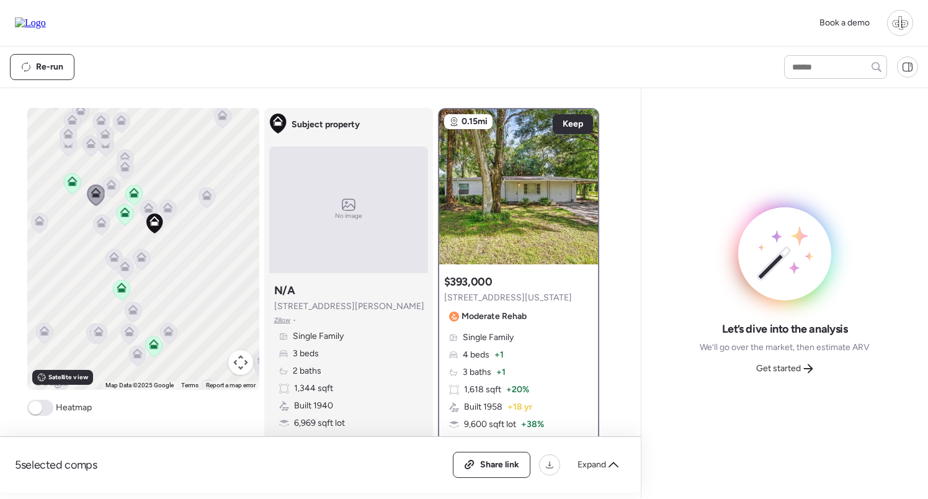
click at [113, 189] on icon at bounding box center [111, 188] width 8 height 4
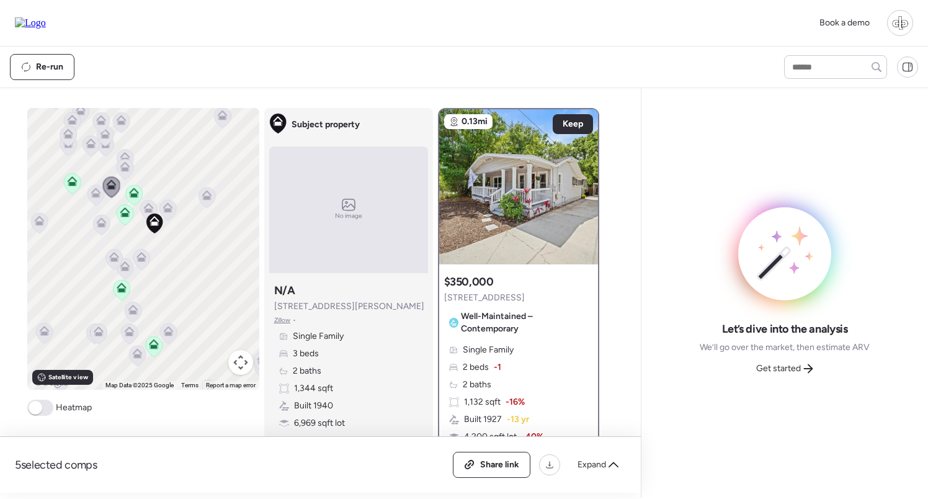
click at [125, 168] on icon at bounding box center [124, 170] width 8 height 4
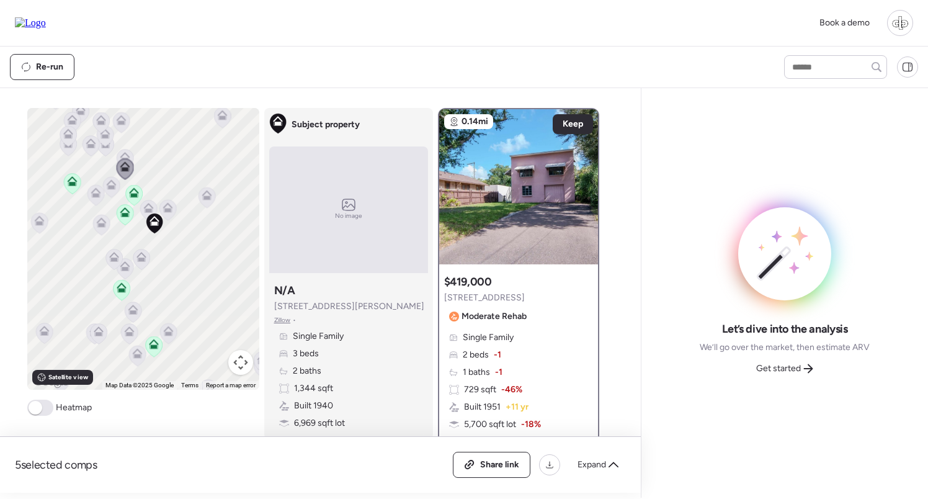
click at [152, 207] on icon at bounding box center [148, 208] width 10 height 10
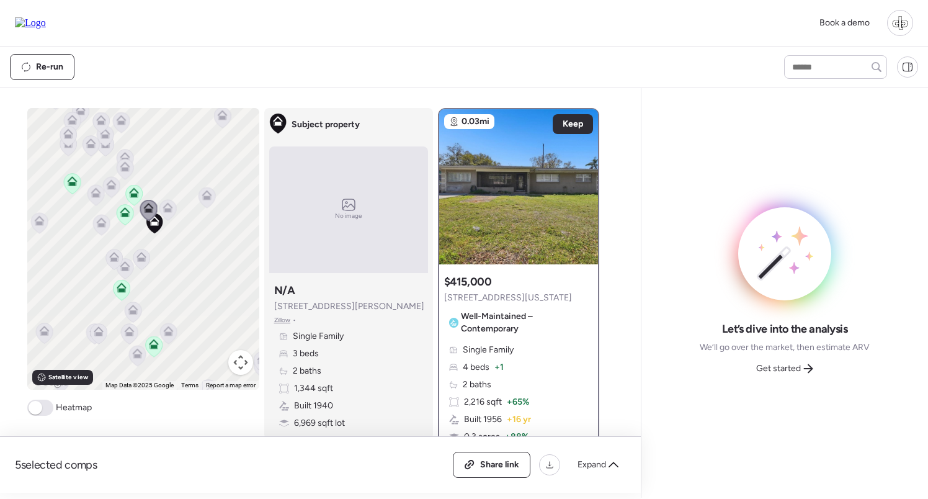
click at [119, 171] on icon at bounding box center [125, 169] width 17 height 20
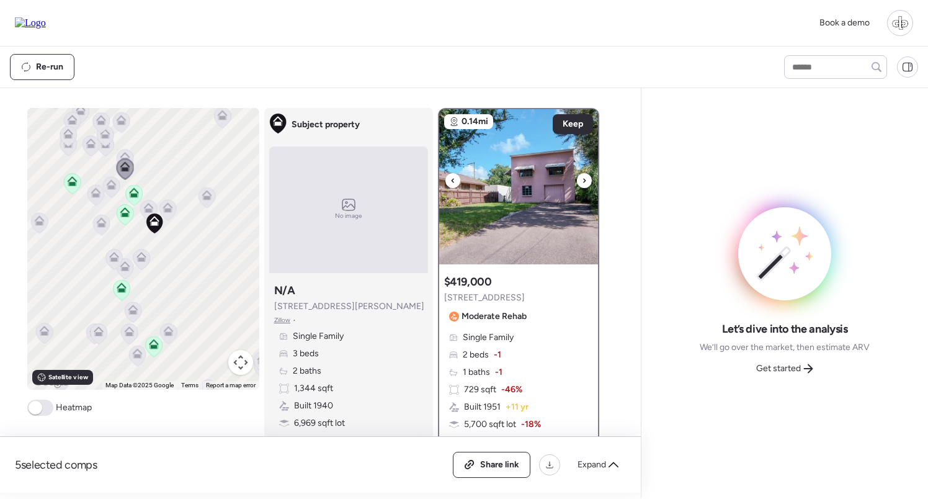
click at [522, 166] on img at bounding box center [518, 186] width 159 height 155
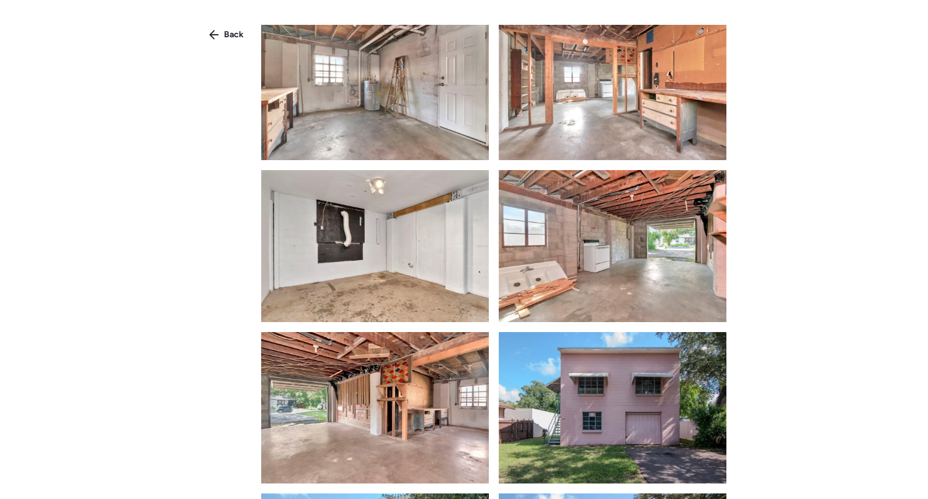
scroll to position [1472, 0]
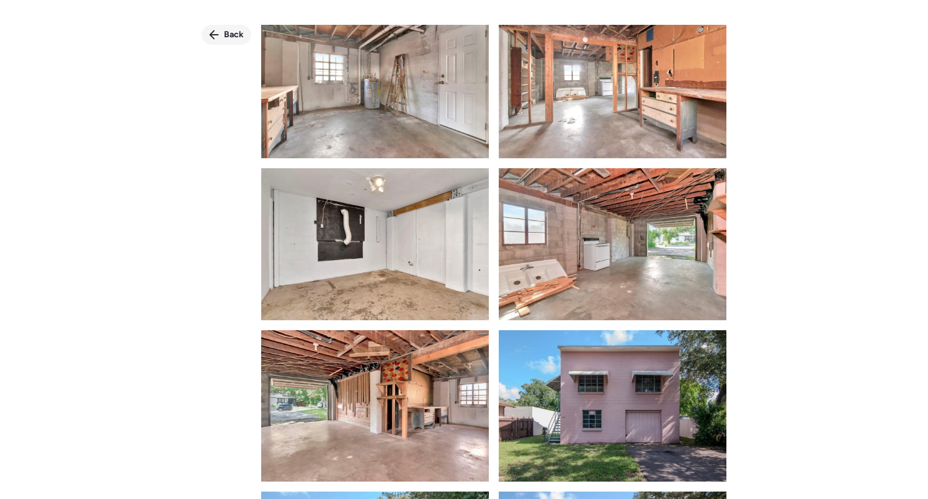
click at [216, 37] on icon at bounding box center [214, 35] width 10 height 10
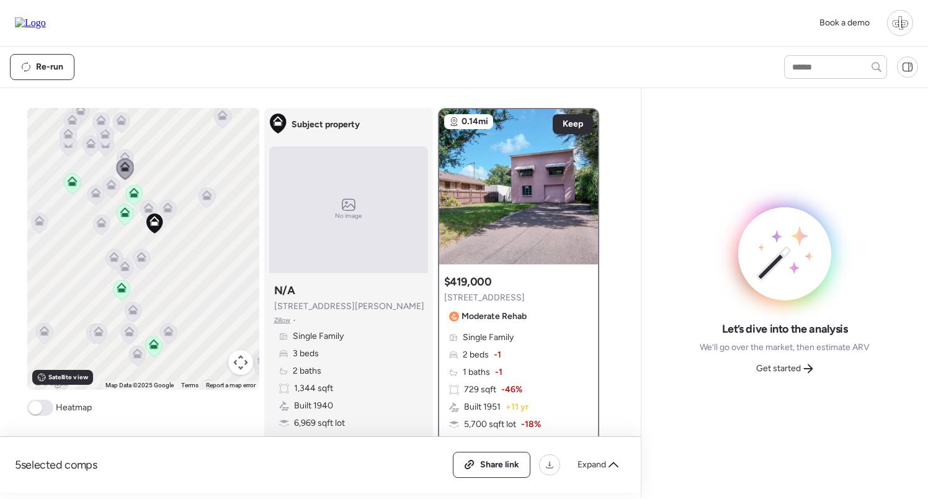
scroll to position [84, 0]
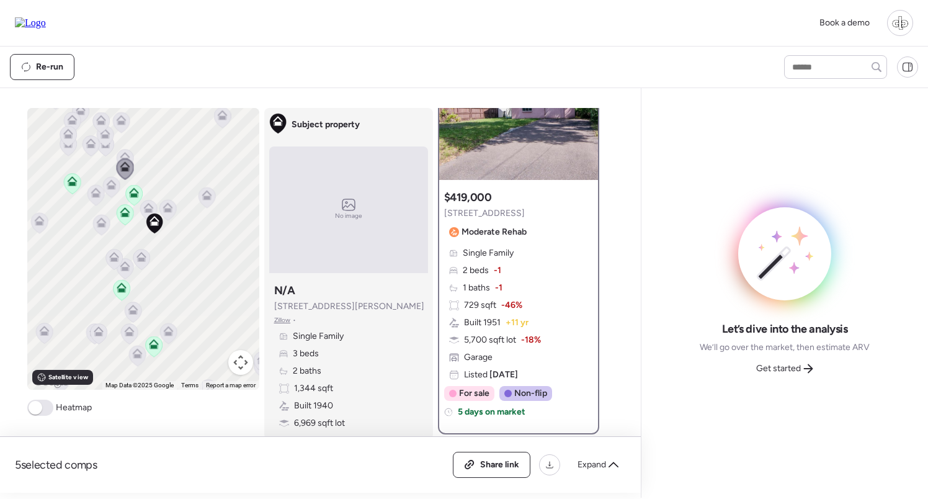
click at [153, 207] on icon at bounding box center [148, 210] width 17 height 20
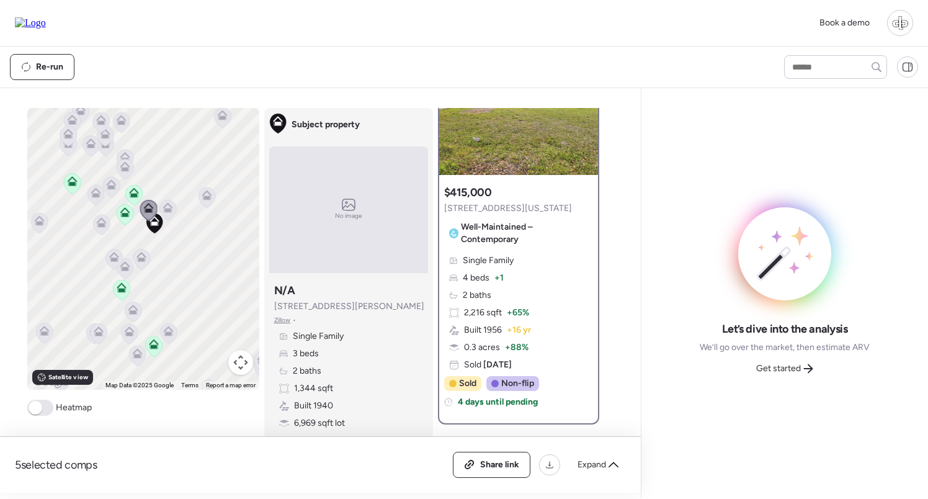
scroll to position [89, 0]
click at [99, 222] on icon at bounding box center [100, 221] width 9 height 6
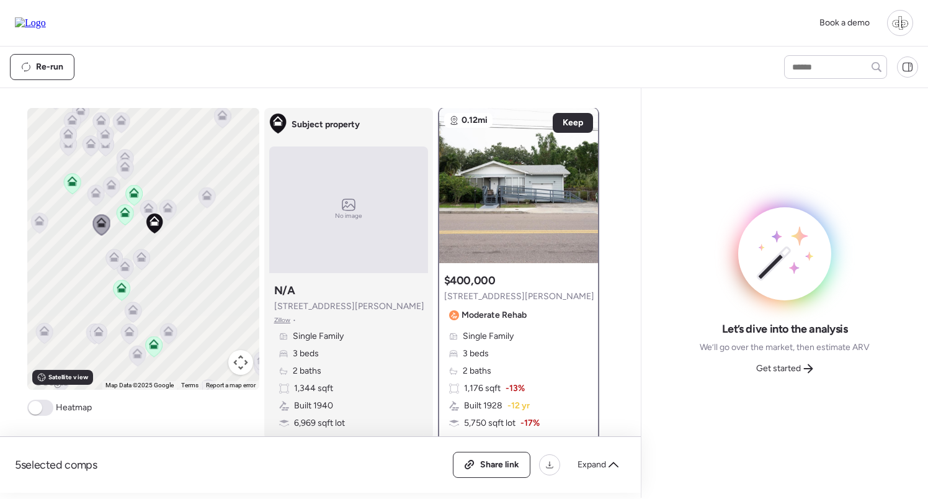
scroll to position [0, 0]
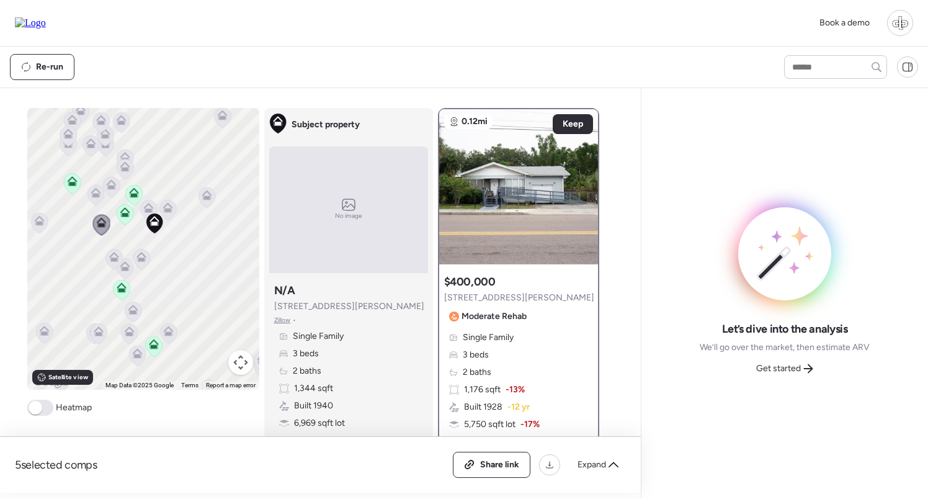
click at [98, 194] on icon at bounding box center [95, 196] width 8 height 4
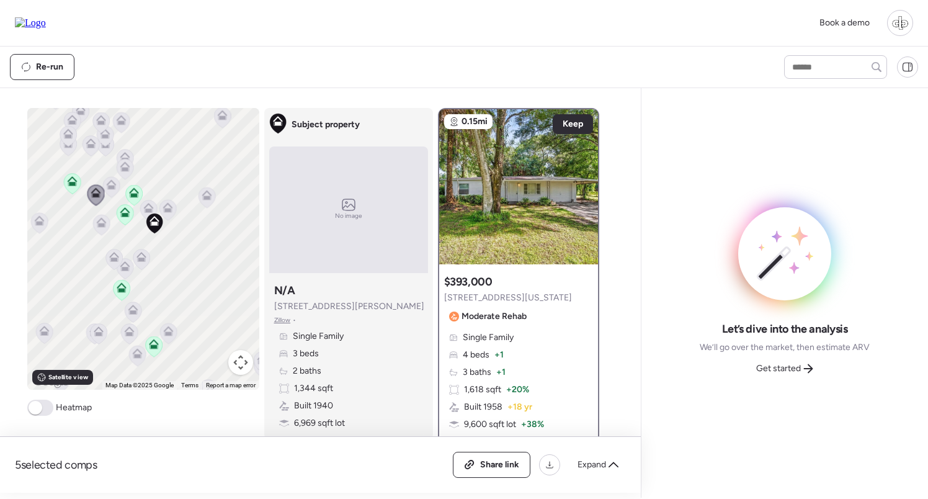
click at [76, 182] on icon at bounding box center [71, 179] width 9 height 6
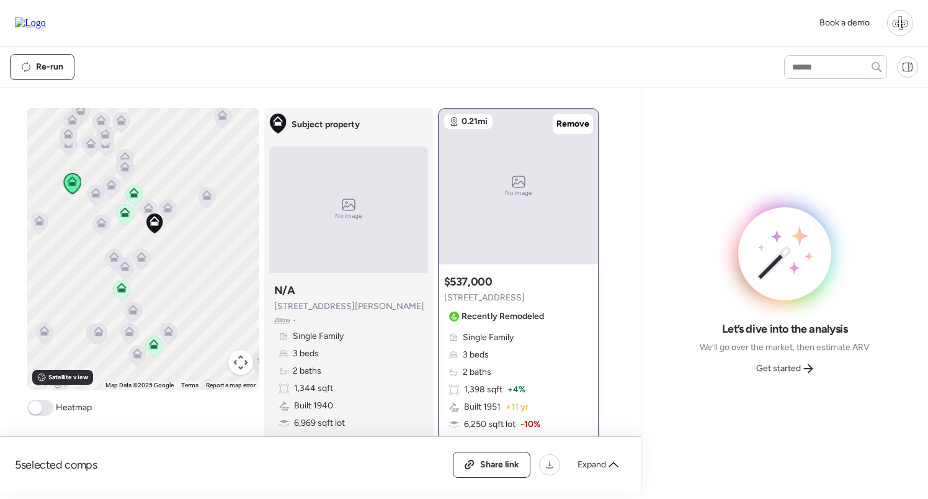
click at [137, 191] on icon at bounding box center [134, 193] width 10 height 10
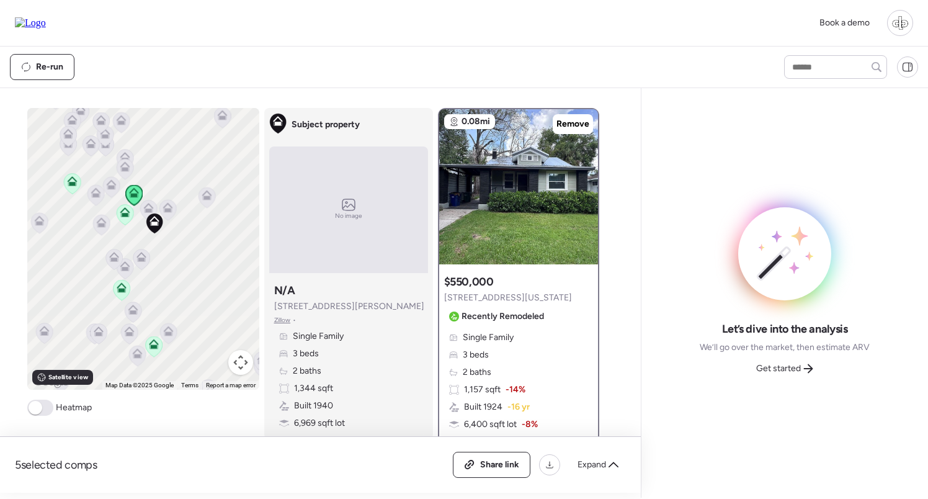
click at [128, 219] on icon at bounding box center [125, 215] width 17 height 20
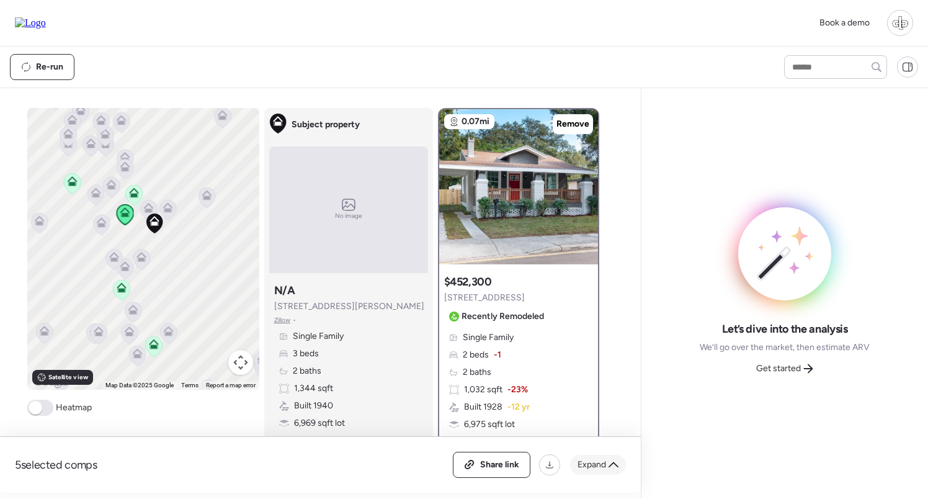
click at [589, 468] on span "Expand" at bounding box center [592, 465] width 29 height 12
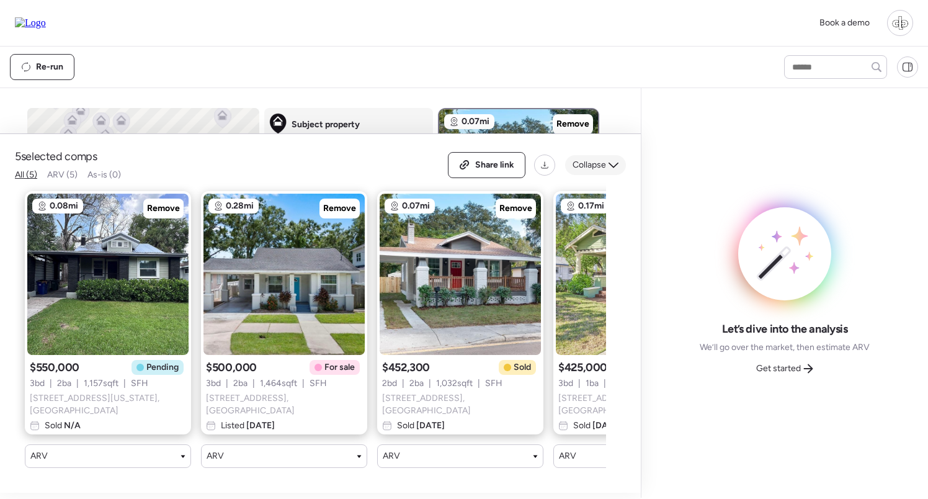
click at [588, 171] on span "Collapse" at bounding box center [590, 165] width 34 height 12
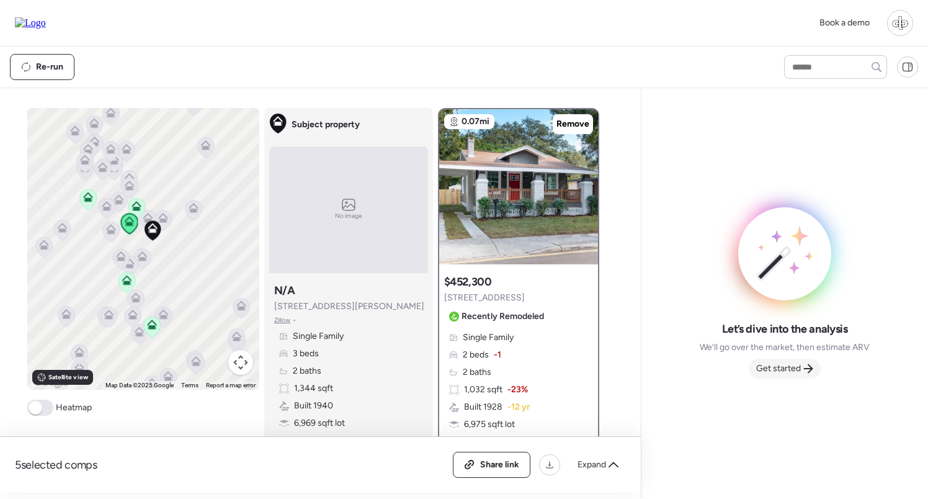
click at [776, 369] on span "Get started" at bounding box center [778, 368] width 45 height 12
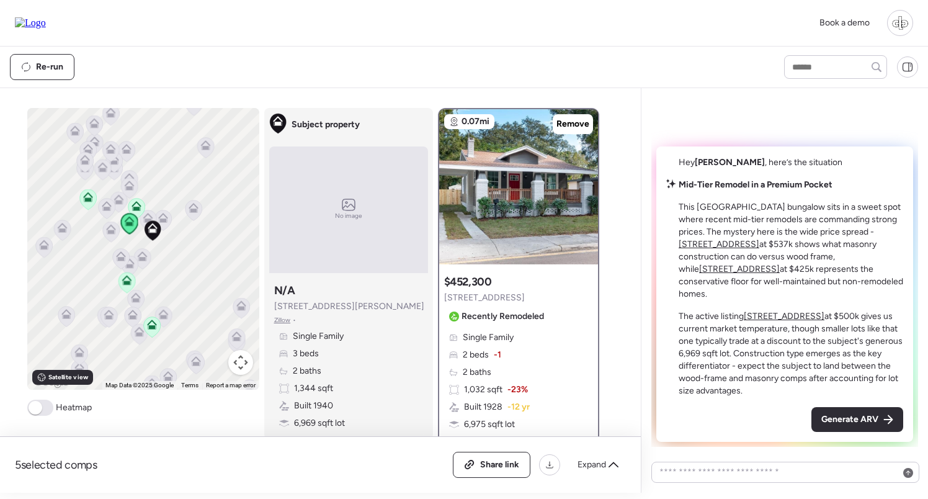
drag, startPoint x: 680, startPoint y: 218, endPoint x: 845, endPoint y: 393, distance: 240.1
click at [845, 393] on div "Mid-Tier Remodel in a Premium Pocket This Seminole Heights bungalow sits in a s…" at bounding box center [791, 288] width 225 height 218
click at [844, 361] on p "The active listing 112 W Chelsea St at $500k gives us current market temperatur…" at bounding box center [791, 353] width 225 height 87
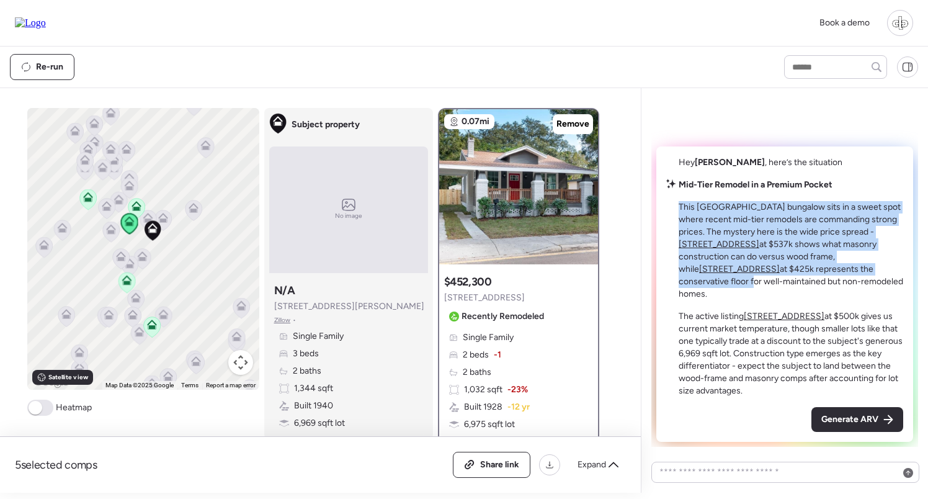
drag, startPoint x: 684, startPoint y: 220, endPoint x: 810, endPoint y: 281, distance: 140.7
click at [810, 281] on div "Mid-Tier Remodel in a Premium Pocket This Seminole Heights bungalow sits in a s…" at bounding box center [784, 288] width 237 height 218
click at [808, 284] on p "This Seminole Heights bungalow sits in a sweet spot where recent mid-tier remod…" at bounding box center [791, 250] width 225 height 99
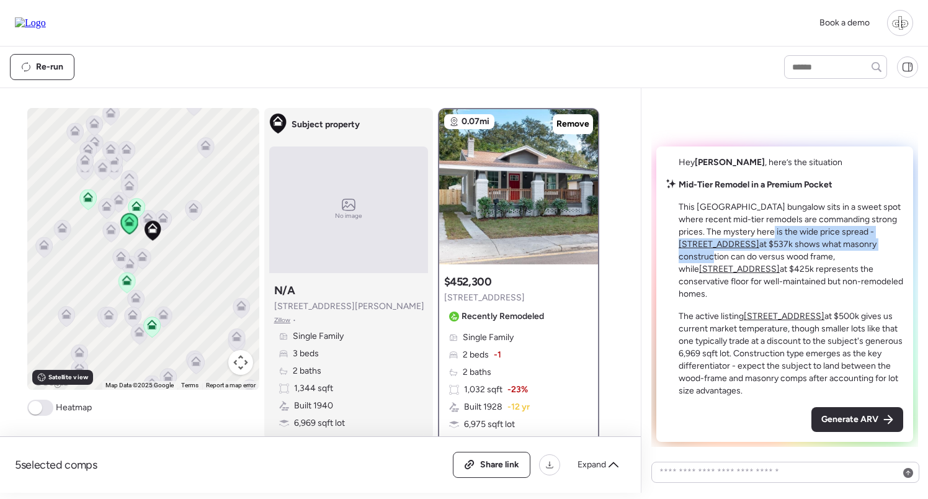
drag, startPoint x: 776, startPoint y: 243, endPoint x: 864, endPoint y: 251, distance: 88.4
click at [864, 251] on p "This Seminole Heights bungalow sits in a sweet spot where recent mid-tier remod…" at bounding box center [791, 250] width 225 height 99
click at [847, 243] on p "This Seminole Heights bungalow sits in a sweet spot where recent mid-tier remod…" at bounding box center [791, 250] width 225 height 99
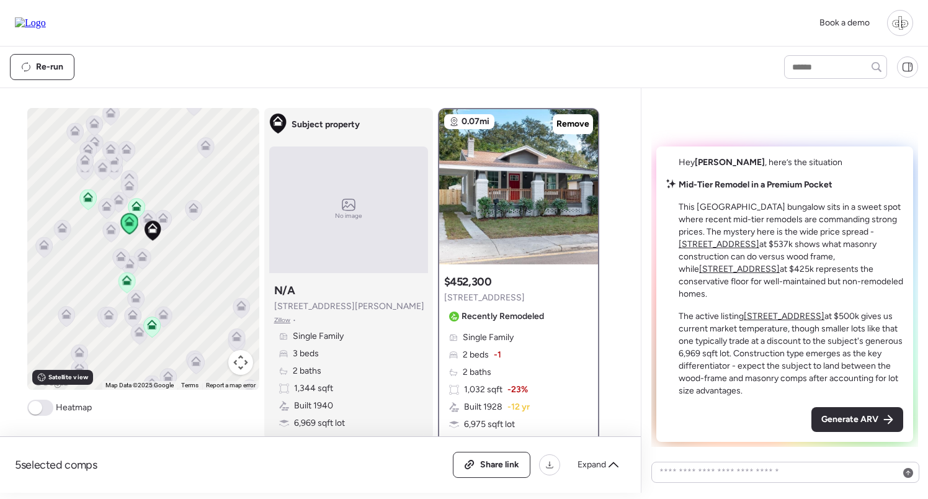
click at [759, 241] on u "404 W Violet St" at bounding box center [719, 244] width 81 height 11
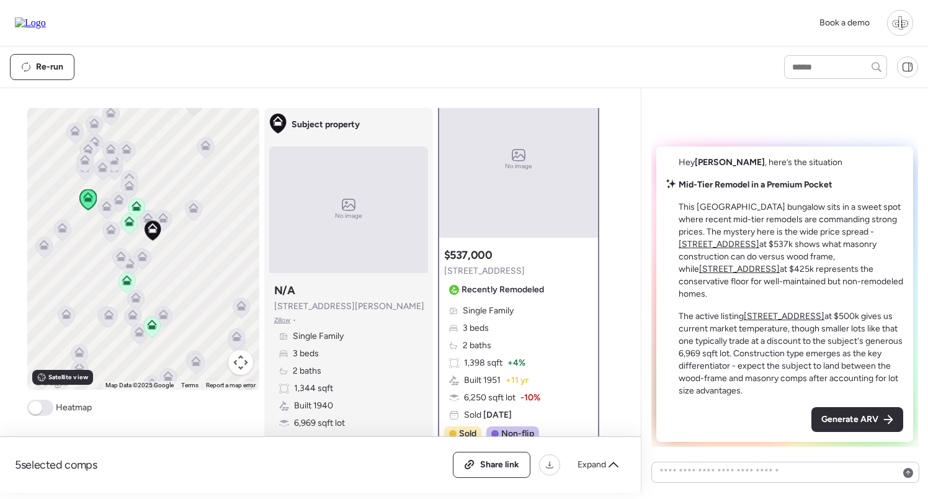
scroll to position [29, 0]
click at [811, 256] on p "This Seminole Heights bungalow sits in a sweet spot where recent mid-tier remod…" at bounding box center [791, 250] width 225 height 99
click at [815, 256] on p "This Seminole Heights bungalow sits in a sweet spot where recent mid-tier remod…" at bounding box center [791, 250] width 225 height 99
drag, startPoint x: 715, startPoint y: 271, endPoint x: 766, endPoint y: 272, distance: 50.3
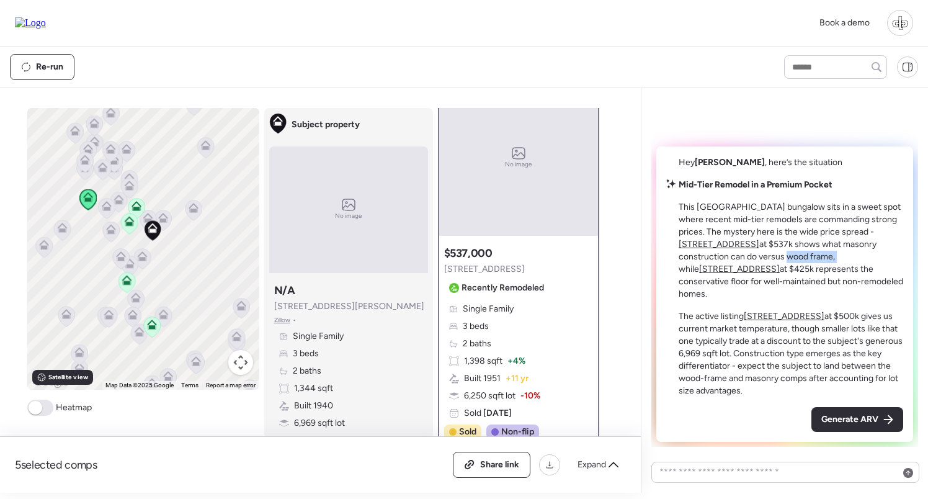
click at [766, 272] on p "This Seminole Heights bungalow sits in a sweet spot where recent mid-tier remod…" at bounding box center [791, 250] width 225 height 99
click at [780, 269] on u "213 W Cayuga St" at bounding box center [739, 269] width 81 height 11
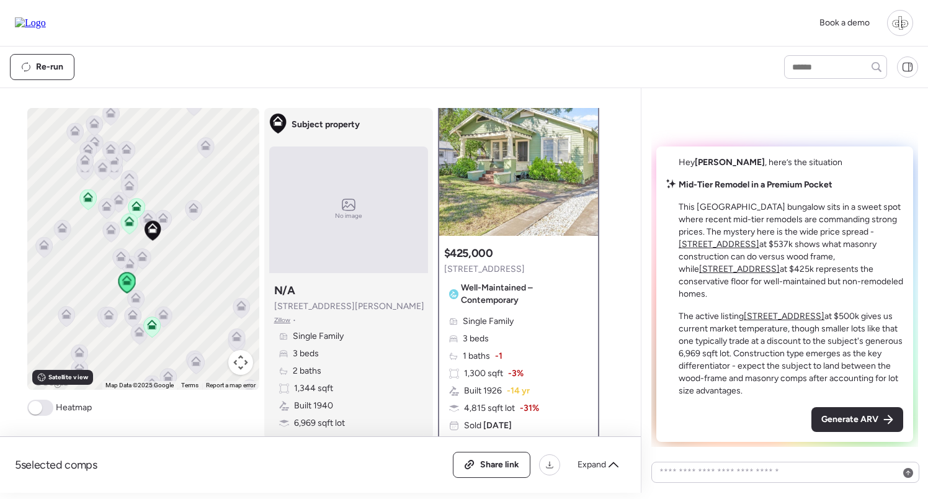
scroll to position [0, 0]
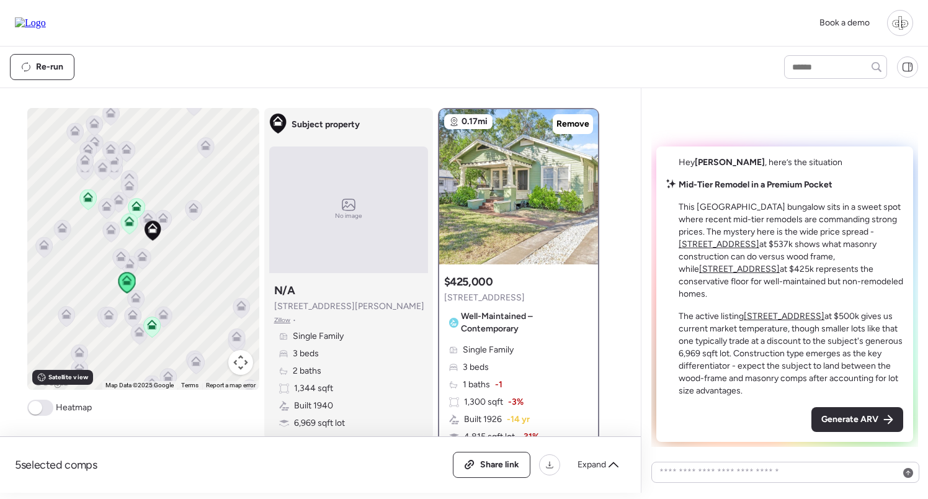
click at [886, 271] on p "This Seminole Heights bungalow sits in a sweet spot where recent mid-tier remod…" at bounding box center [791, 250] width 225 height 99
click at [892, 274] on p "This Seminole Heights bungalow sits in a sweet spot where recent mid-tier remod…" at bounding box center [791, 250] width 225 height 99
click at [735, 260] on p "This Seminole Heights bungalow sits in a sweet spot where recent mid-tier remod…" at bounding box center [791, 250] width 225 height 99
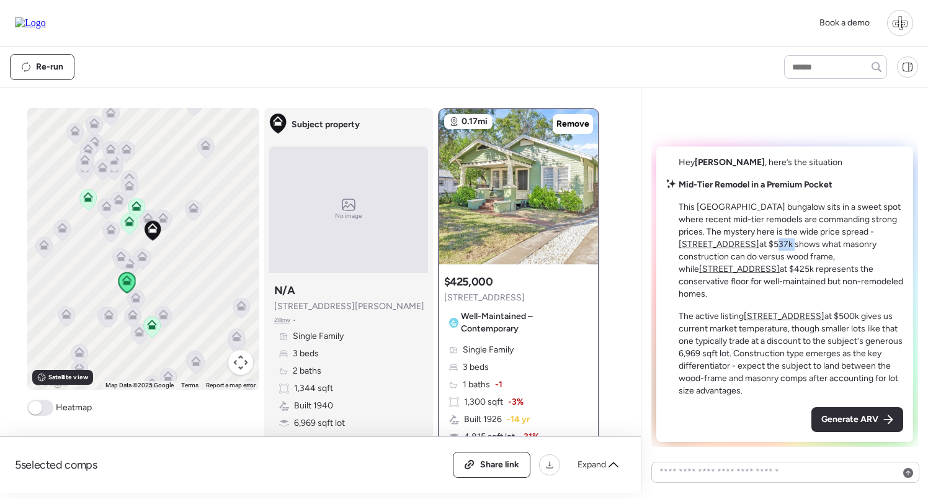
click at [742, 253] on p "This Seminole Heights bungalow sits in a sweet spot where recent mid-tier remod…" at bounding box center [791, 250] width 225 height 99
click at [765, 316] on u "112 W Chelsea St" at bounding box center [784, 316] width 81 height 11
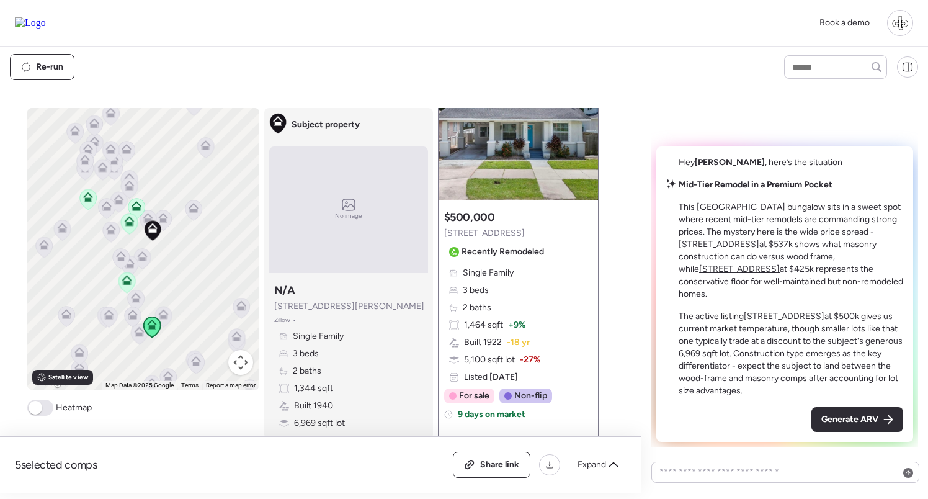
scroll to position [51, 0]
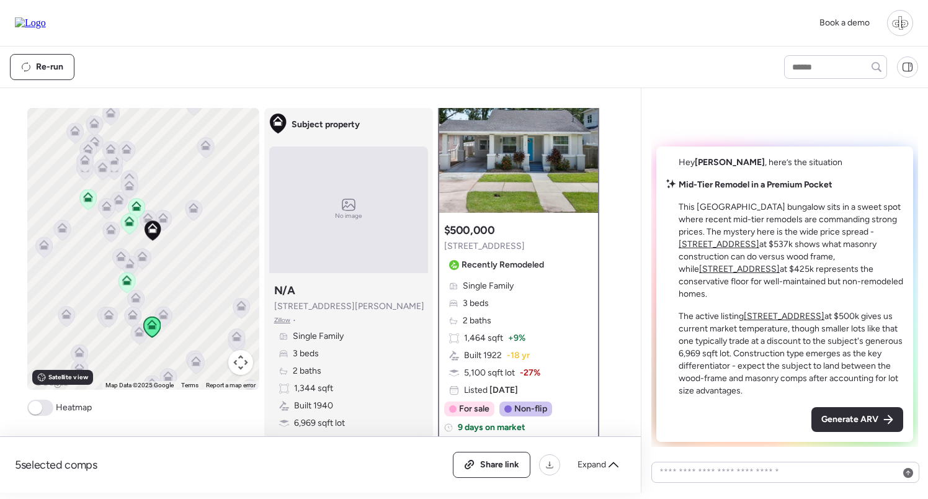
click at [130, 222] on icon at bounding box center [129, 222] width 10 height 10
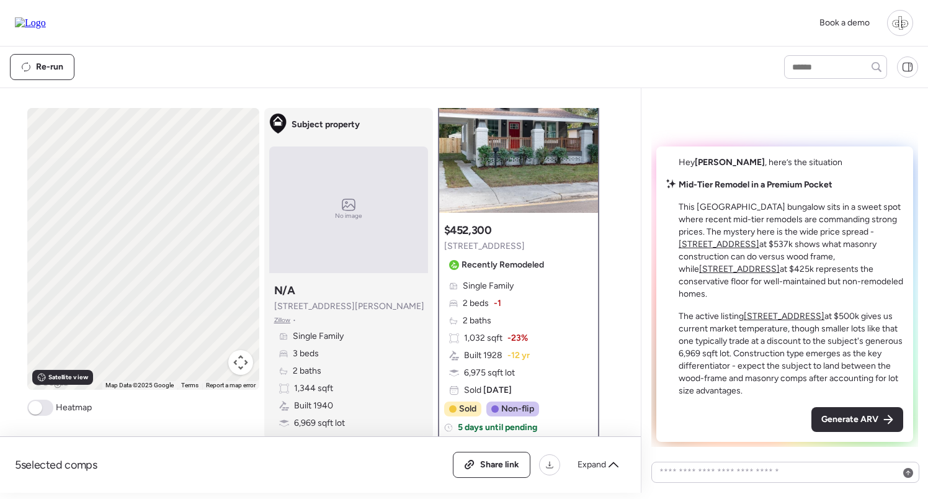
scroll to position [0, 0]
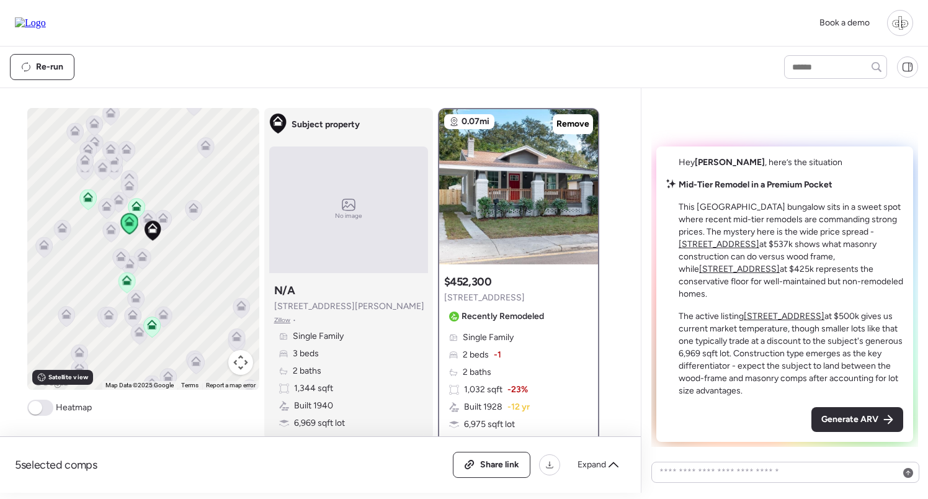
click at [138, 209] on icon at bounding box center [136, 209] width 8 height 4
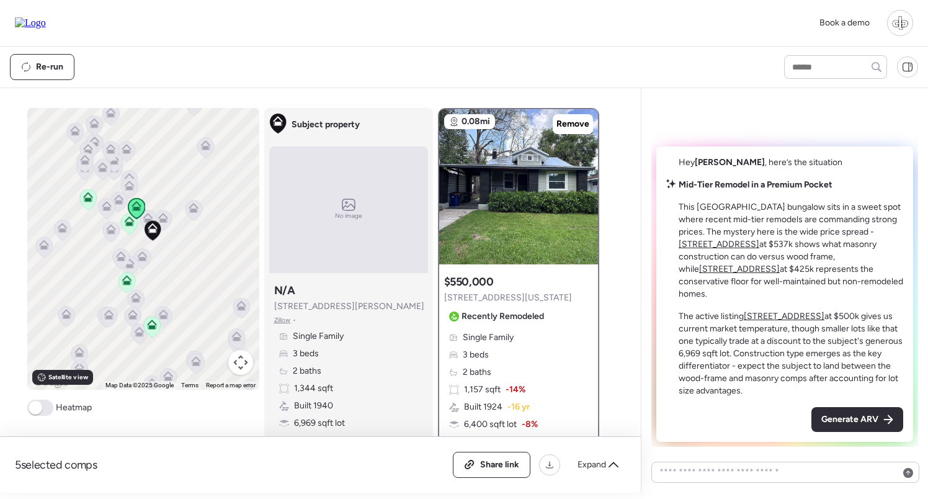
click at [154, 326] on icon at bounding box center [152, 327] width 8 height 4
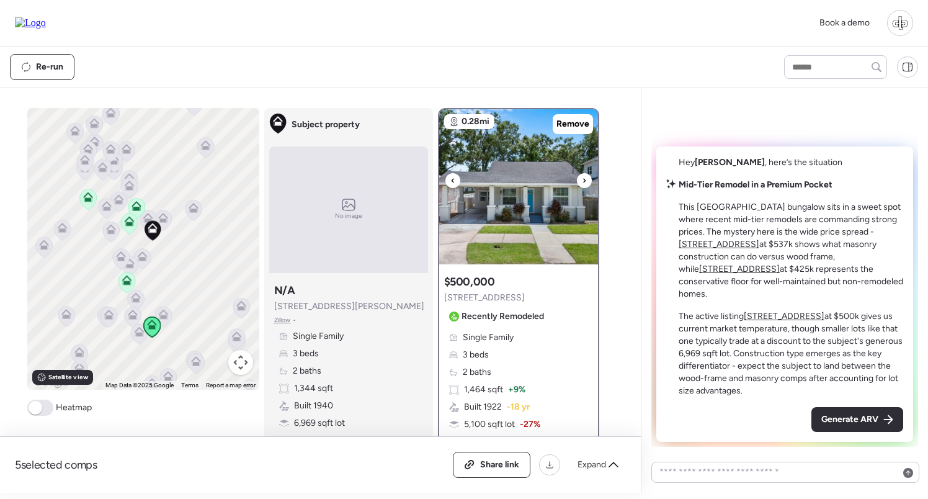
scroll to position [-1, 0]
click at [525, 176] on img at bounding box center [518, 186] width 159 height 155
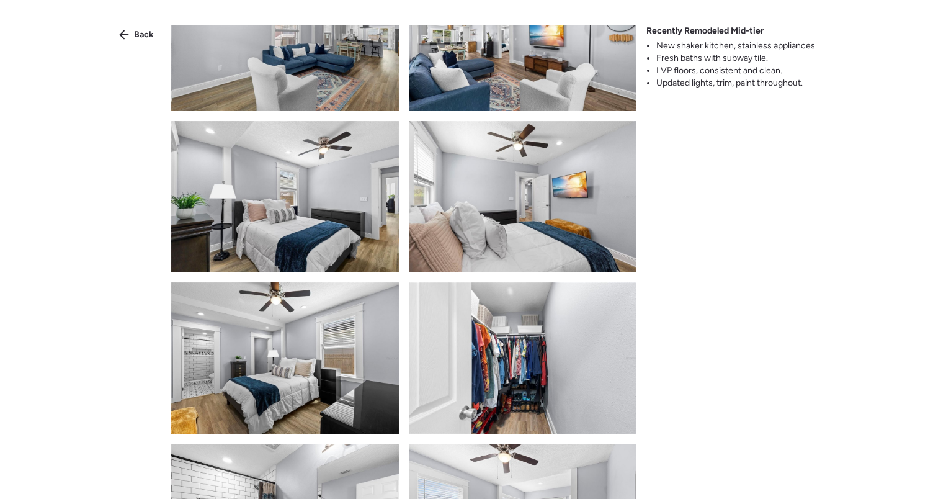
scroll to position [875, 0]
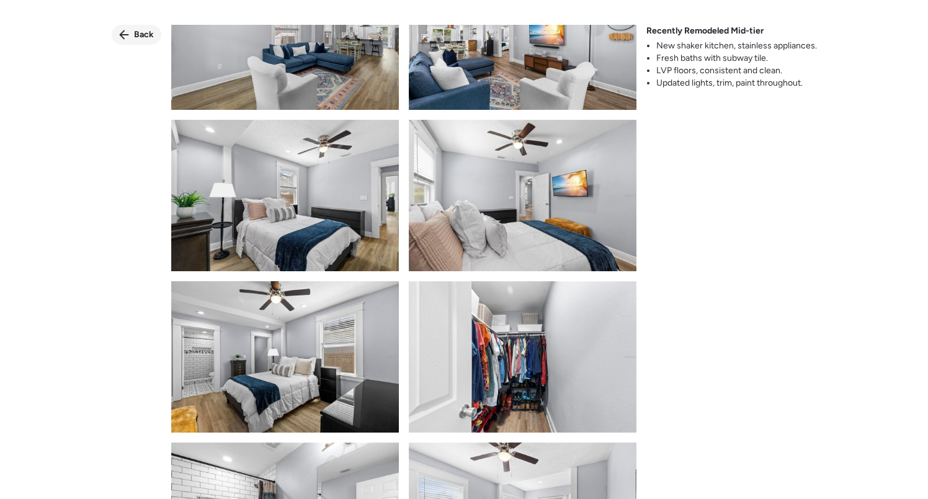
click at [129, 38] on icon at bounding box center [124, 35] width 10 height 10
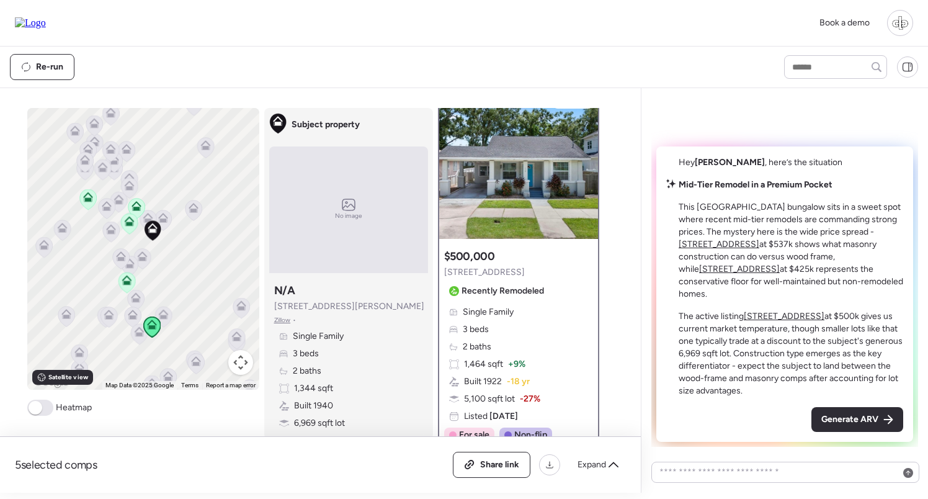
scroll to position [24, 0]
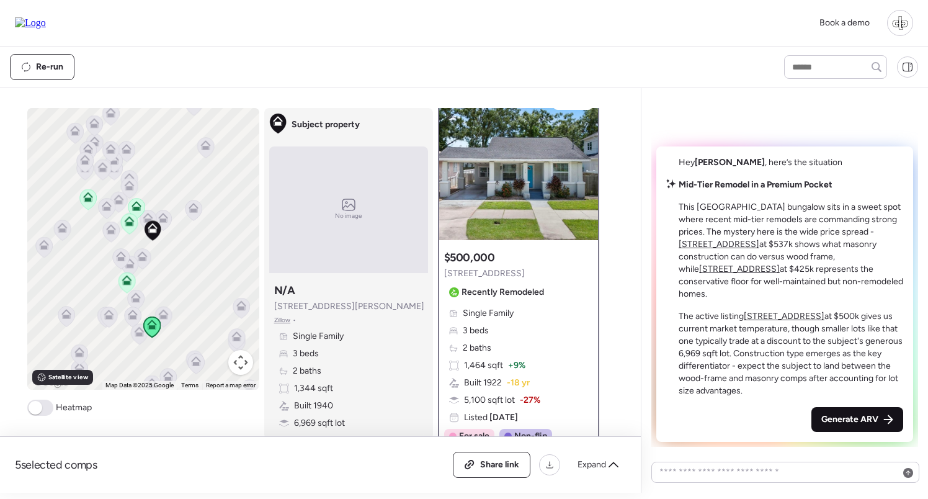
click at [867, 416] on span "Generate ARV" at bounding box center [849, 419] width 57 height 12
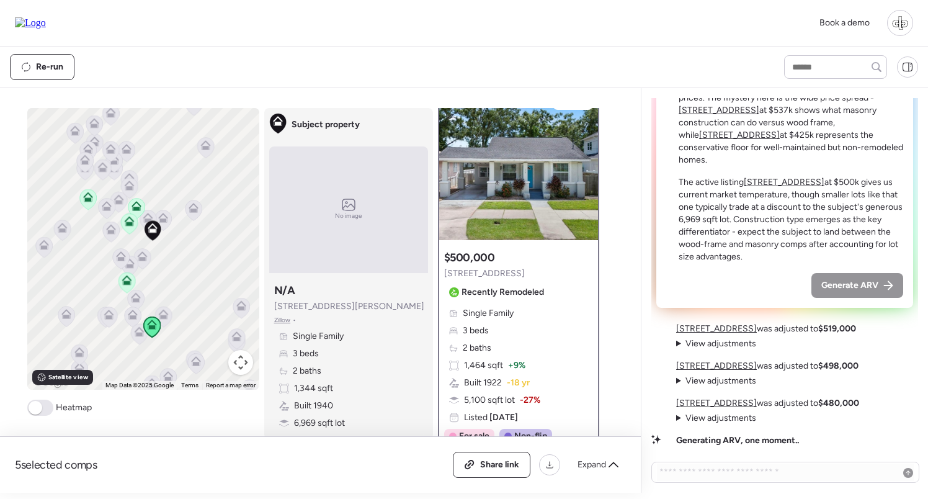
scroll to position [1, 0]
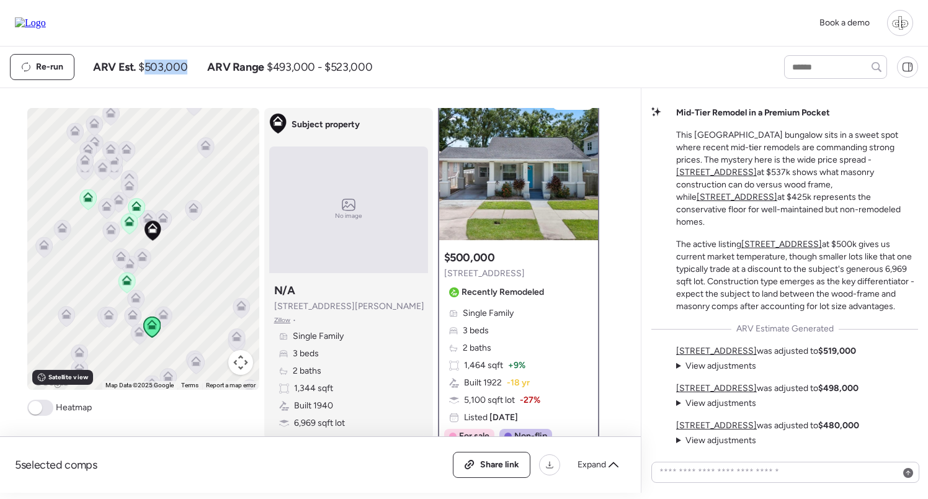
drag, startPoint x: 145, startPoint y: 66, endPoint x: 187, endPoint y: 66, distance: 42.8
click at [188, 67] on div "ARV Est. $503,000 ARV Range $493,000 - $523,000" at bounding box center [232, 67] width 279 height 15
click at [187, 66] on div "ARV Est. $503,000 ARV Range $493,000 - $523,000" at bounding box center [232, 67] width 279 height 15
click at [704, 361] on span "View adjustments" at bounding box center [721, 365] width 71 height 11
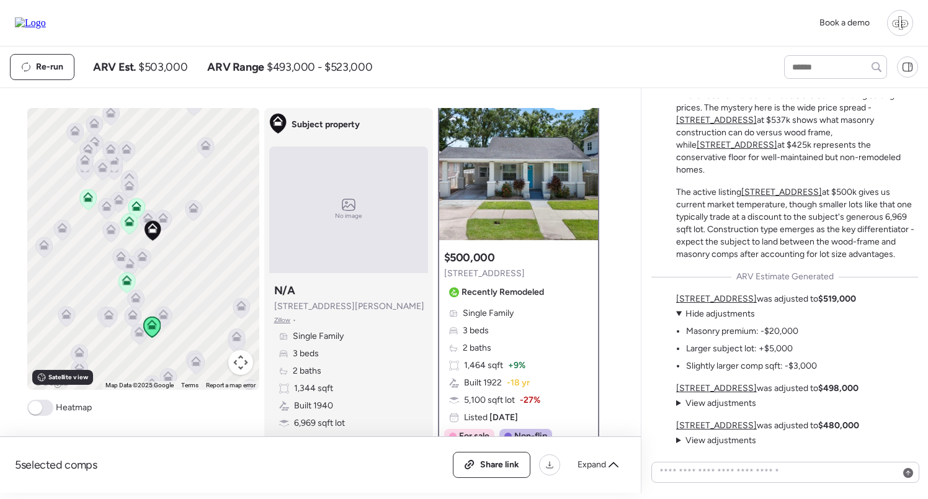
click at [733, 317] on span "Hide adjustments" at bounding box center [720, 313] width 69 height 11
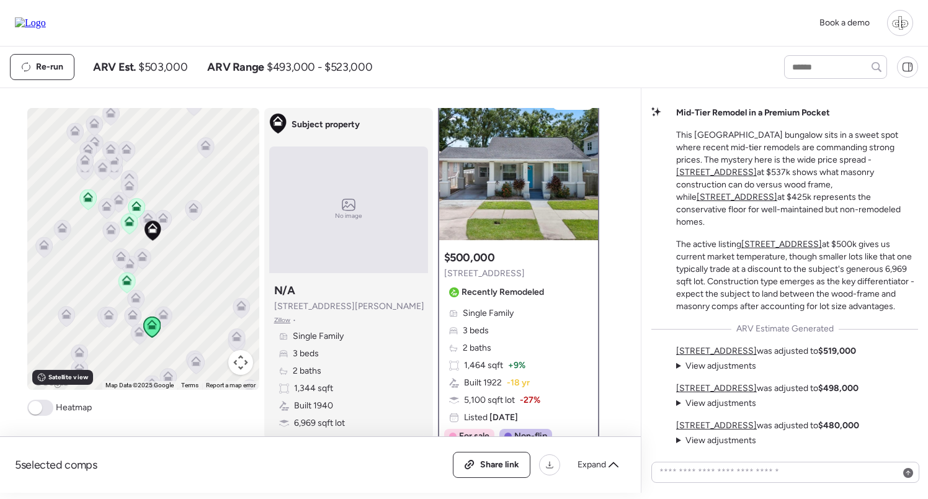
click at [703, 349] on u "404 W Violet St" at bounding box center [716, 351] width 81 height 11
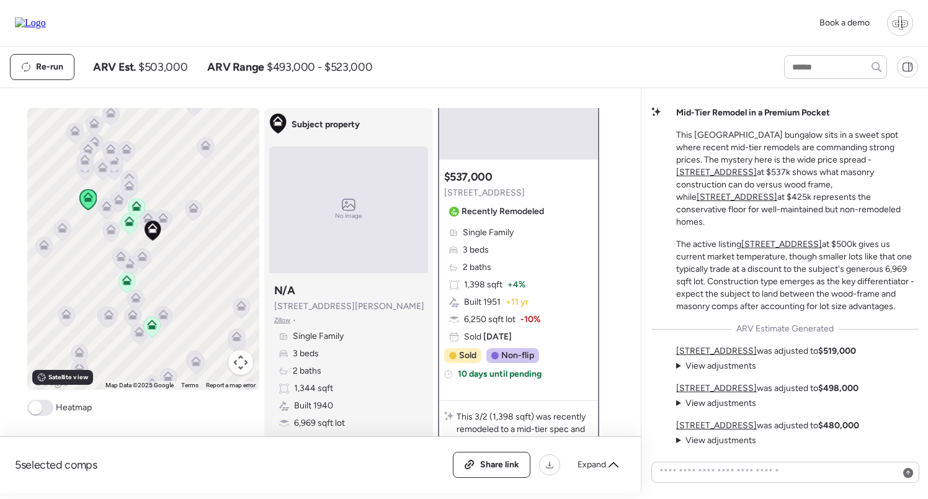
scroll to position [111, 0]
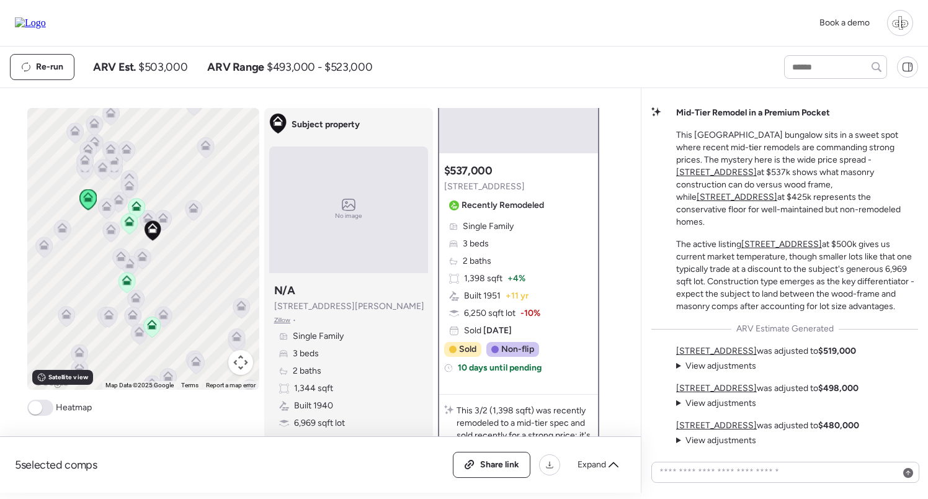
click at [697, 363] on span "View adjustments" at bounding box center [721, 365] width 71 height 11
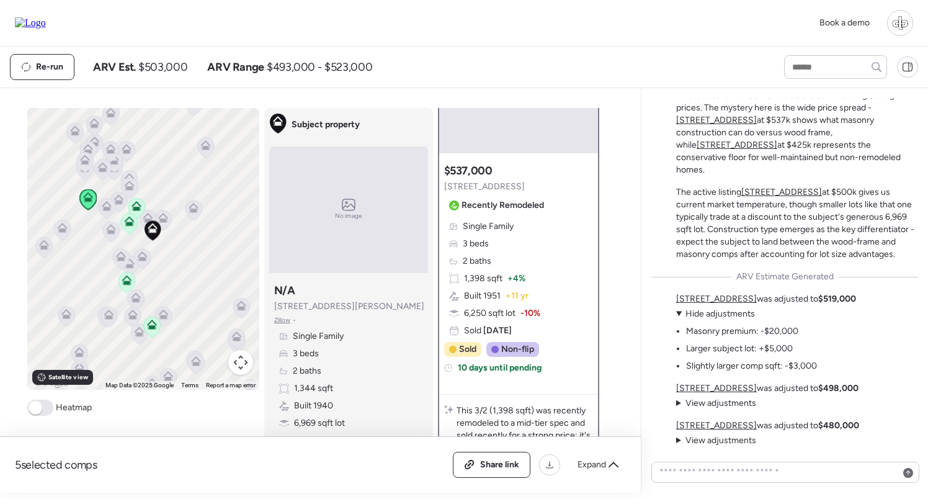
scroll to position [70, 0]
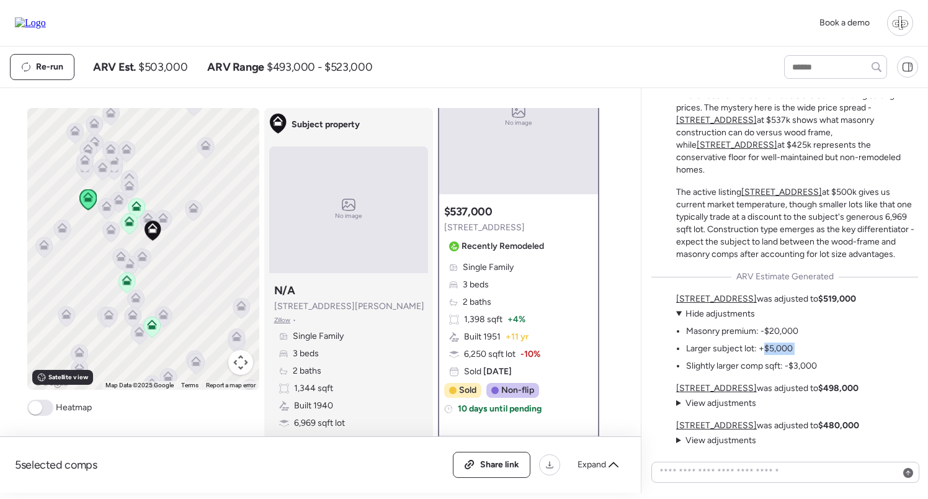
drag, startPoint x: 766, startPoint y: 349, endPoint x: 808, endPoint y: 347, distance: 42.2
click at [810, 347] on ul "Masonry premium: -$20,000 Larger subject lot: +$5,000 Slightly larger comp sqft…" at bounding box center [746, 346] width 141 height 52
click at [807, 347] on ul "Masonry premium: -$20,000 Larger subject lot: +$5,000 Slightly larger comp sqft…" at bounding box center [746, 346] width 141 height 52
drag, startPoint x: 787, startPoint y: 362, endPoint x: 831, endPoint y: 363, distance: 44.1
click at [831, 363] on div "404 W Violet St was adjusted to $519,000 View adjustments Hide adjustments Maso…" at bounding box center [766, 332] width 180 height 79
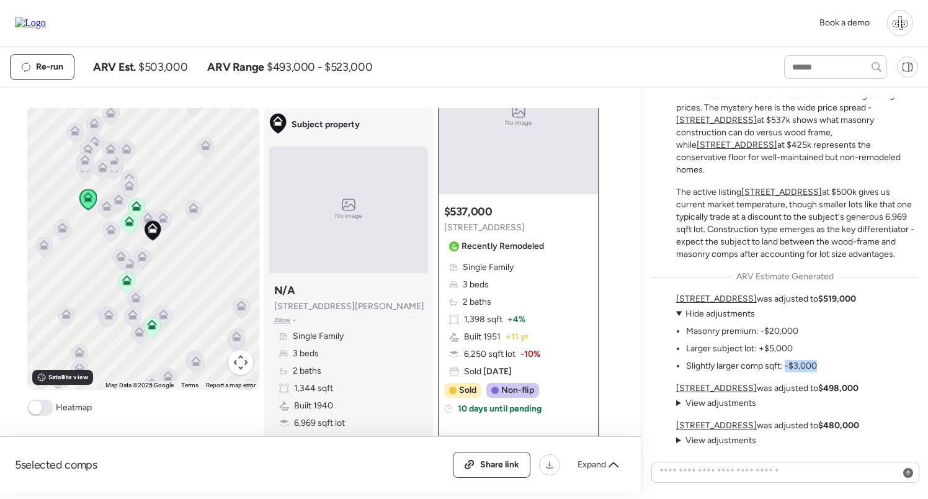
click at [831, 363] on div "404 W Violet St was adjusted to $519,000 View adjustments Hide adjustments Maso…" at bounding box center [766, 332] width 180 height 79
drag, startPoint x: 763, startPoint y: 327, endPoint x: 812, endPoint y: 329, distance: 49.1
click at [812, 329] on ul "Masonry premium: -$20,000 Larger subject lot: +$5,000 Slightly larger comp sqft…" at bounding box center [746, 346] width 141 height 52
drag, startPoint x: 795, startPoint y: 303, endPoint x: 843, endPoint y: 303, distance: 47.8
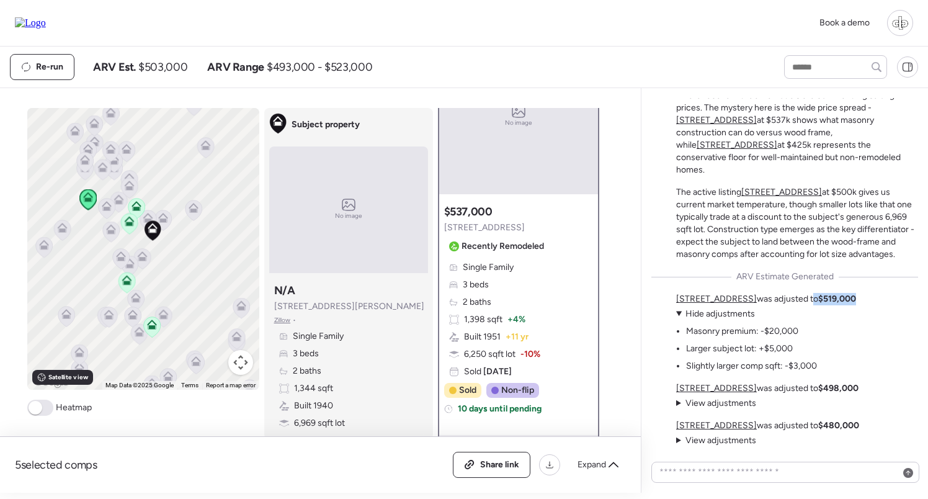
click at [843, 303] on p "404 W Violet St was adjusted to $519,000" at bounding box center [766, 299] width 180 height 12
click at [718, 403] on span "View adjustments" at bounding box center [721, 403] width 71 height 11
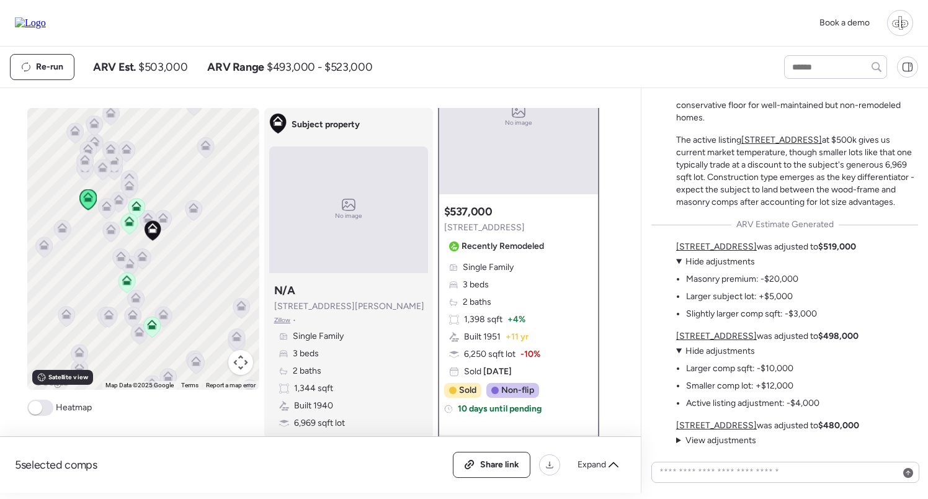
drag, startPoint x: 805, startPoint y: 337, endPoint x: 861, endPoint y: 337, distance: 55.8
click at [861, 337] on div "404 W Violet St was adjusted to $519,000 View adjustments Hide adjustments Maso…" at bounding box center [797, 344] width 242 height 206
drag, startPoint x: 806, startPoint y: 423, endPoint x: 852, endPoint y: 422, distance: 45.9
click at [853, 423] on div "404 W Violet St was adjusted to $519,000 View adjustments Hide adjustments Maso…" at bounding box center [797, 344] width 242 height 206
click at [852, 422] on div "404 W Violet St was adjusted to $519,000 View adjustments Hide adjustments Maso…" at bounding box center [797, 344] width 242 height 206
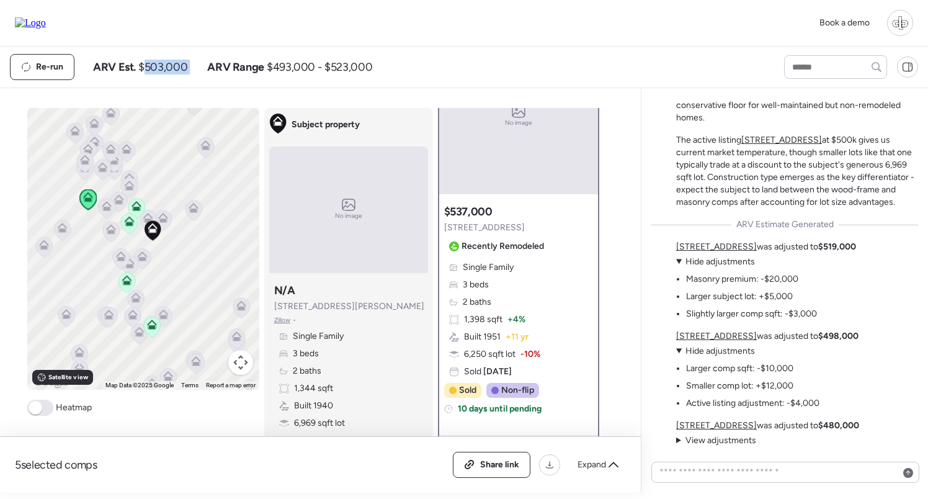
drag, startPoint x: 143, startPoint y: 65, endPoint x: 199, endPoint y: 65, distance: 55.8
click at [199, 65] on div "ARV Est. $503,000 ARV Range $493,000 - $523,000" at bounding box center [232, 67] width 279 height 15
click at [705, 266] on span "Hide adjustments" at bounding box center [720, 261] width 69 height 11
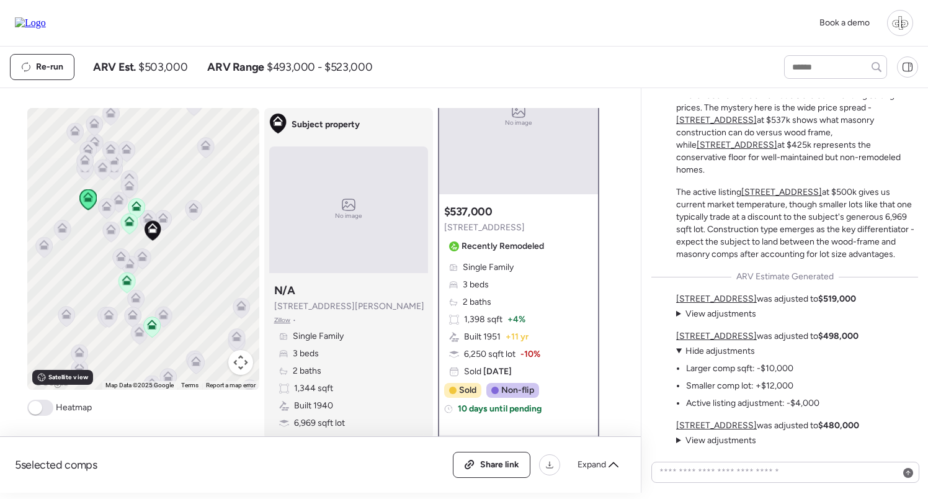
click at [698, 351] on span "Hide adjustments" at bounding box center [720, 351] width 69 height 11
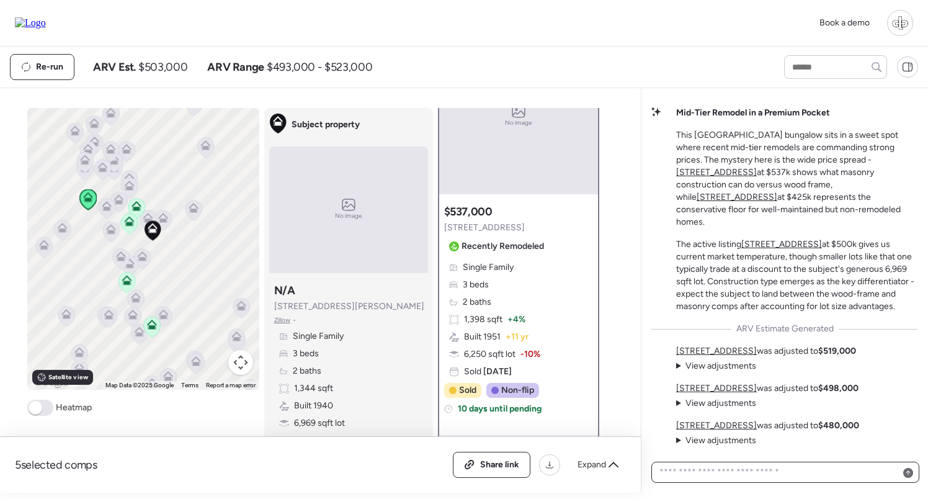
click at [722, 471] on textarea at bounding box center [785, 471] width 257 height 17
type textarea "**********"
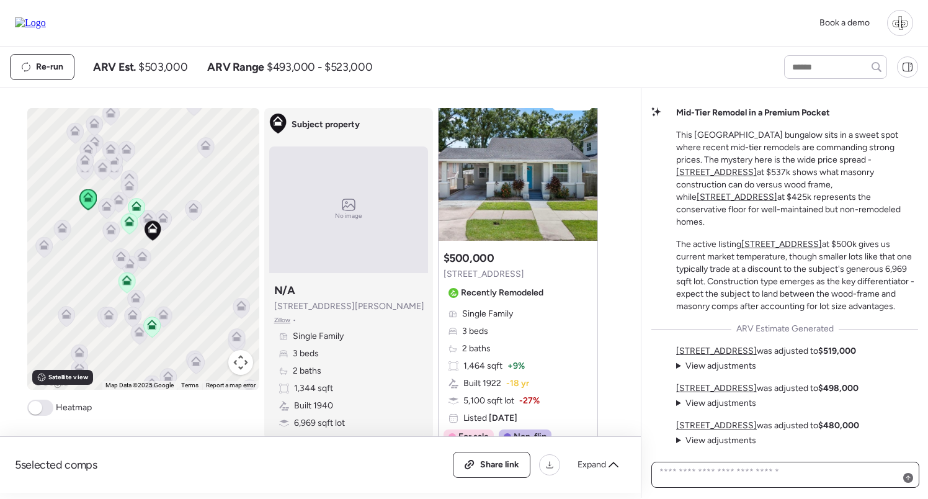
scroll to position [618, 0]
click at [34, 405] on span at bounding box center [36, 408] width 14 height 14
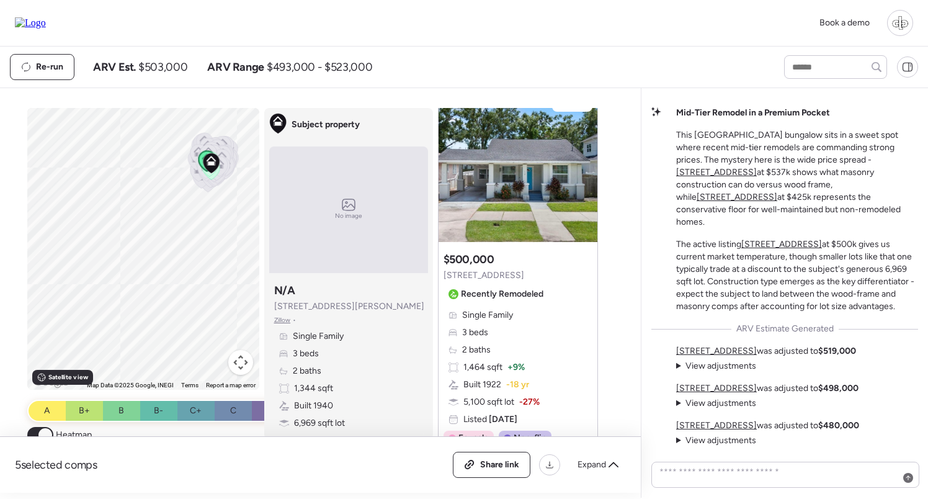
click at [43, 432] on span at bounding box center [45, 435] width 14 height 14
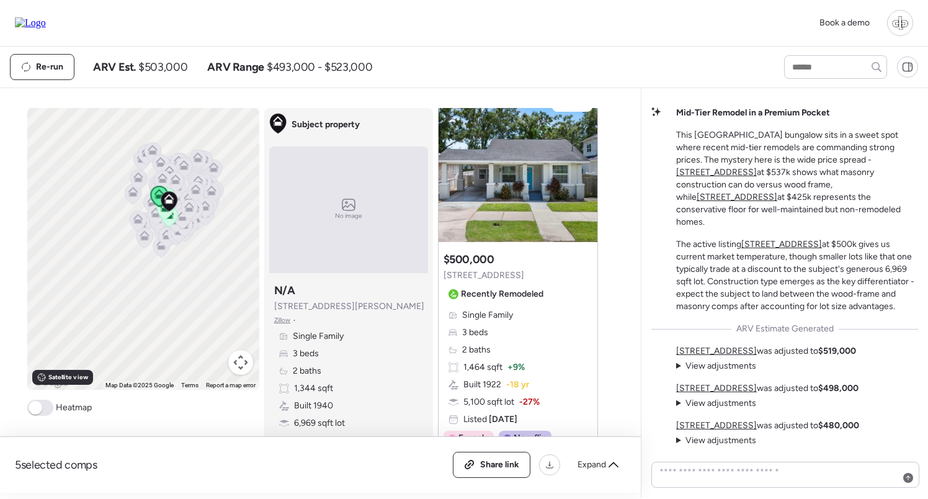
drag, startPoint x: 177, startPoint y: 168, endPoint x: 178, endPoint y: 205, distance: 36.6
click at [178, 249] on div at bounding box center [259, 249] width 232 height 0
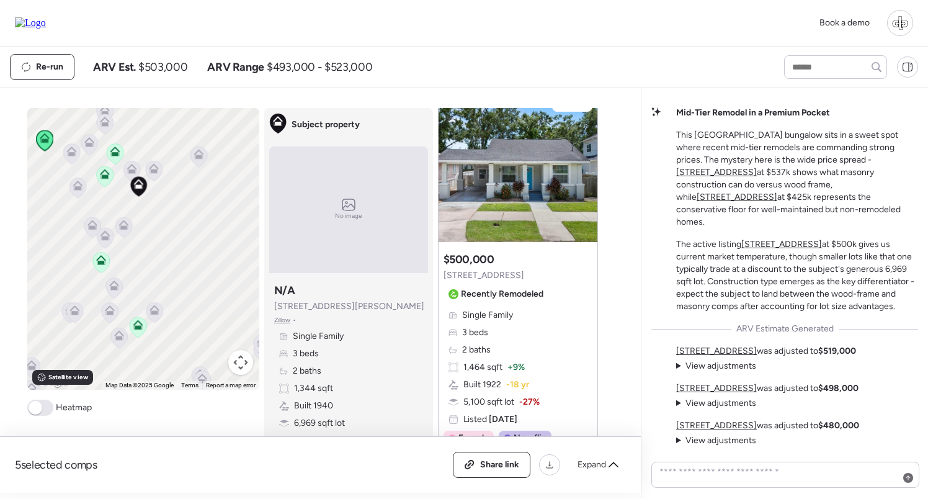
scroll to position [0, 0]
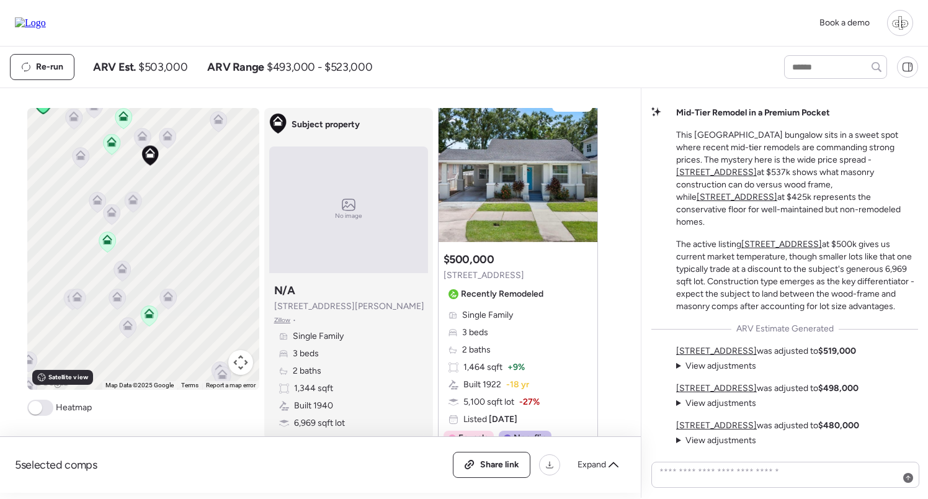
click at [41, 415] on span at bounding box center [40, 408] width 26 height 16
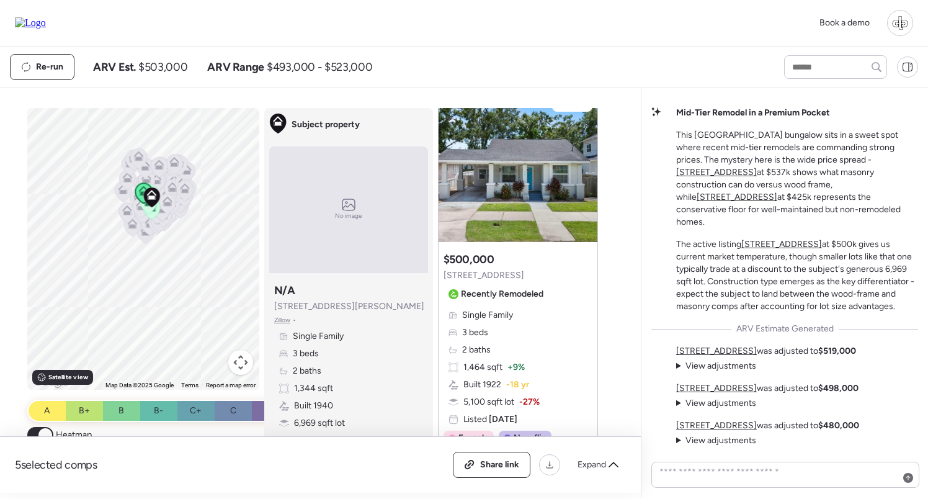
drag, startPoint x: 229, startPoint y: 199, endPoint x: 229, endPoint y: 261, distance: 62.0
click at [229, 261] on div "To activate drag with keyboard, press Alt + Enter. Once in keyboard drag state,…" at bounding box center [143, 249] width 232 height 282
drag, startPoint x: 209, startPoint y: 253, endPoint x: 187, endPoint y: 253, distance: 22.3
click at [187, 253] on div "To activate drag with keyboard, press Alt + Enter. Once in keyboard drag state,…" at bounding box center [143, 249] width 232 height 282
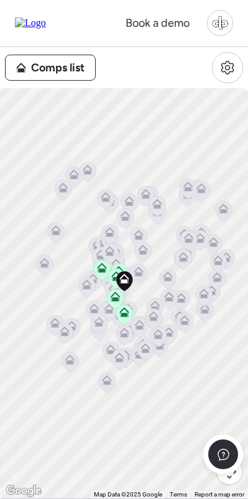
click at [65, 66] on span "Comps list" at bounding box center [57, 67] width 53 height 17
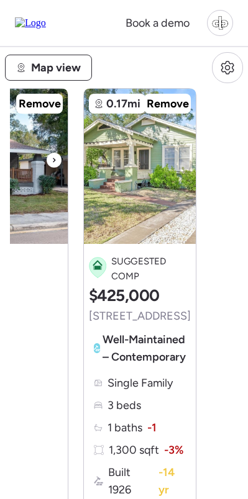
scroll to position [0, 1008]
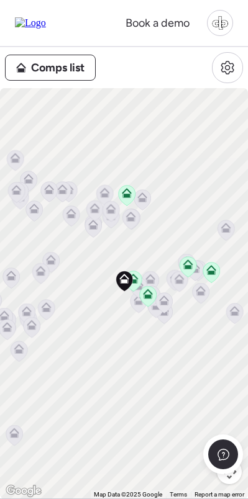
click at [72, 71] on span "Comps list" at bounding box center [57, 67] width 53 height 17
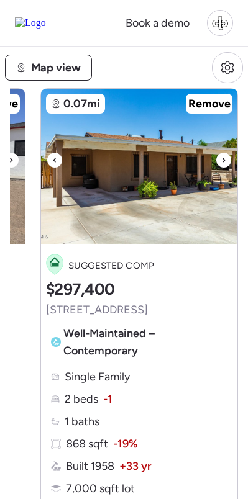
scroll to position [0, 1019]
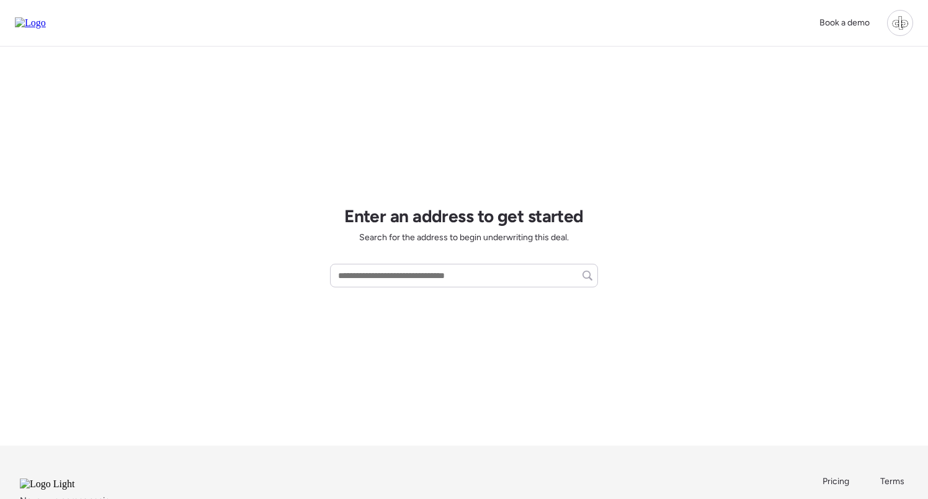
click at [900, 27] on div at bounding box center [900, 23] width 26 height 26
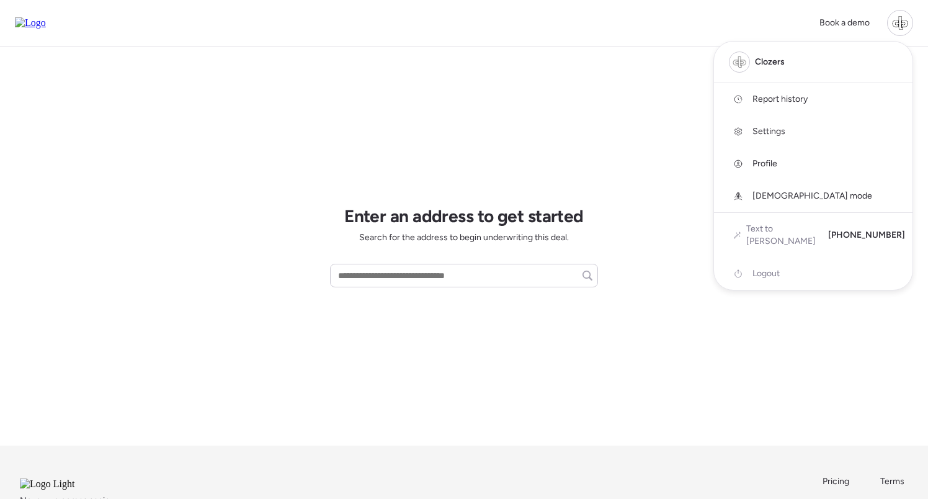
click at [782, 101] on span "Report history" at bounding box center [780, 99] width 55 height 12
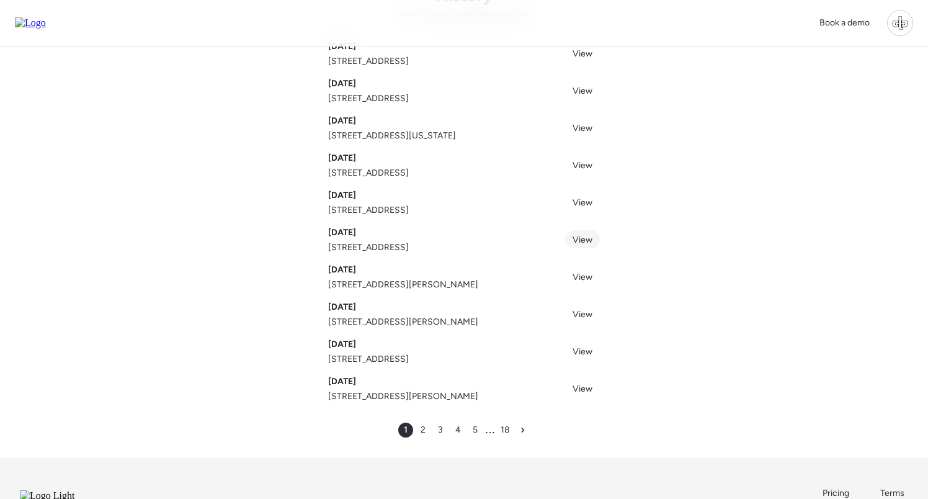
scroll to position [110, 0]
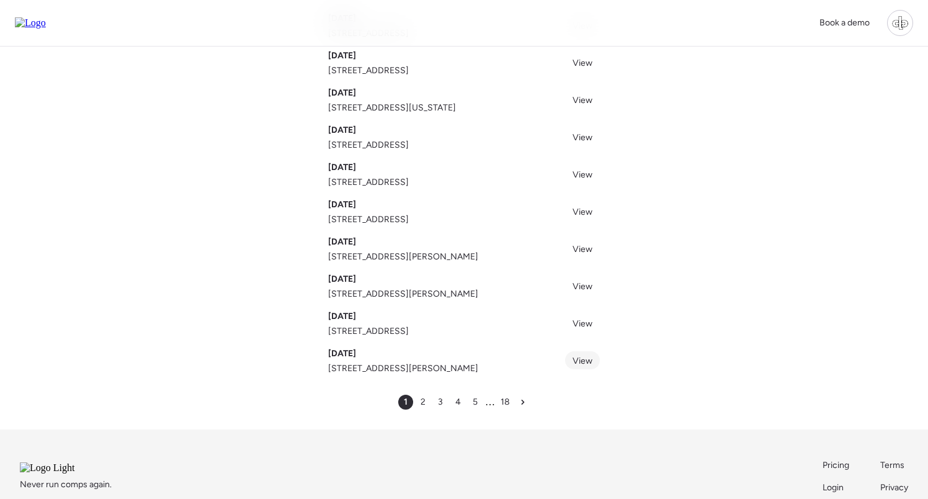
click at [578, 360] on span "View" at bounding box center [583, 361] width 20 height 11
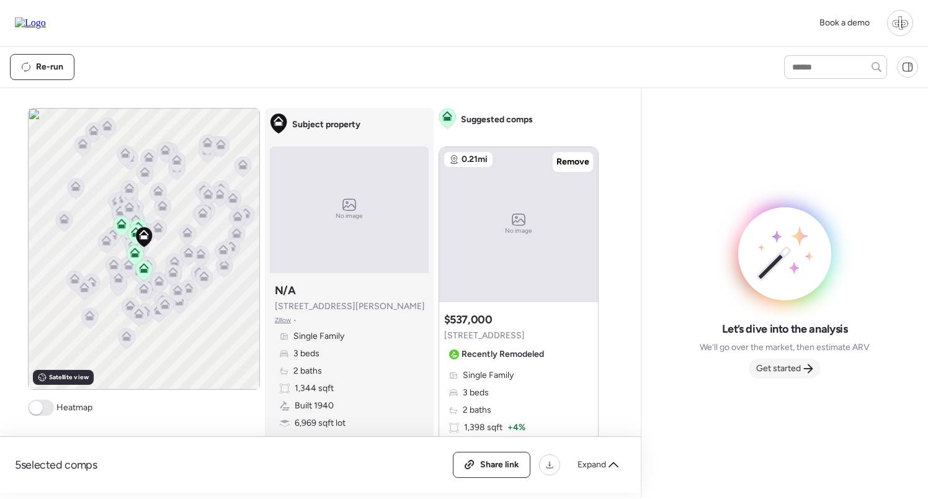
click at [802, 367] on div "Get started" at bounding box center [785, 369] width 72 height 20
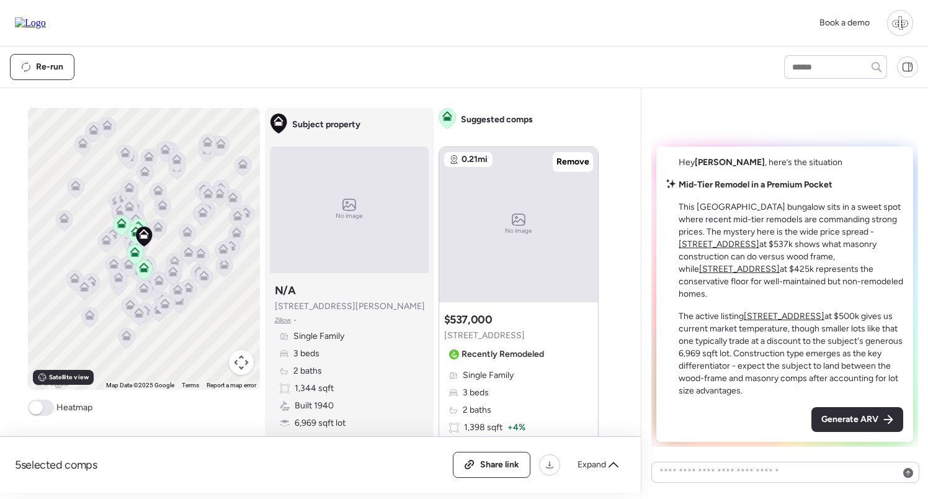
click at [903, 22] on div at bounding box center [900, 23] width 26 height 26
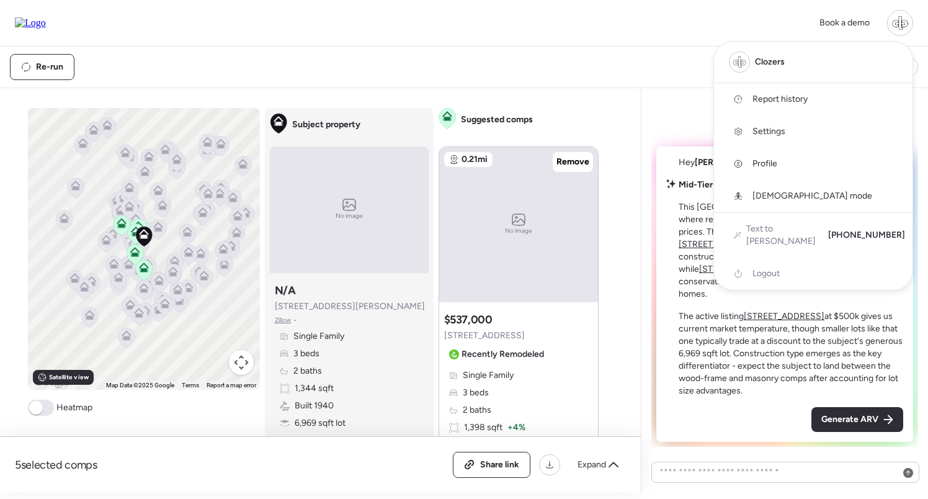
click at [777, 99] on span "Report history" at bounding box center [780, 99] width 55 height 12
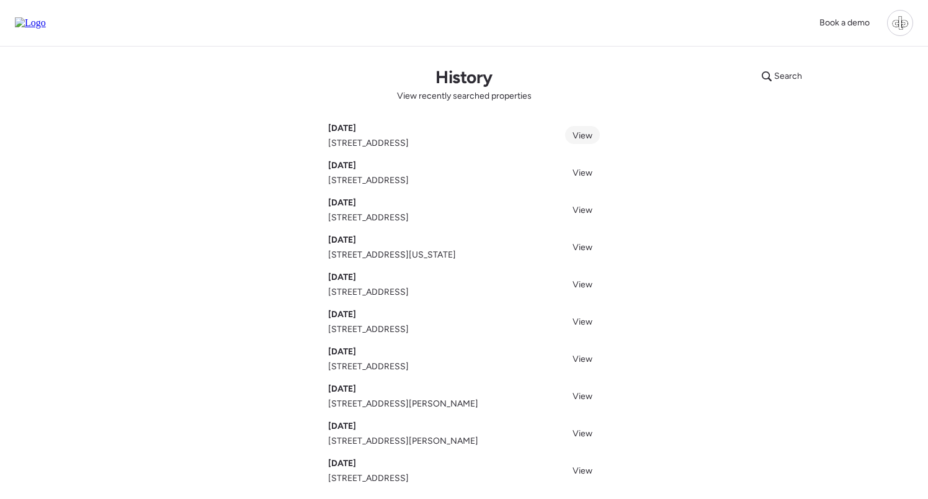
click at [587, 133] on span "View" at bounding box center [583, 135] width 20 height 11
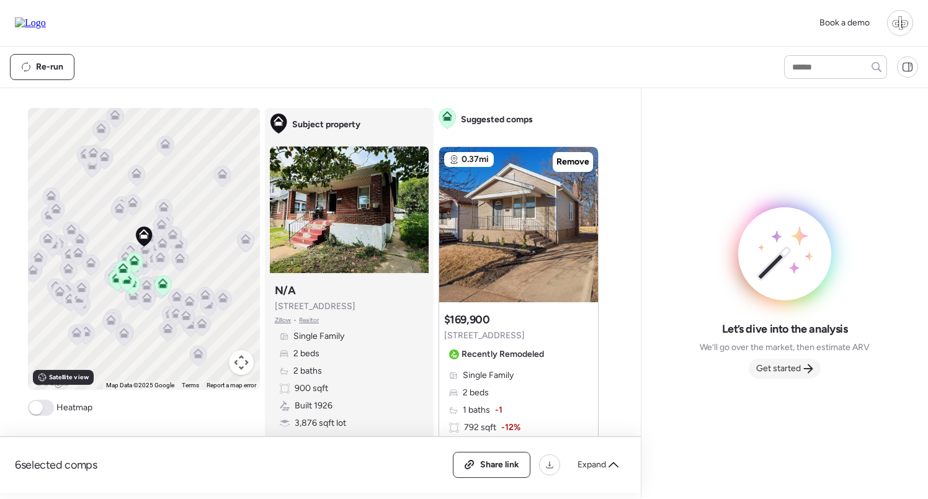
click at [789, 367] on span "Get started" at bounding box center [778, 368] width 45 height 12
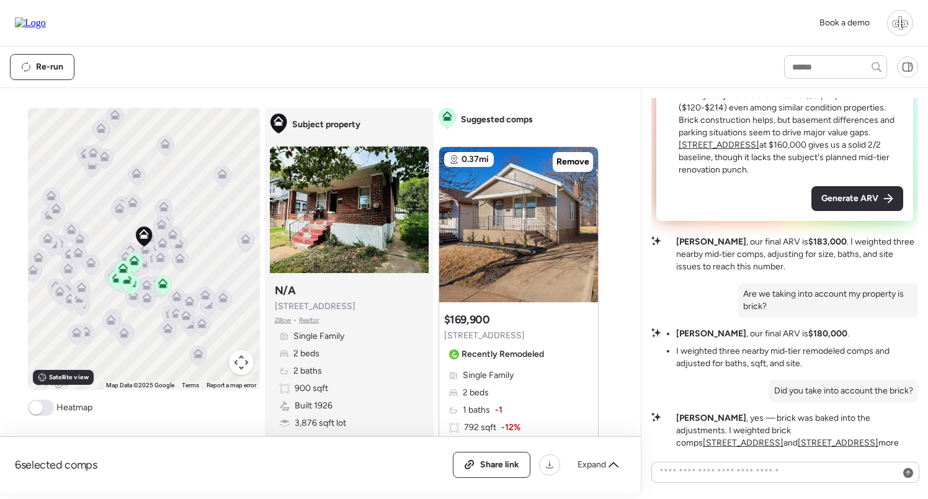
scroll to position [-96, 0]
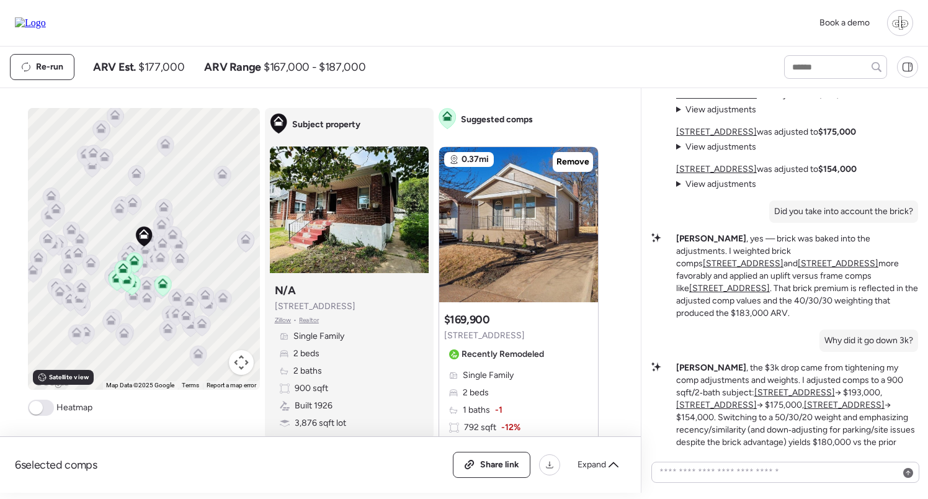
scroll to position [-486, 0]
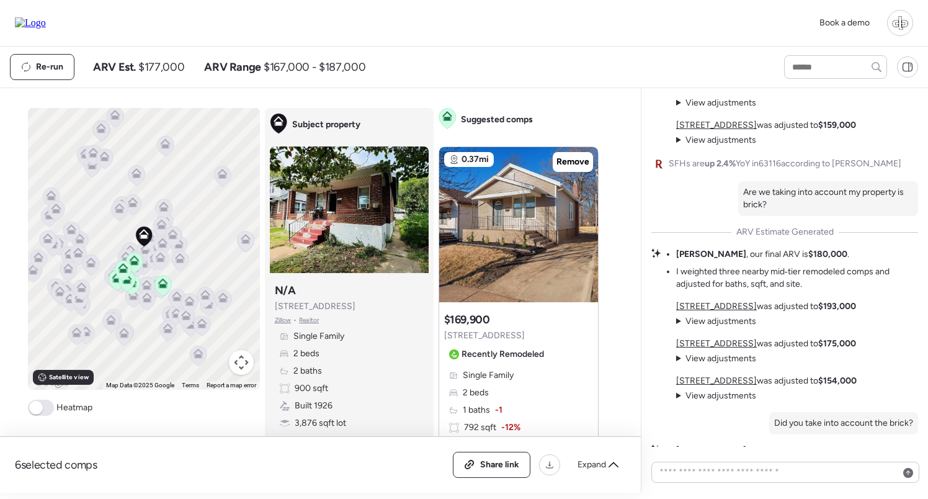
click at [736, 326] on span "View adjustments" at bounding box center [721, 321] width 71 height 11
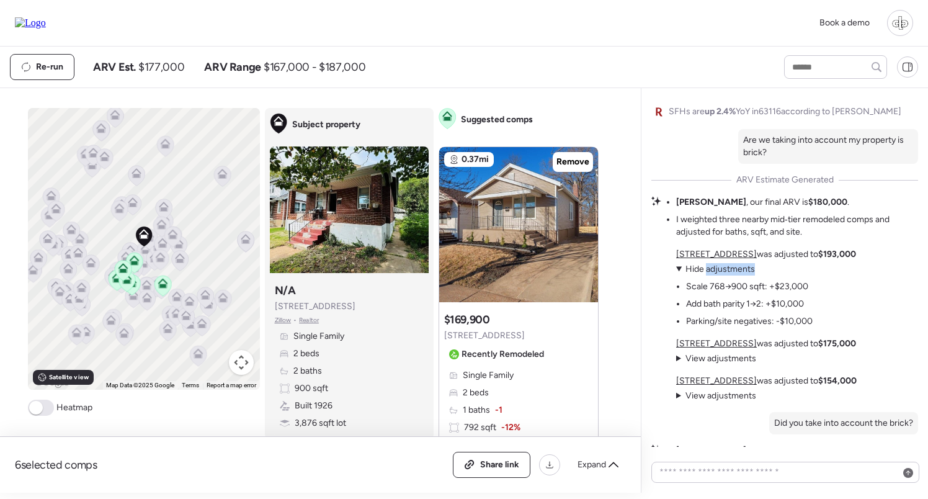
click at [707, 275] on summary "View adjustments Hide adjustments" at bounding box center [744, 269] width 137 height 12
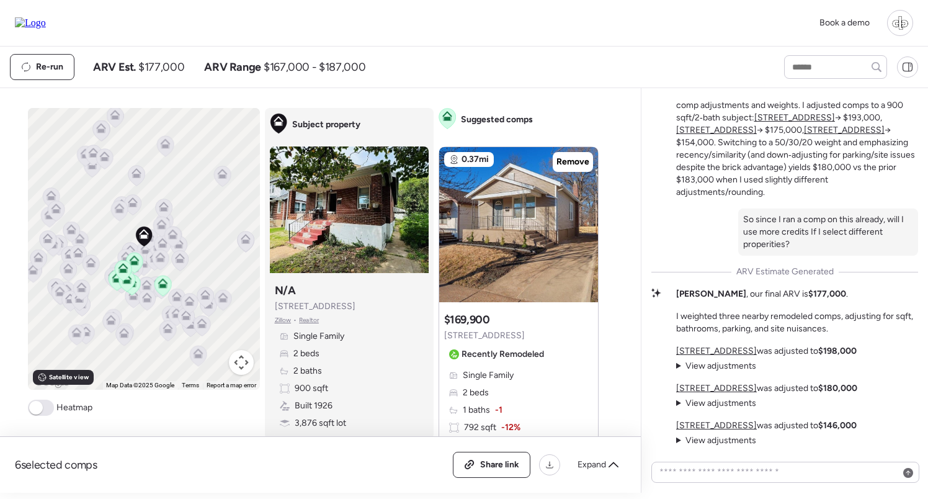
scroll to position [0, 0]
click at [900, 26] on div at bounding box center [900, 23] width 26 height 26
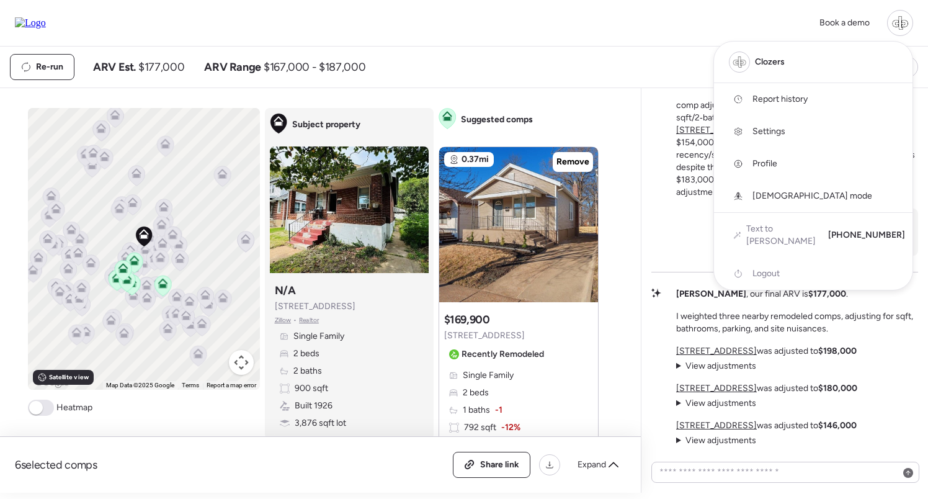
click at [784, 17] on div "Book a demo Clozers Report history Settings Profile God mode Text to ARV +1 (65…" at bounding box center [464, 23] width 898 height 26
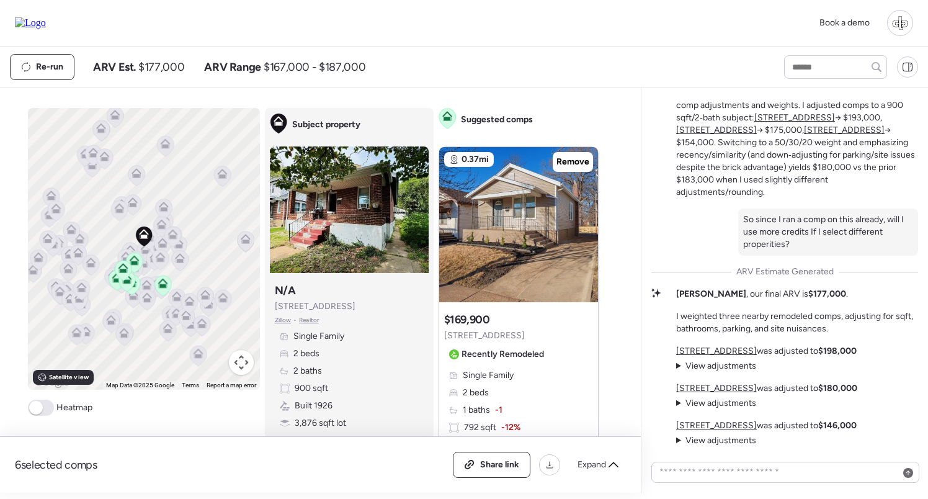
click at [900, 29] on div at bounding box center [900, 23] width 26 height 26
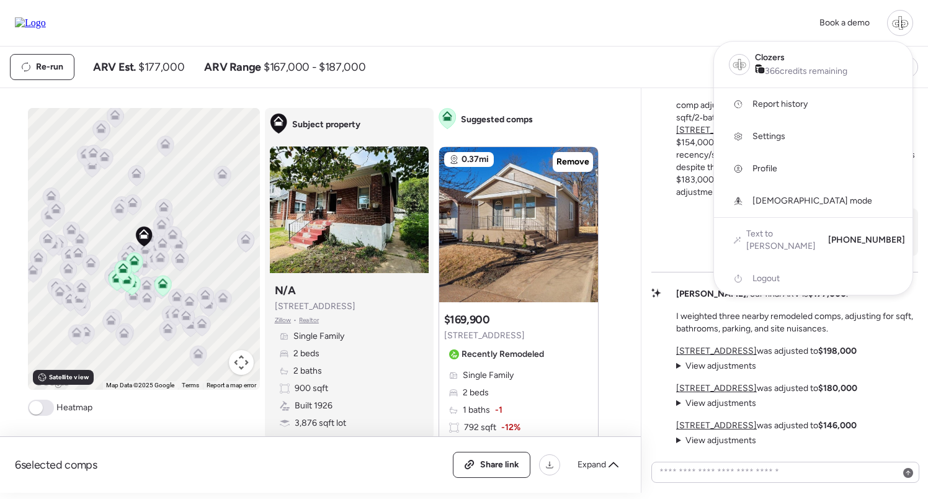
click at [900, 29] on div at bounding box center [900, 23] width 26 height 26
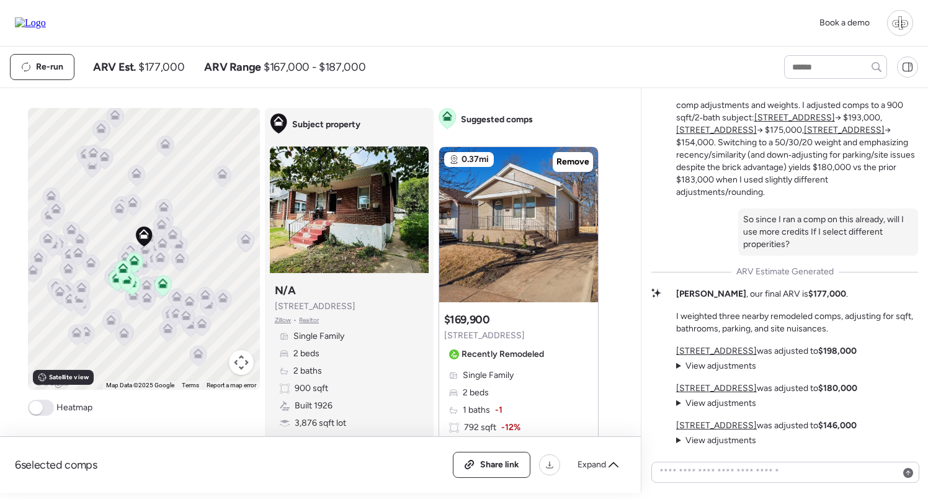
click at [897, 19] on div at bounding box center [900, 23] width 26 height 26
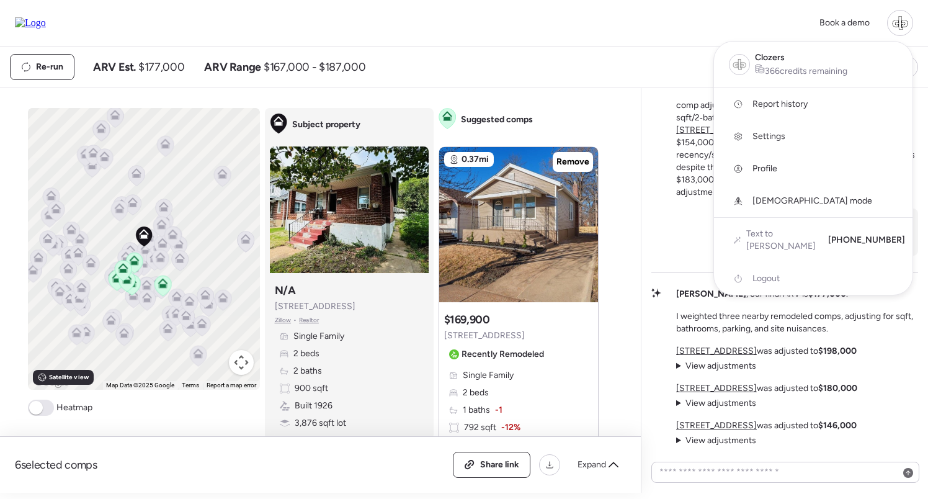
click at [897, 19] on div at bounding box center [900, 23] width 26 height 26
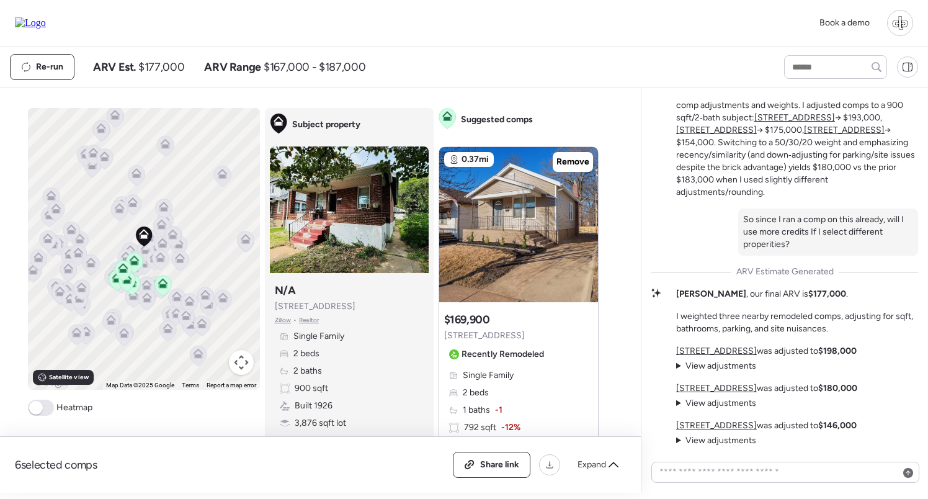
click at [898, 23] on div at bounding box center [900, 23] width 26 height 26
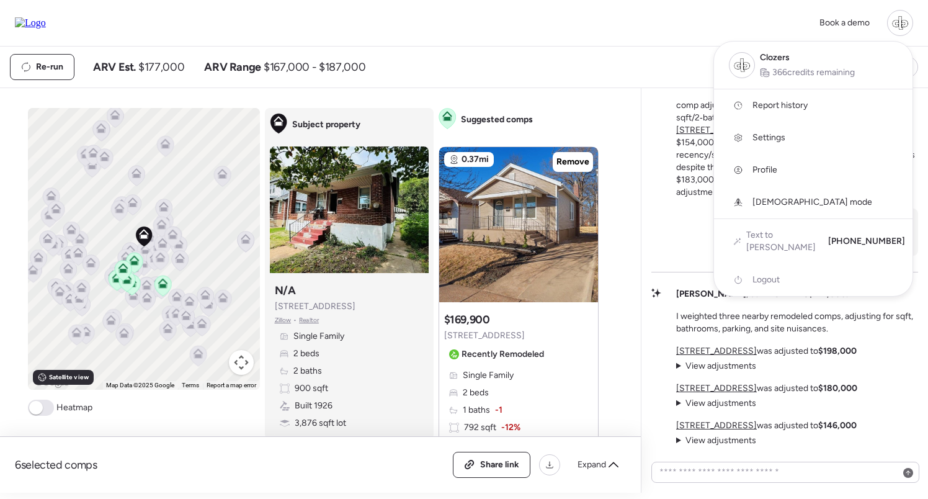
click at [657, 63] on div at bounding box center [464, 214] width 928 height 499
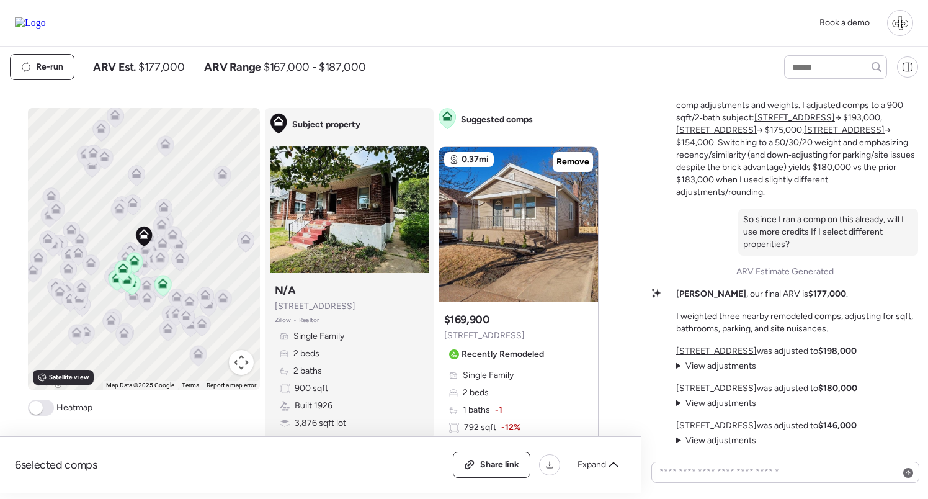
click at [891, 17] on div at bounding box center [900, 23] width 26 height 26
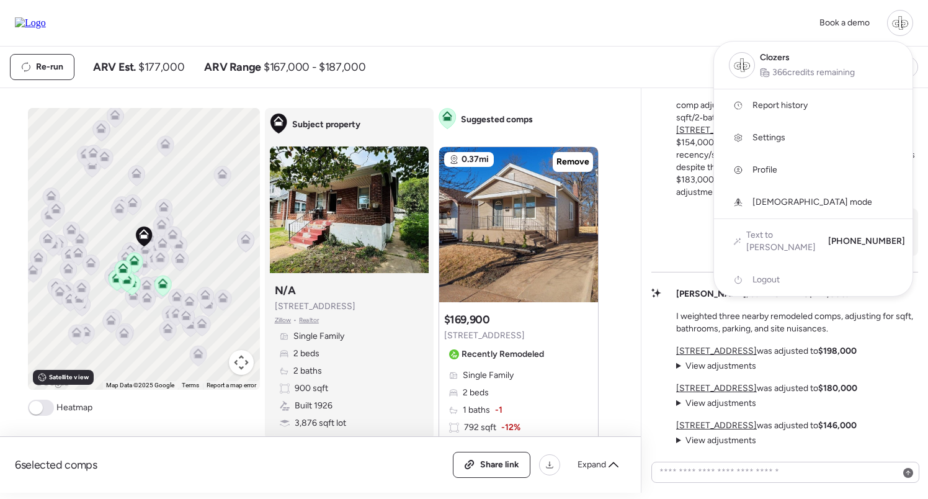
click at [618, 53] on div at bounding box center [464, 214] width 928 height 499
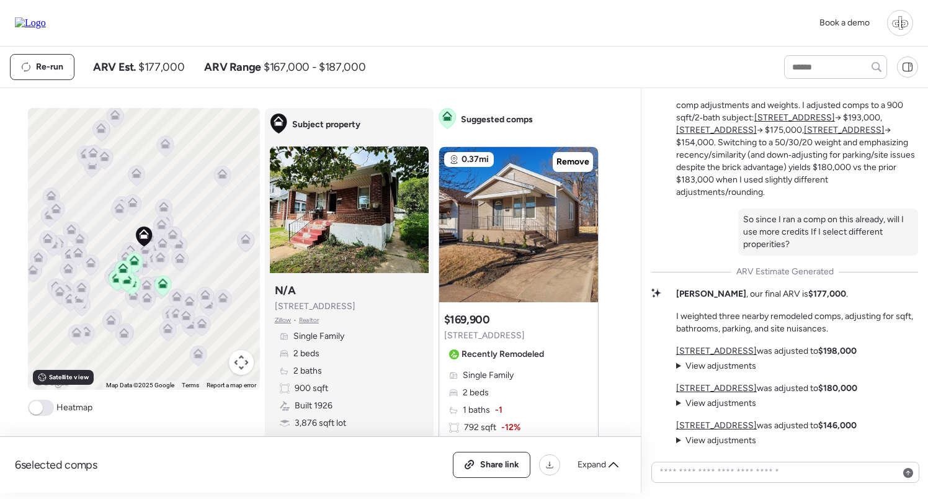
click at [902, 24] on div at bounding box center [900, 23] width 26 height 26
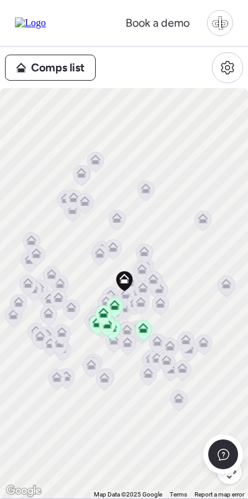
click at [220, 24] on div at bounding box center [220, 23] width 26 height 26
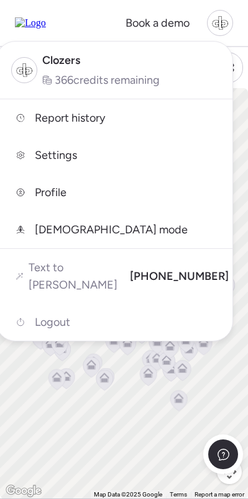
click at [220, 23] on div at bounding box center [220, 23] width 26 height 26
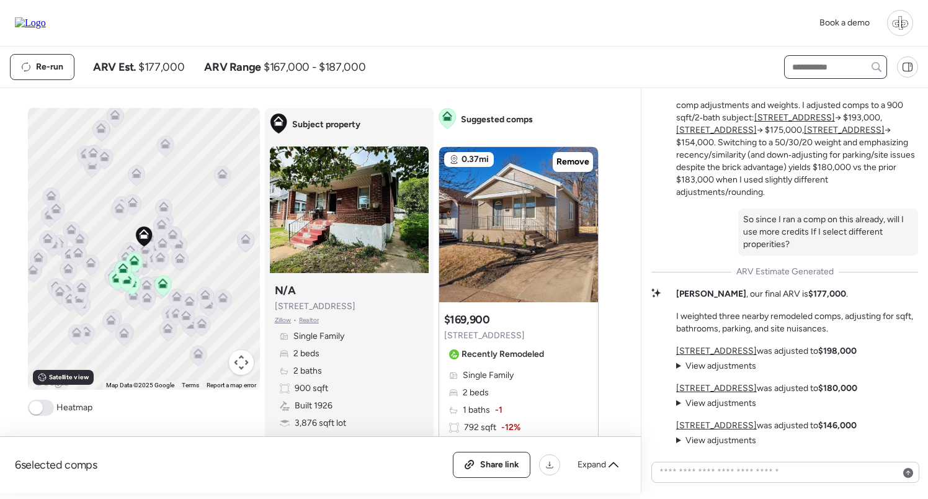
click at [800, 68] on input "text" at bounding box center [836, 66] width 92 height 17
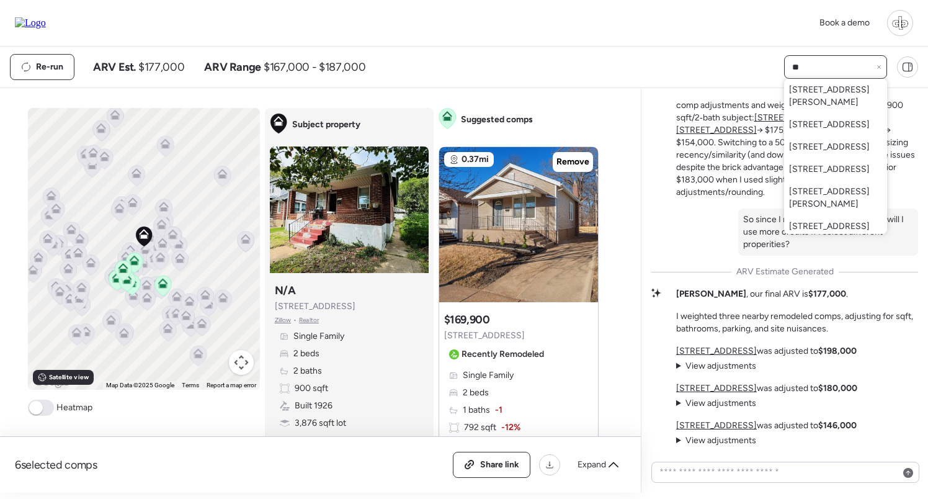
type input "***"
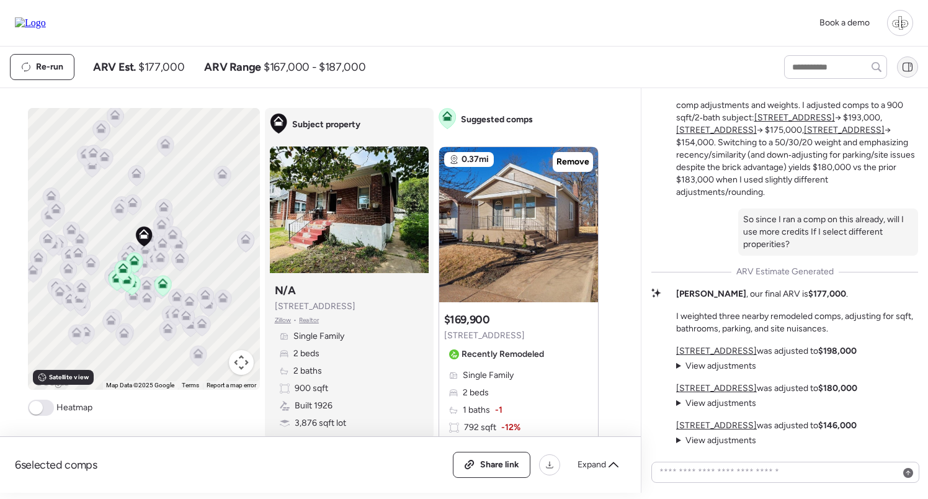
click at [902, 72] on icon at bounding box center [907, 66] width 11 height 11
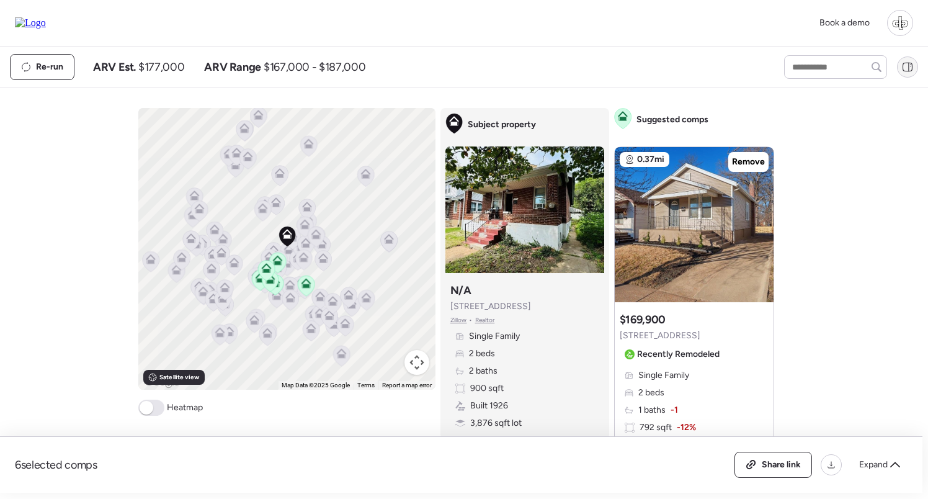
click at [907, 69] on icon at bounding box center [907, 66] width 11 height 11
